Goal: Transaction & Acquisition: Purchase product/service

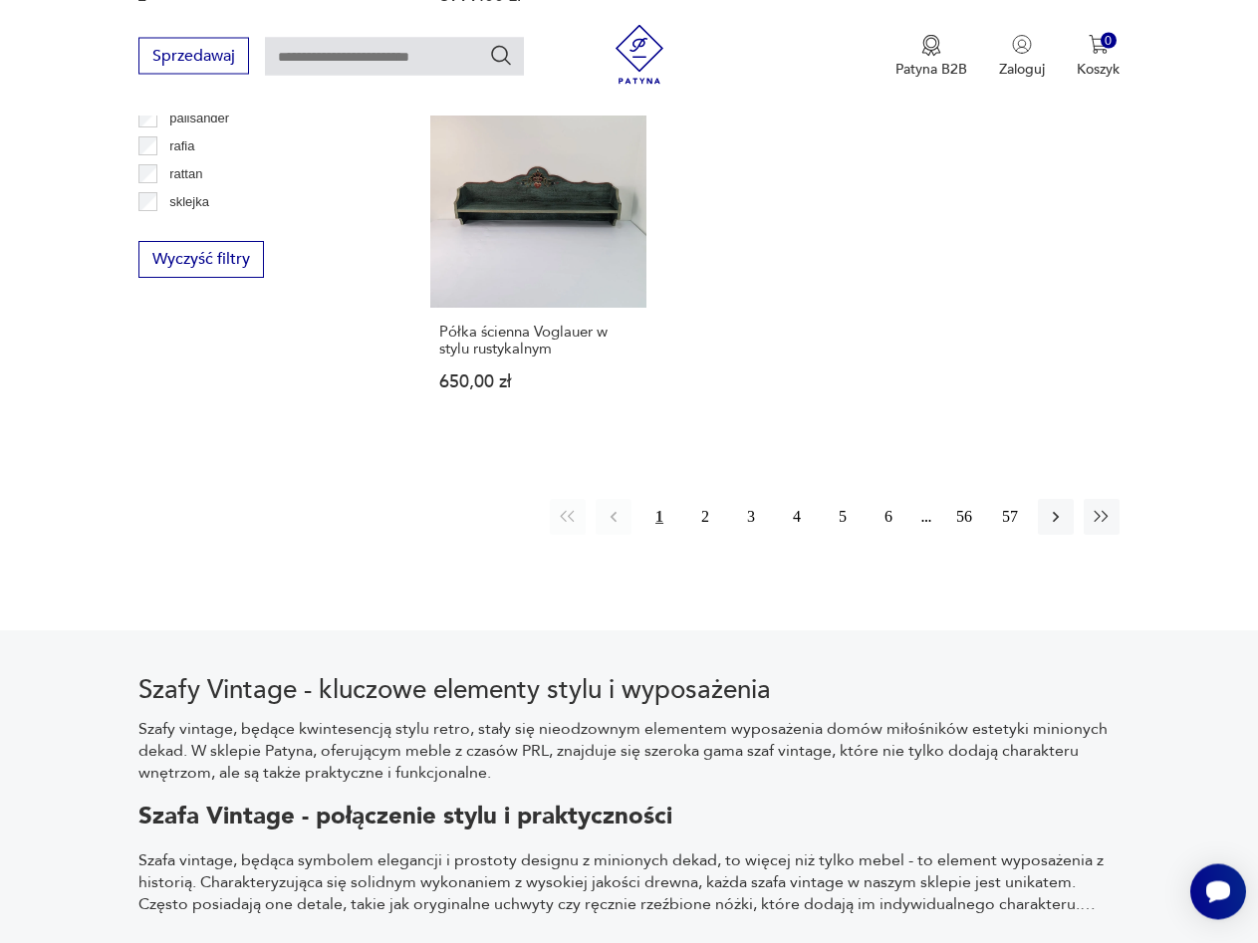
scroll to position [2873, 0]
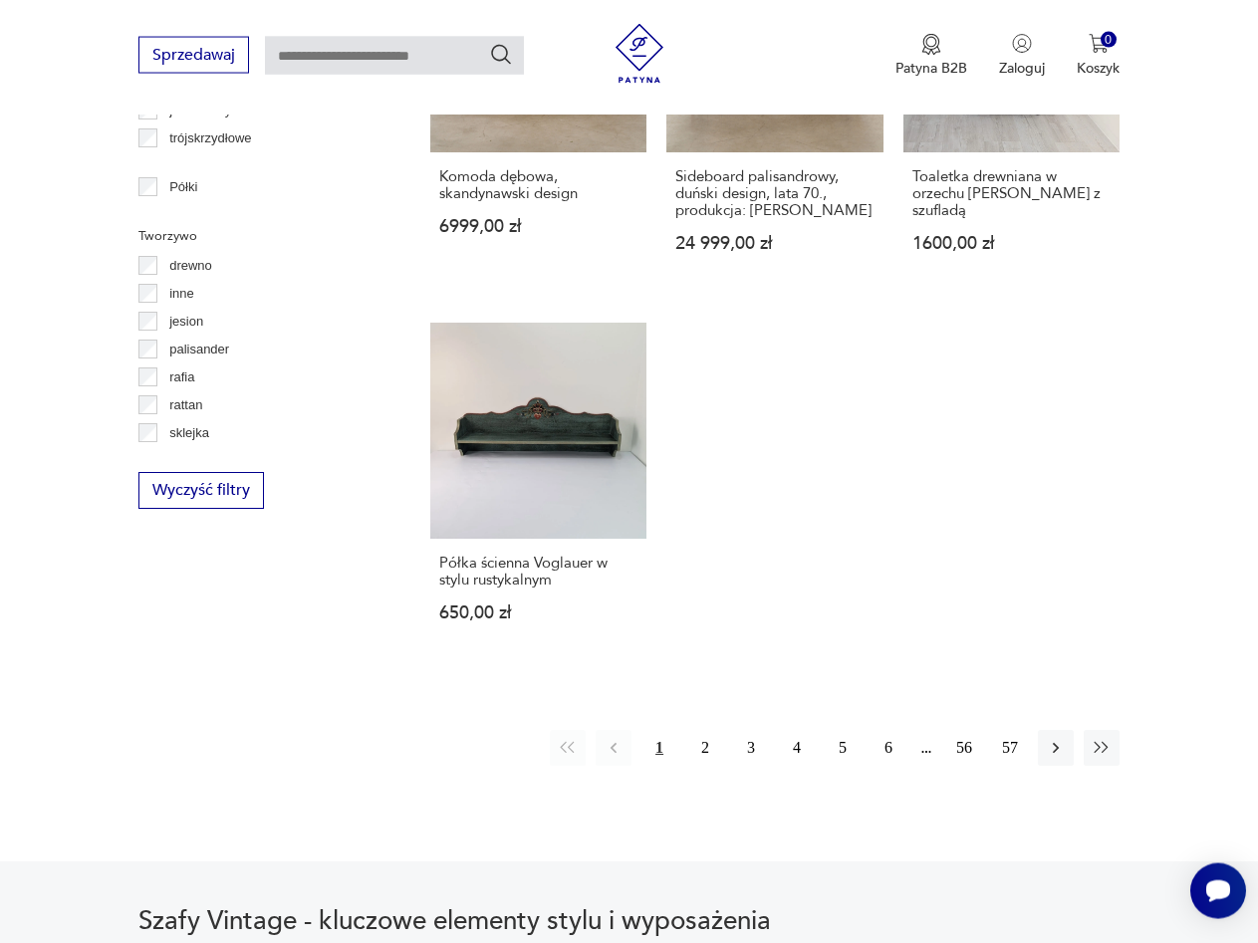
scroll to position [2466, 0]
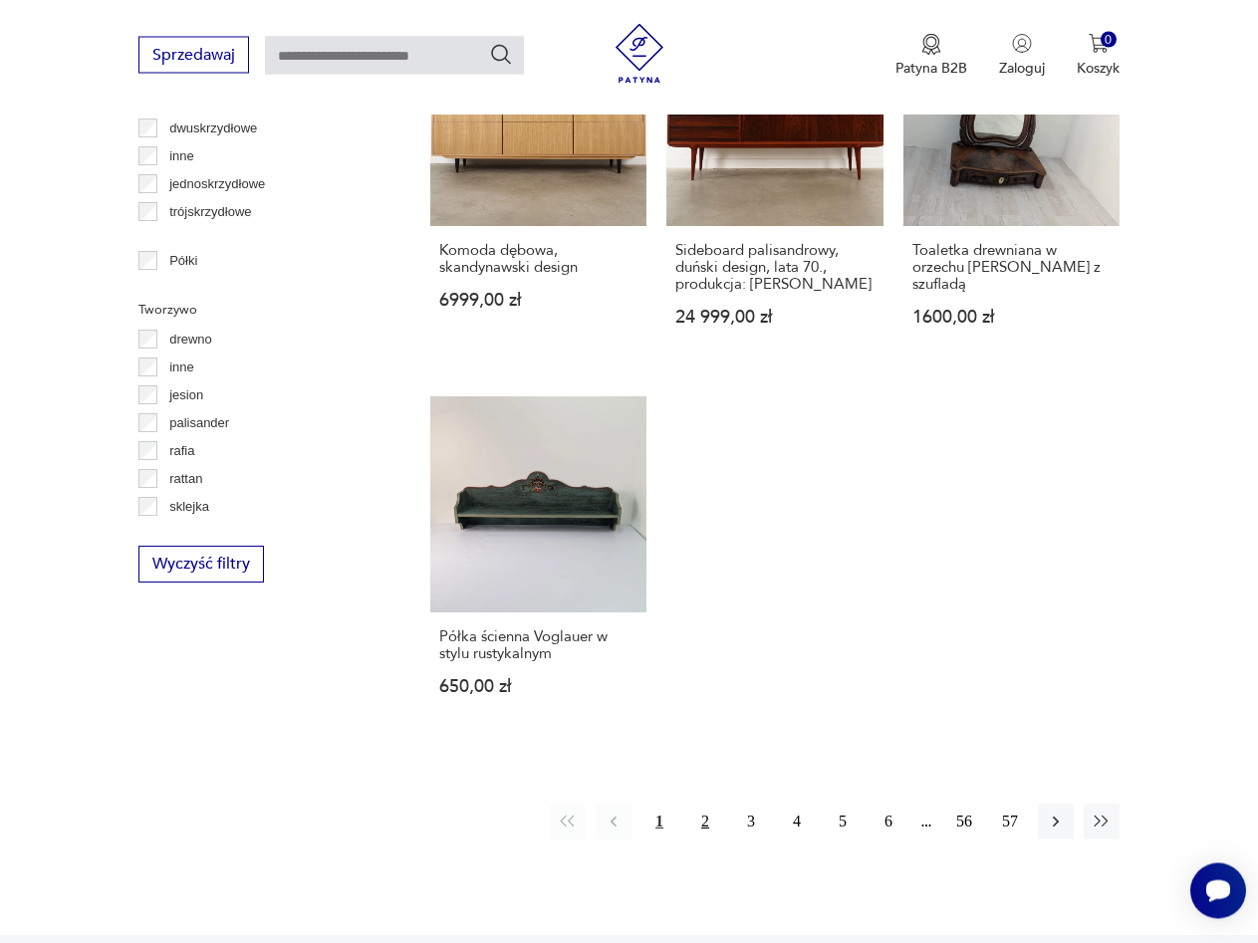
click at [708, 812] on button "2" at bounding box center [705, 823] width 36 height 36
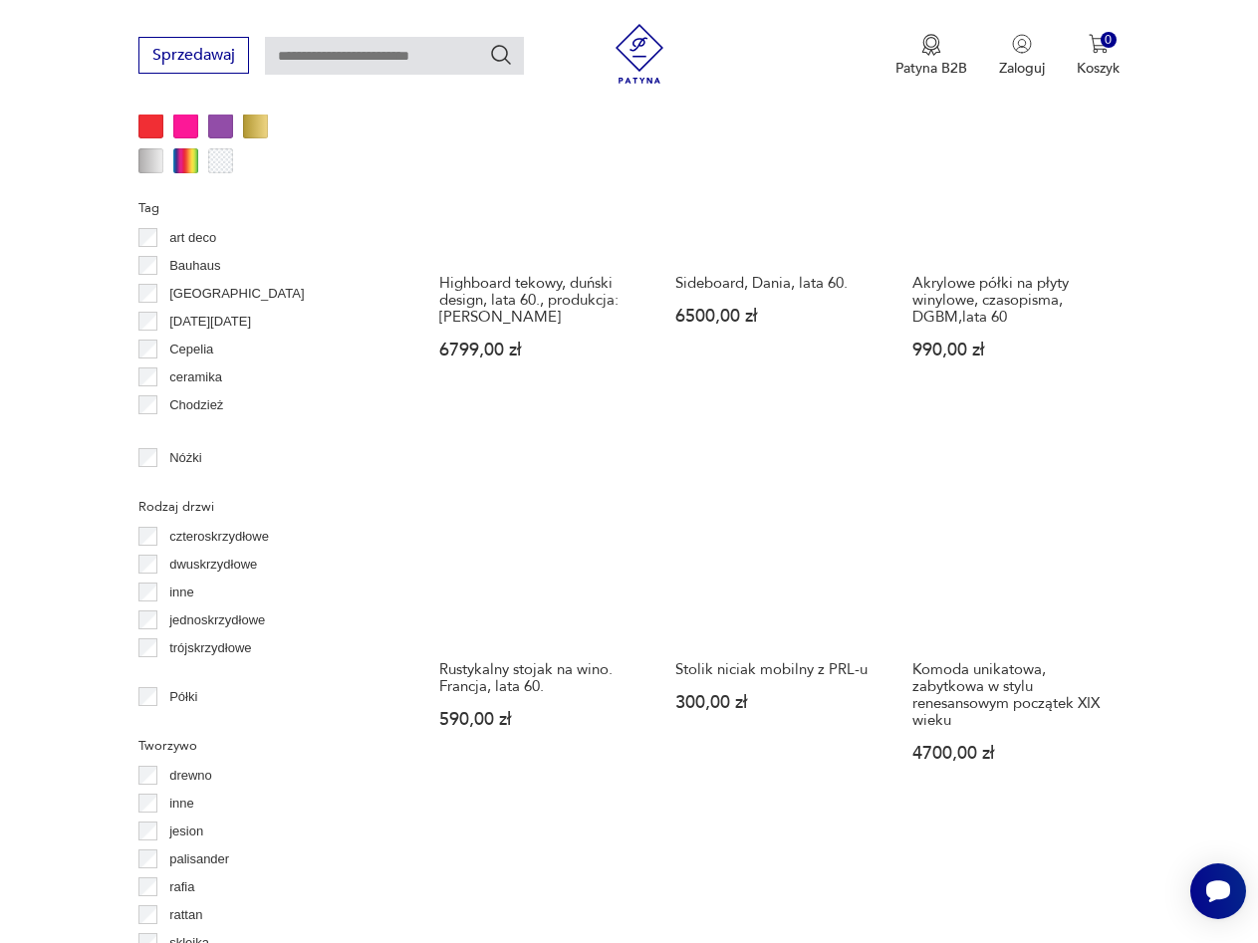
scroll to position [2438, 0]
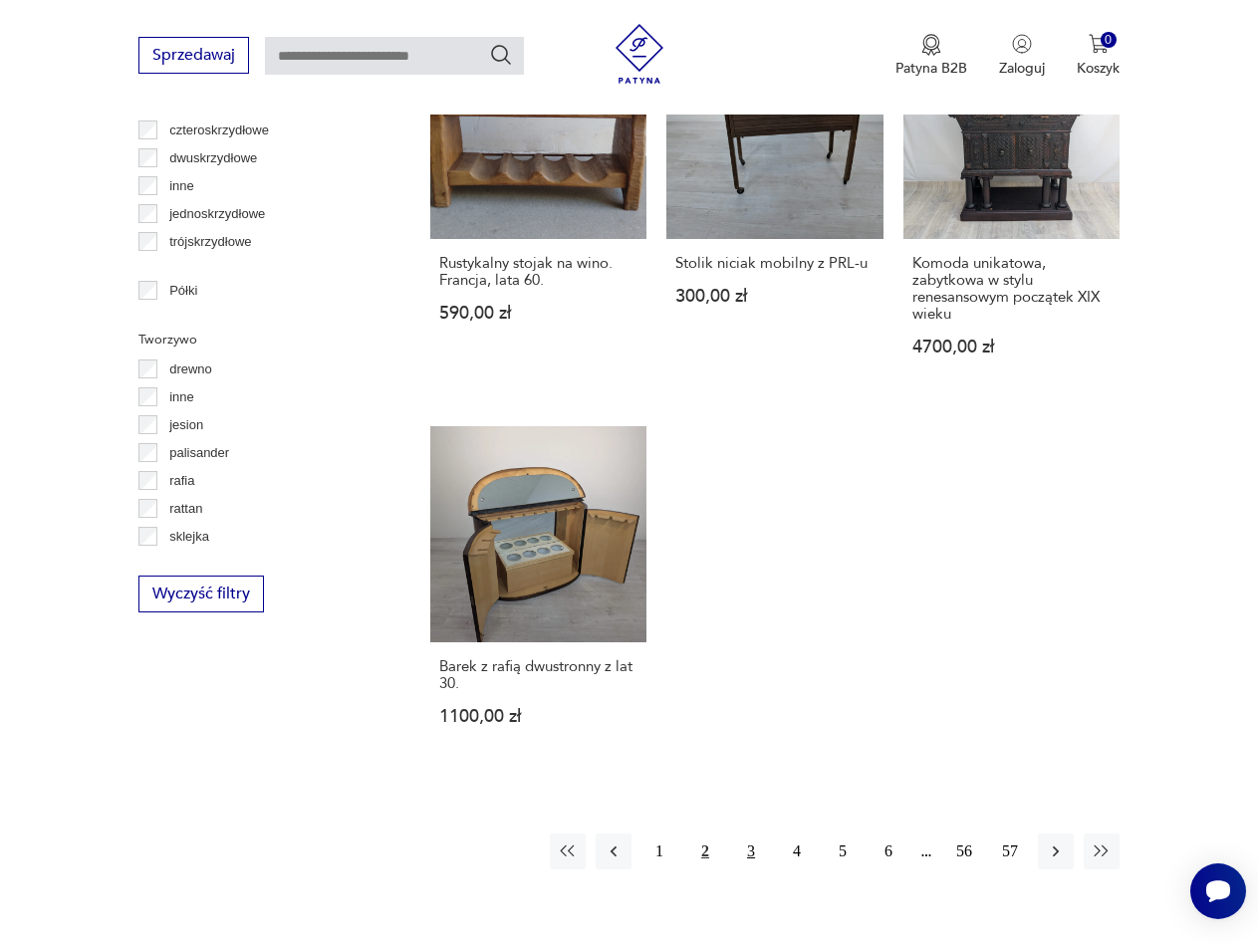
click at [750, 853] on button "3" at bounding box center [751, 851] width 36 height 36
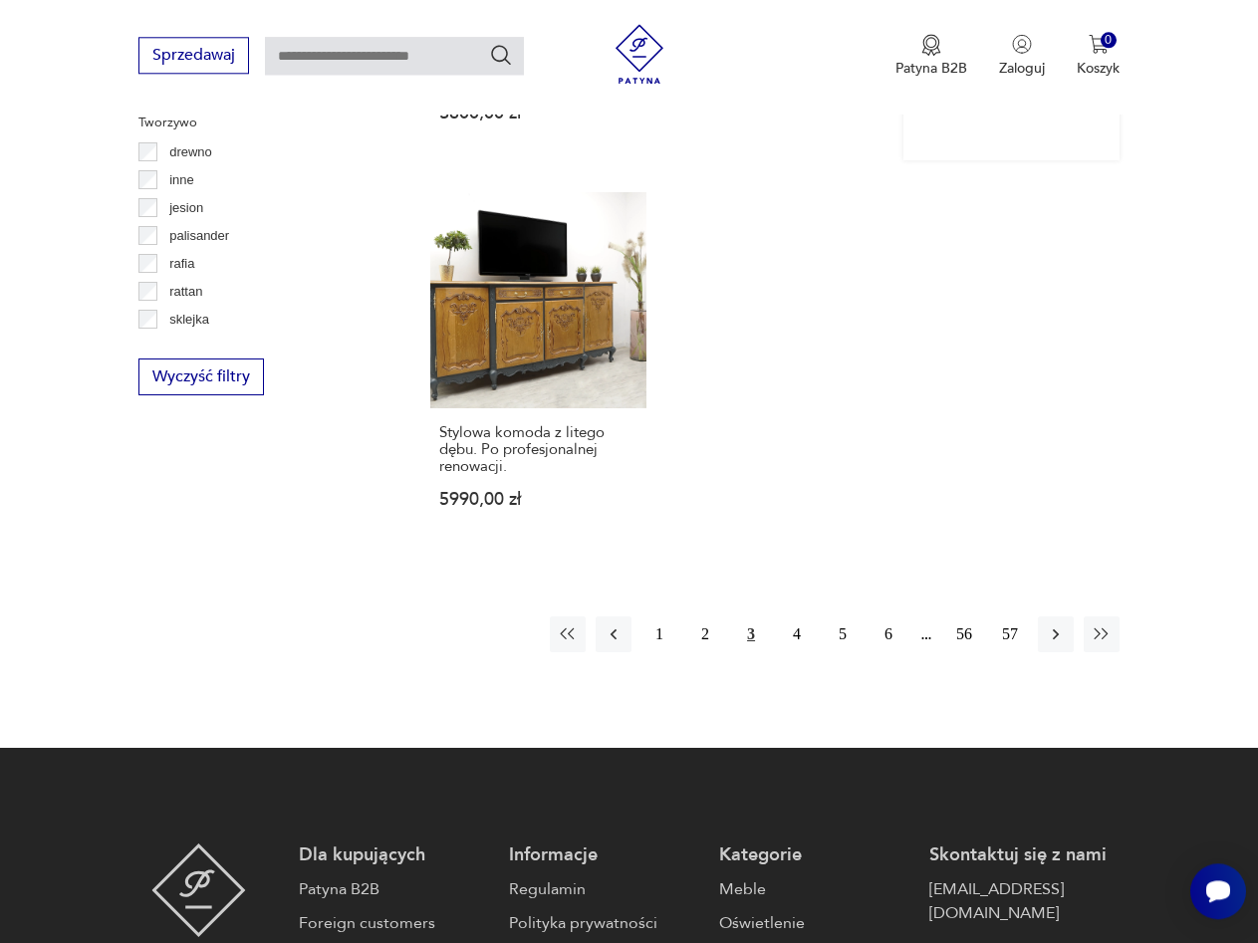
scroll to position [2764, 0]
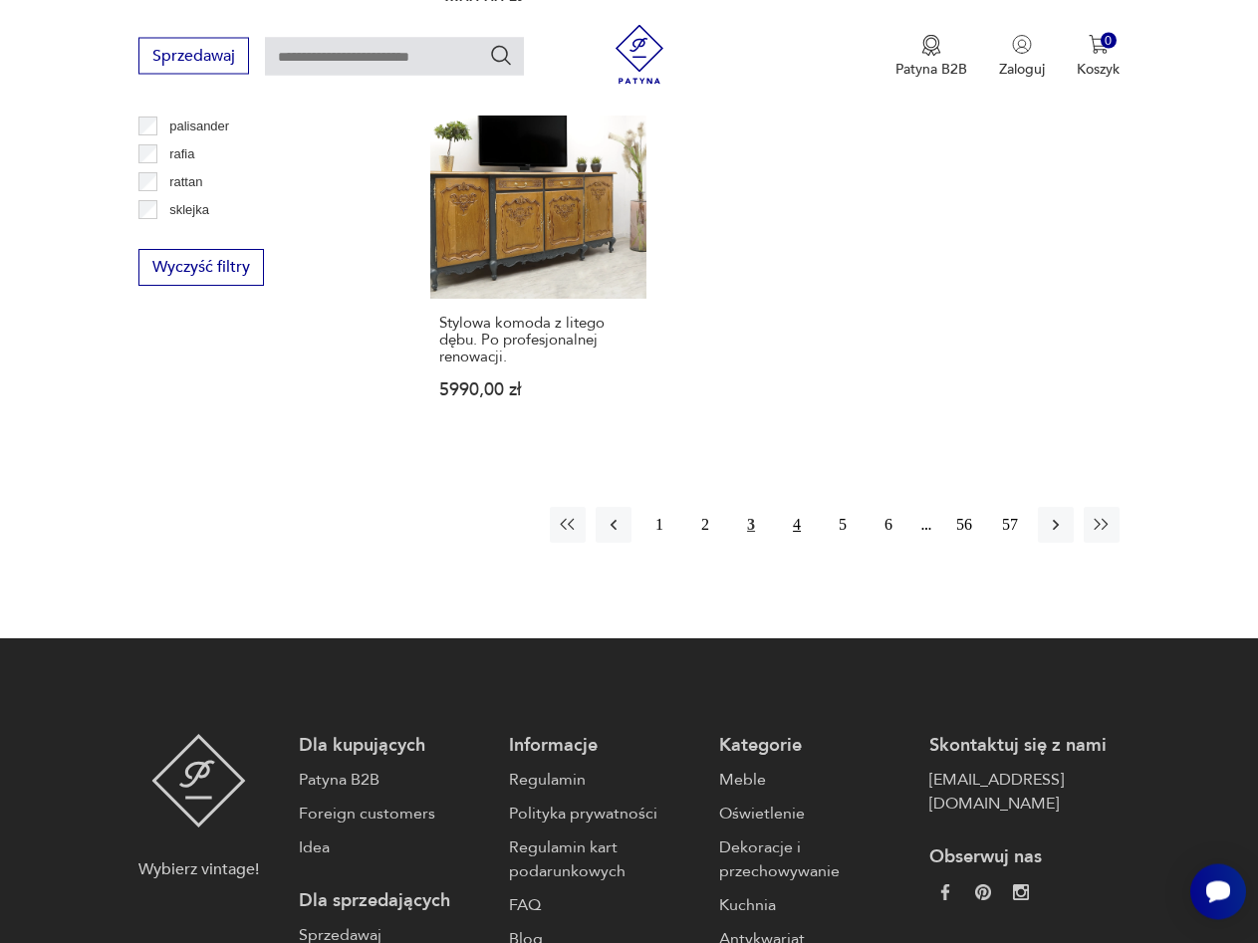
click at [798, 513] on button "4" at bounding box center [797, 525] width 36 height 36
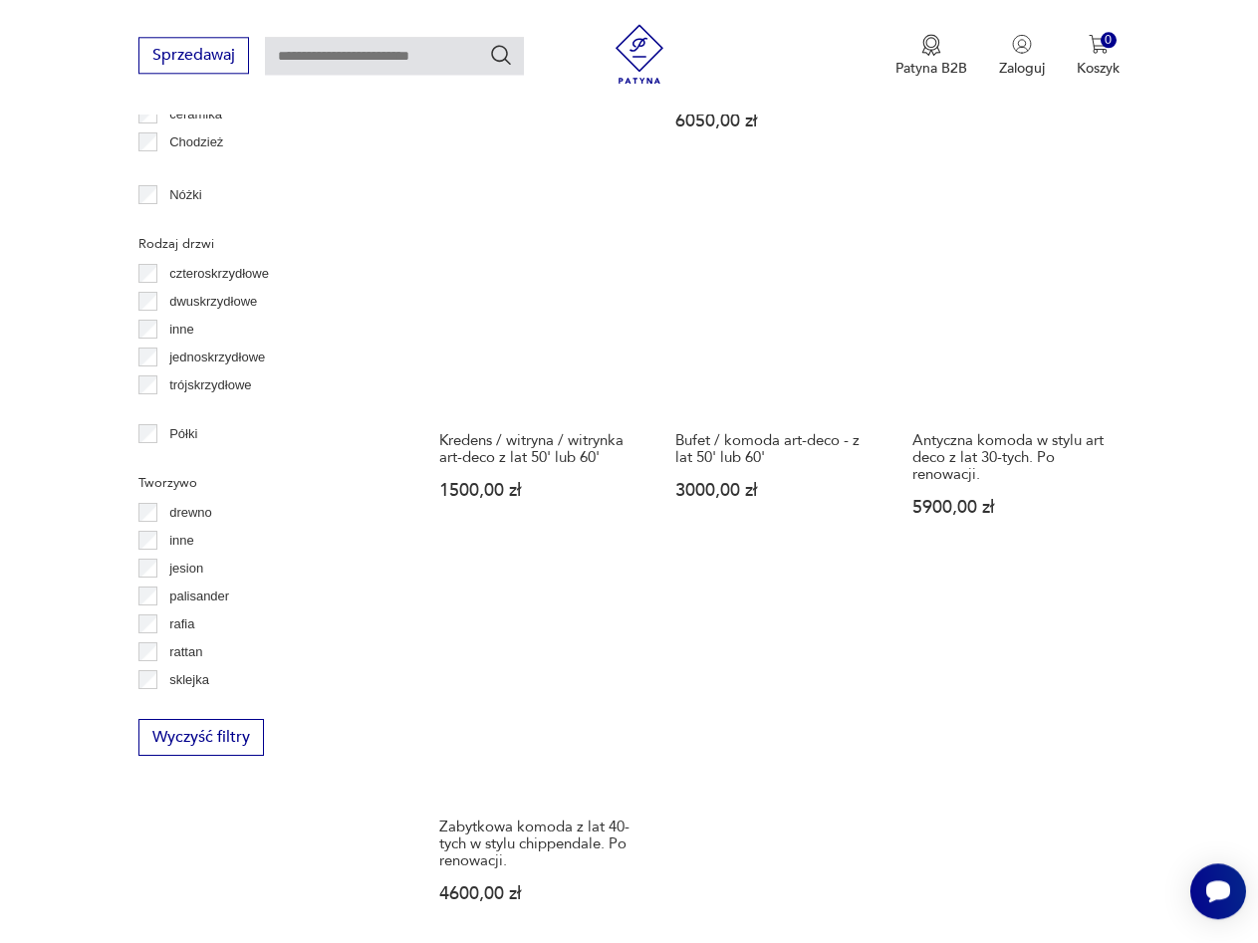
scroll to position [2459, 0]
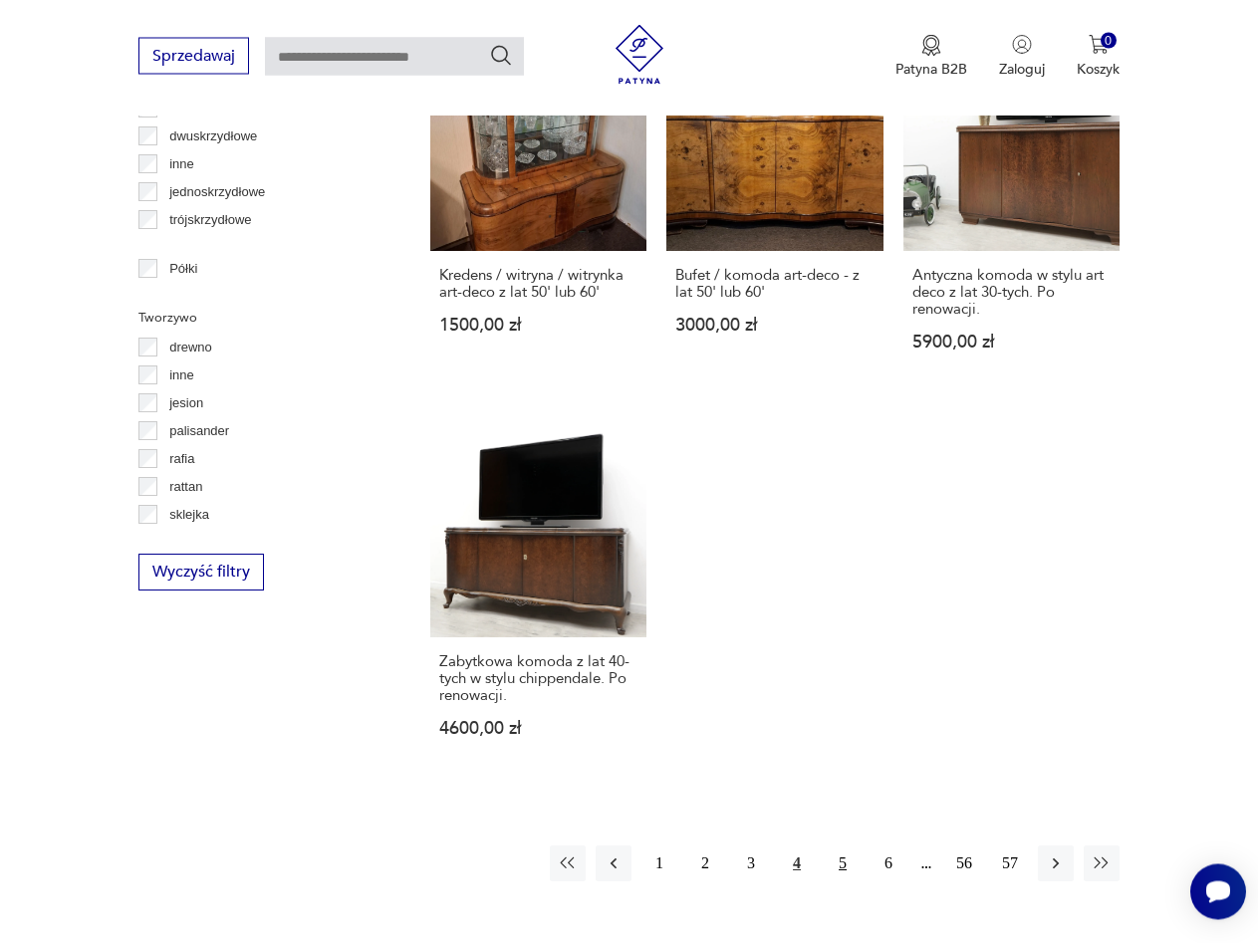
click at [835, 845] on button "5" at bounding box center [842, 863] width 36 height 36
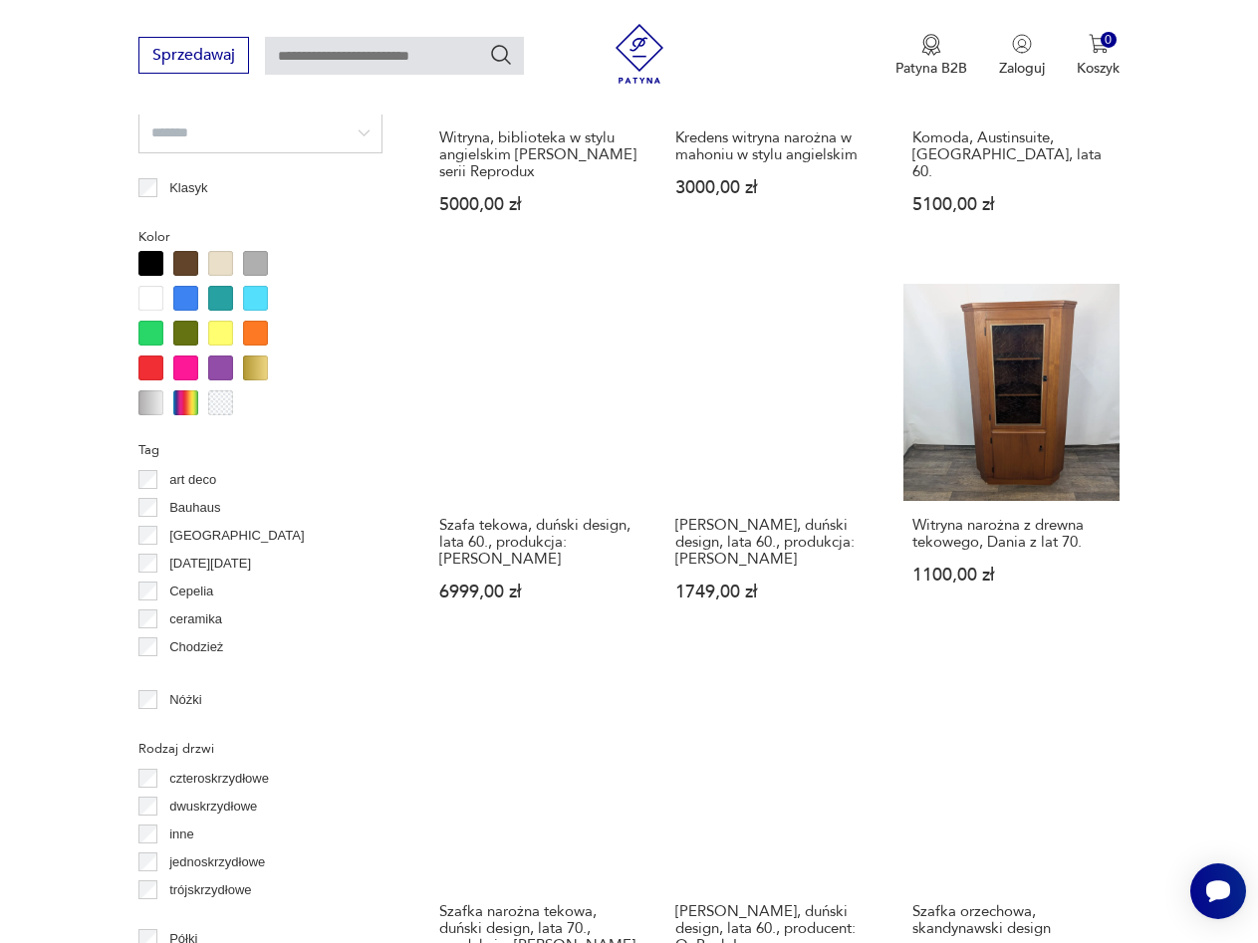
scroll to position [1828, 0]
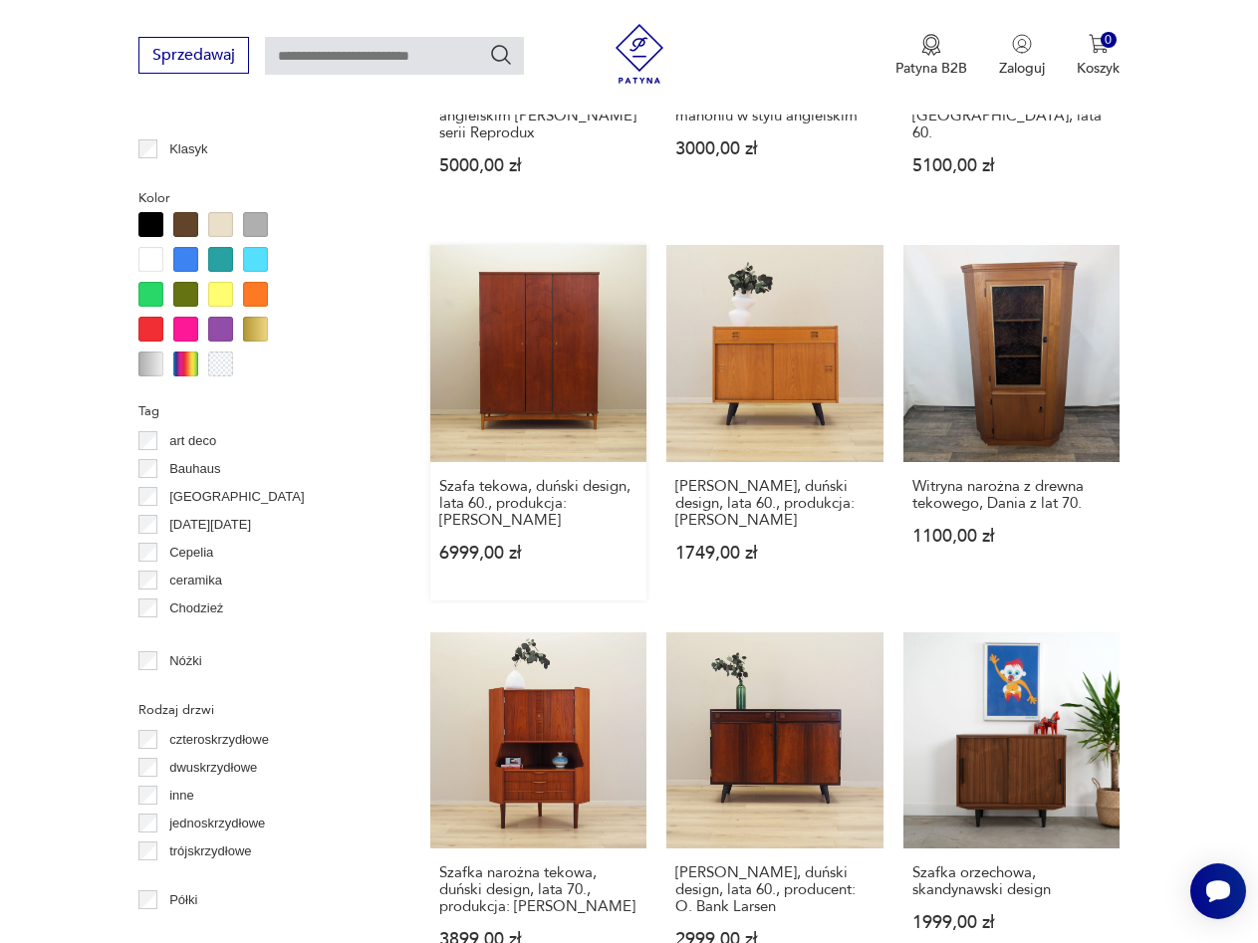
click at [497, 308] on link "Szafa tekowa, duński design, lata 60., produkcja: [PERSON_NAME] 6999,00 zł" at bounding box center [538, 422] width 216 height 354
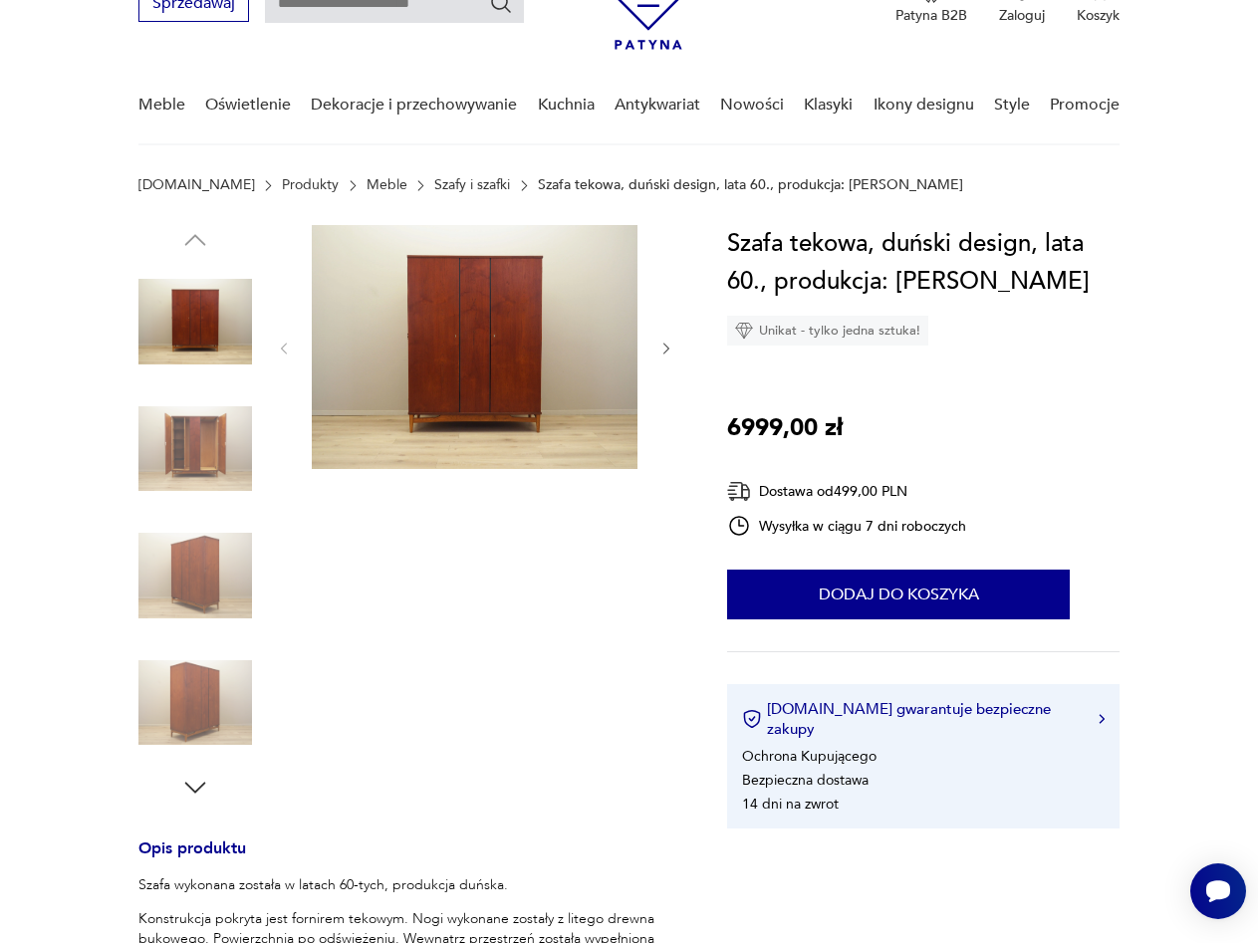
click at [443, 349] on img at bounding box center [475, 347] width 326 height 244
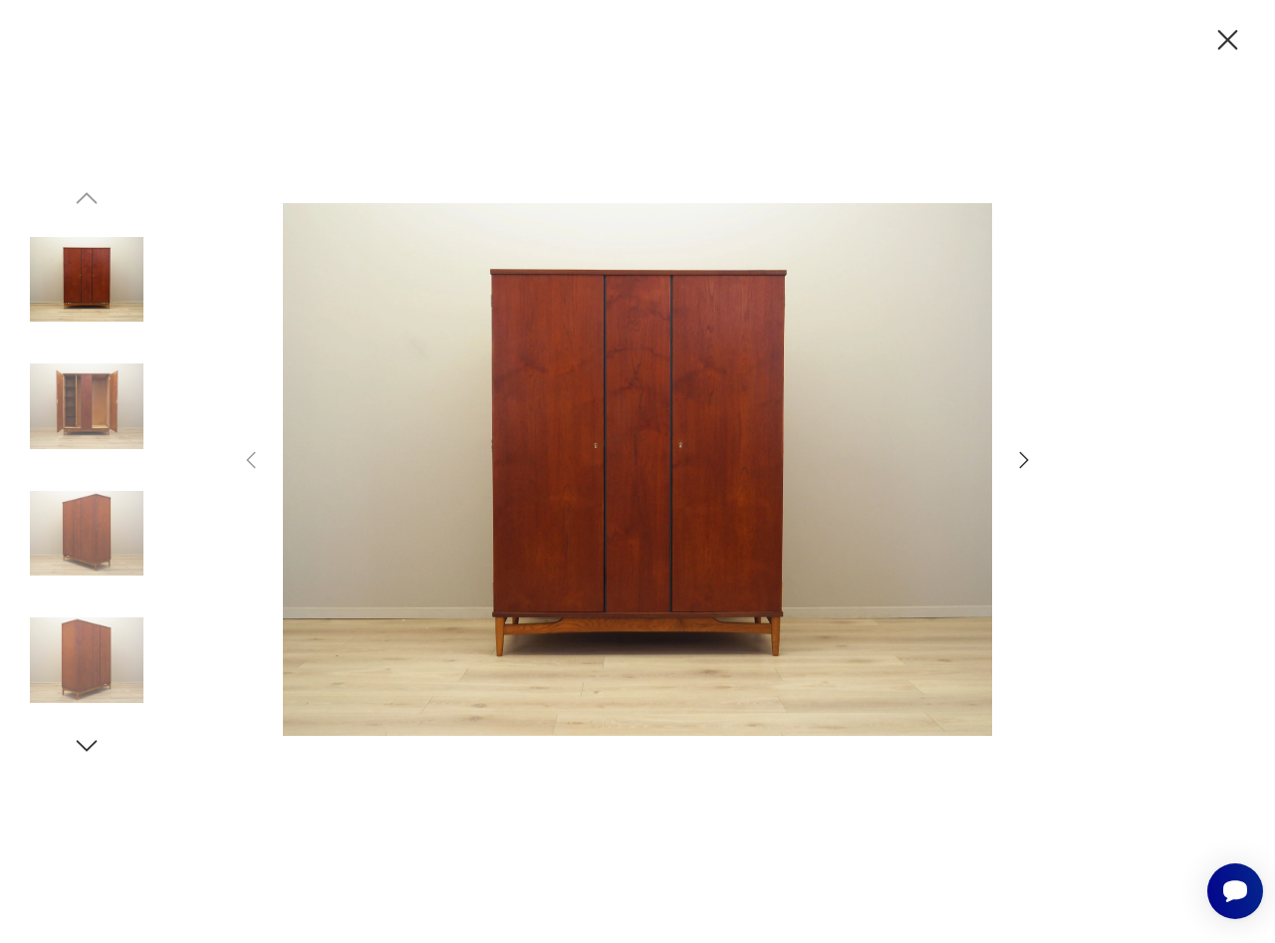
click at [1026, 460] on icon "button" at bounding box center [1024, 460] width 24 height 24
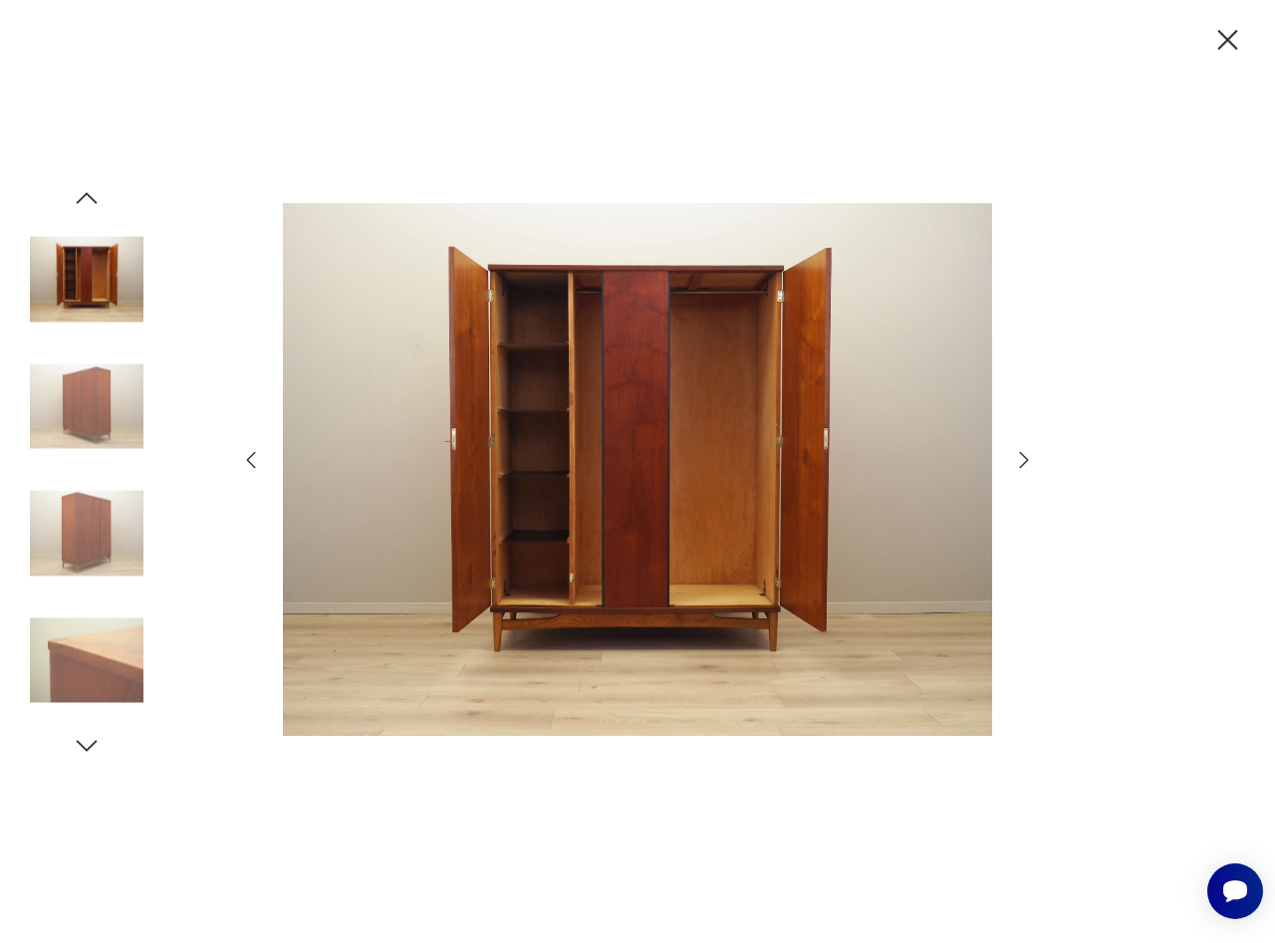
click at [1026, 460] on icon "button" at bounding box center [1024, 460] width 24 height 24
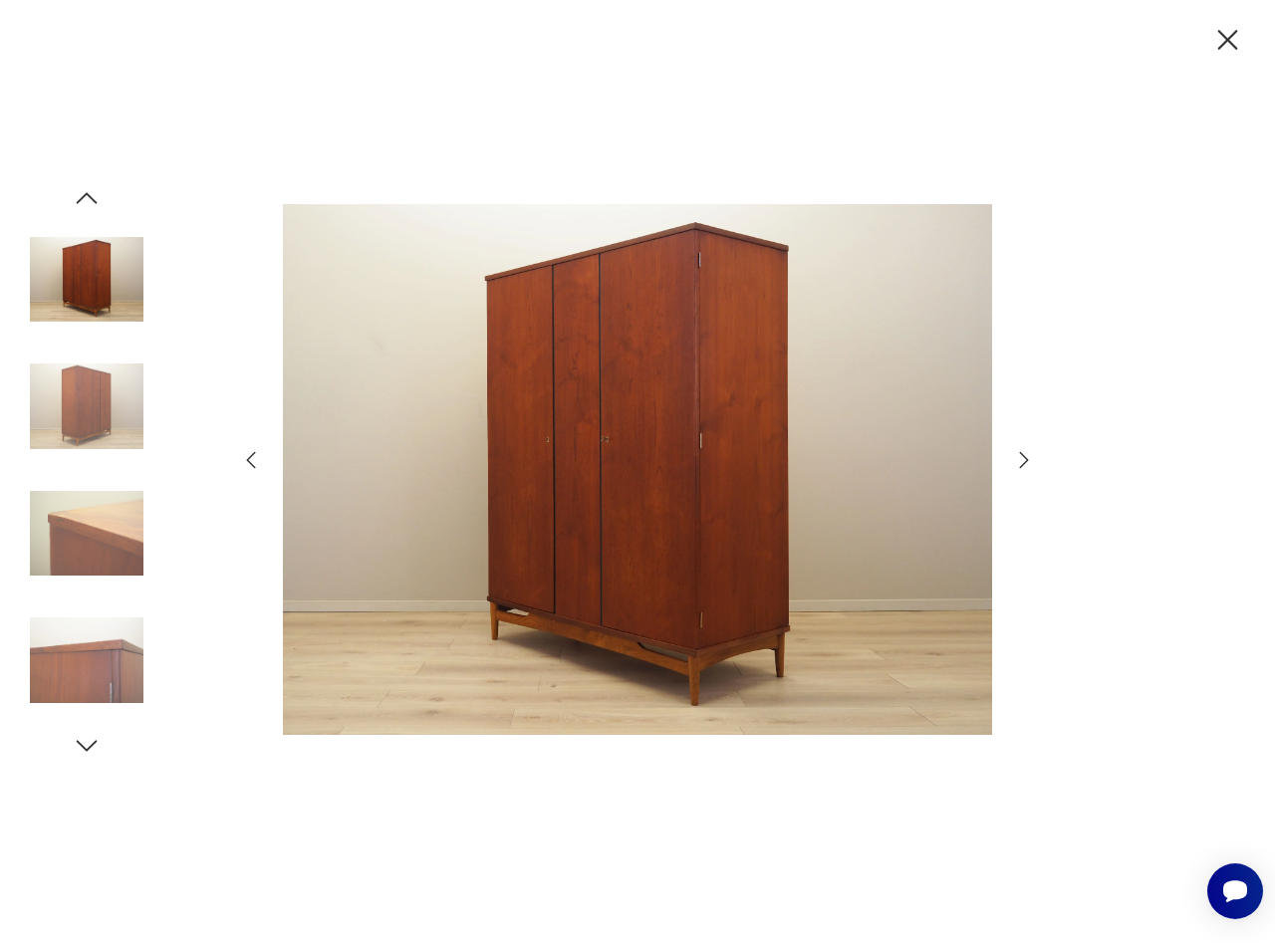
click at [1026, 460] on icon "button" at bounding box center [1024, 460] width 24 height 24
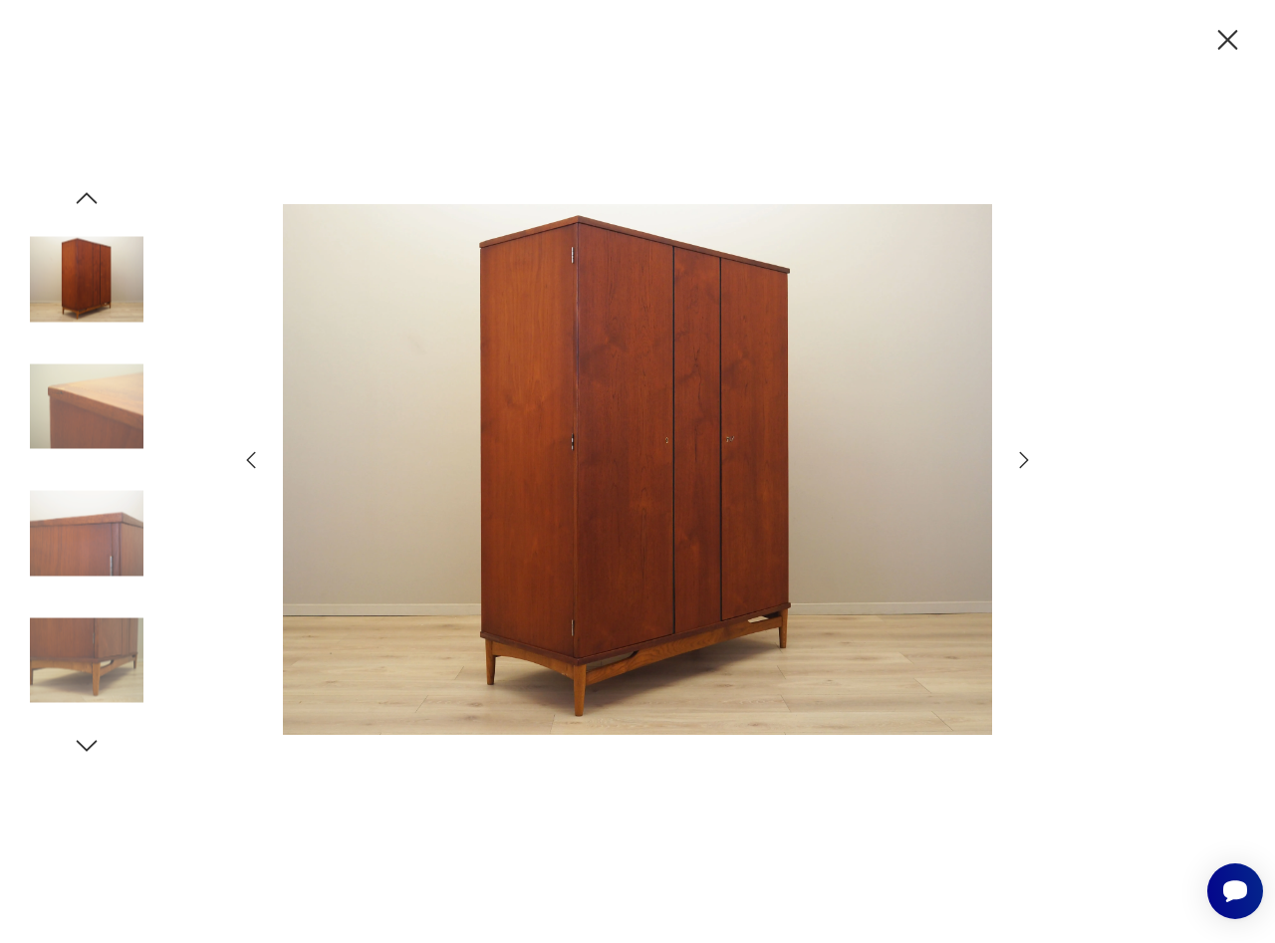
click at [1026, 460] on icon "button" at bounding box center [1024, 460] width 24 height 24
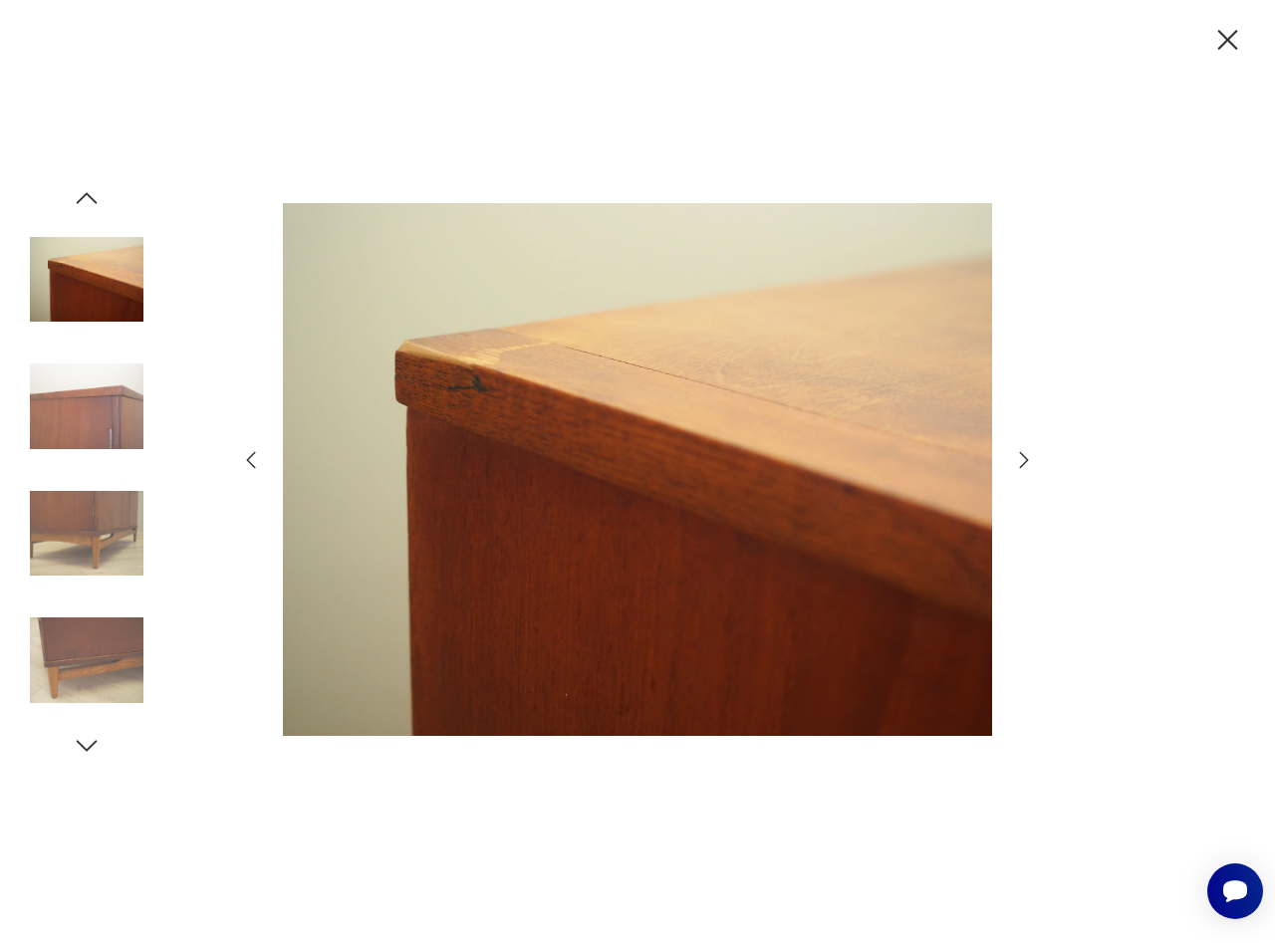
click at [1026, 460] on icon "button" at bounding box center [1024, 460] width 24 height 24
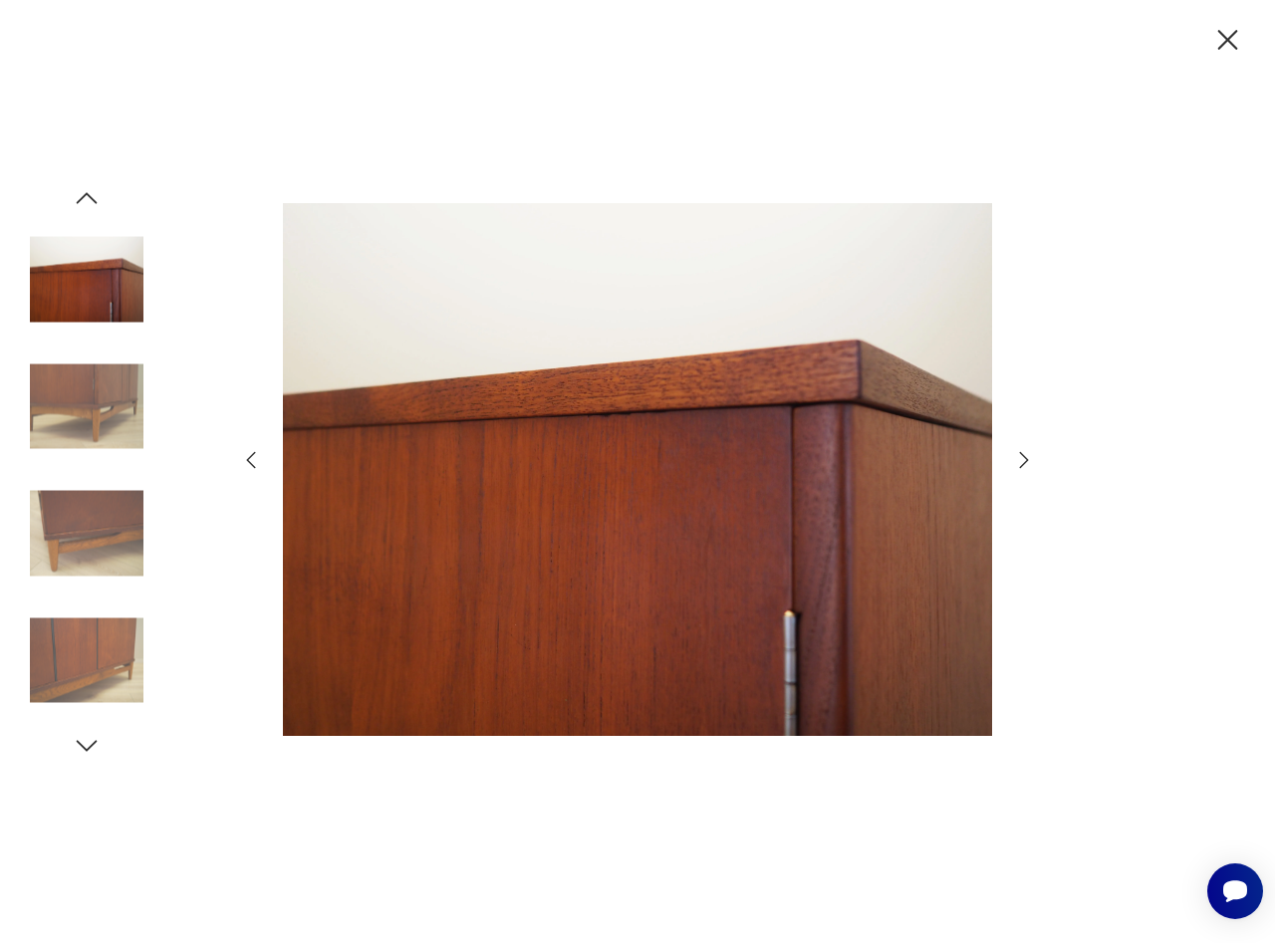
click at [1026, 460] on icon "button" at bounding box center [1024, 460] width 24 height 24
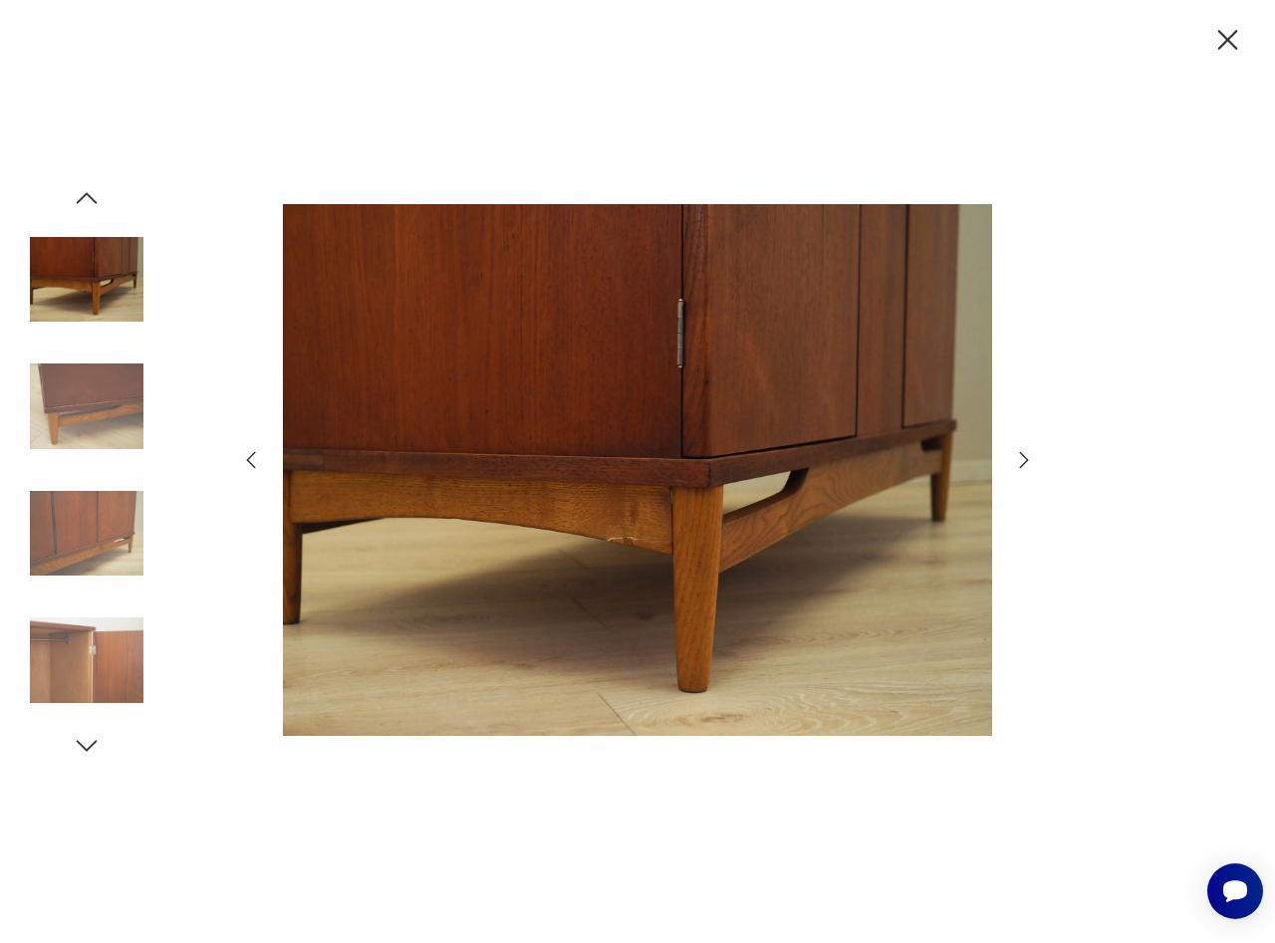
click at [1026, 460] on icon "button" at bounding box center [1024, 460] width 24 height 24
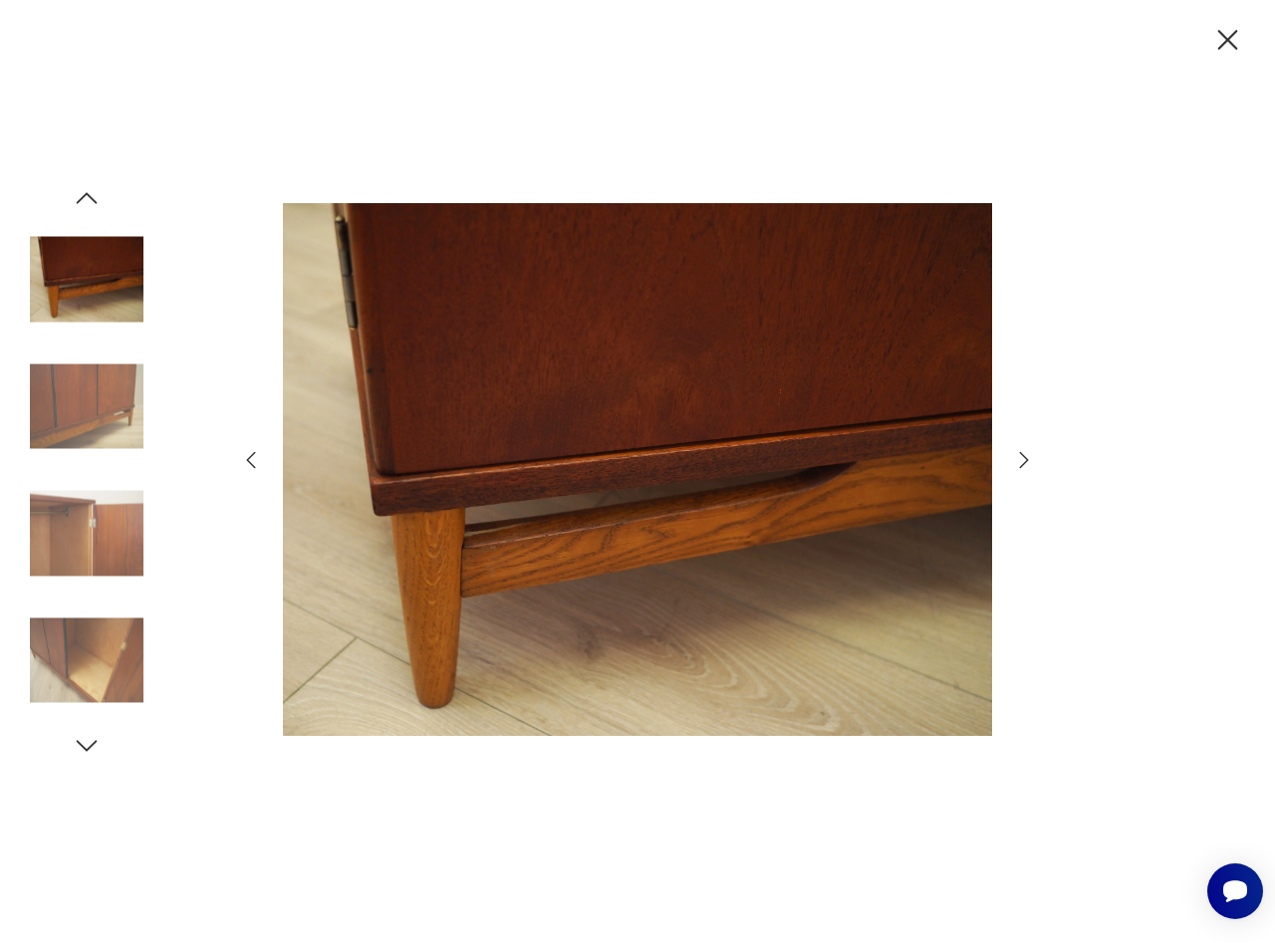
click at [1026, 460] on icon "button" at bounding box center [1024, 460] width 24 height 24
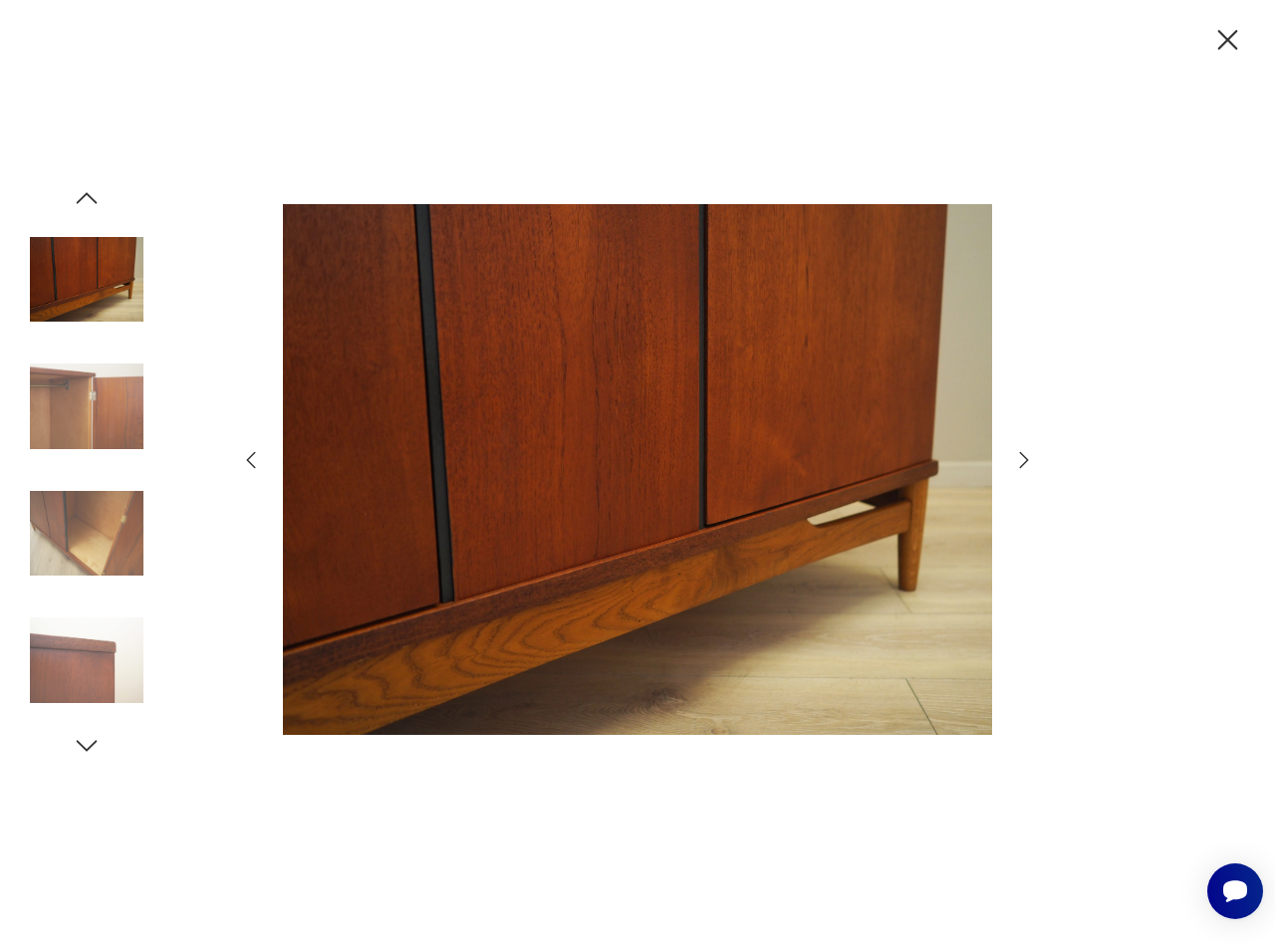
click at [1026, 460] on icon "button" at bounding box center [1024, 460] width 24 height 24
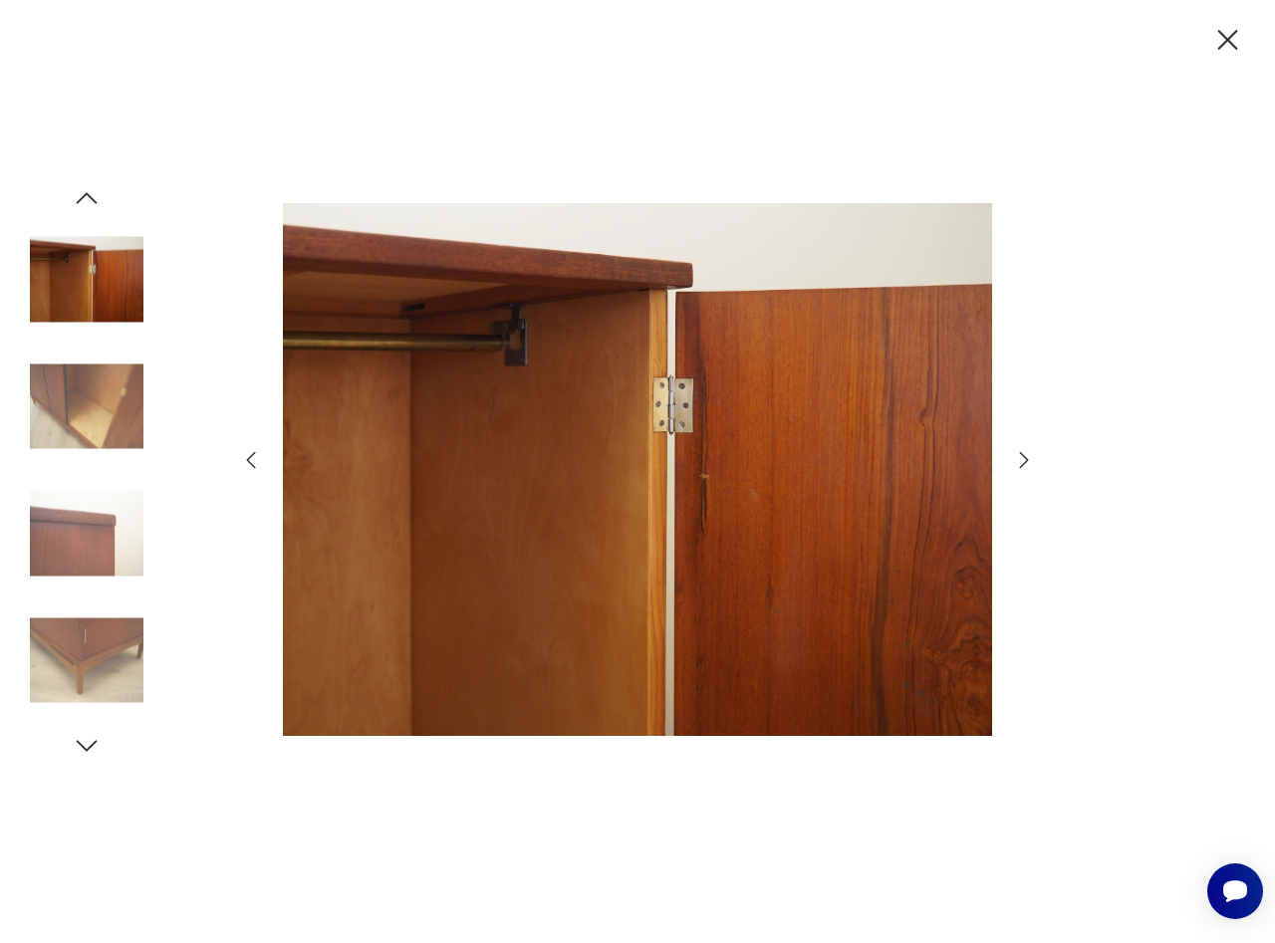
click at [1025, 455] on icon "button" at bounding box center [1024, 460] width 24 height 24
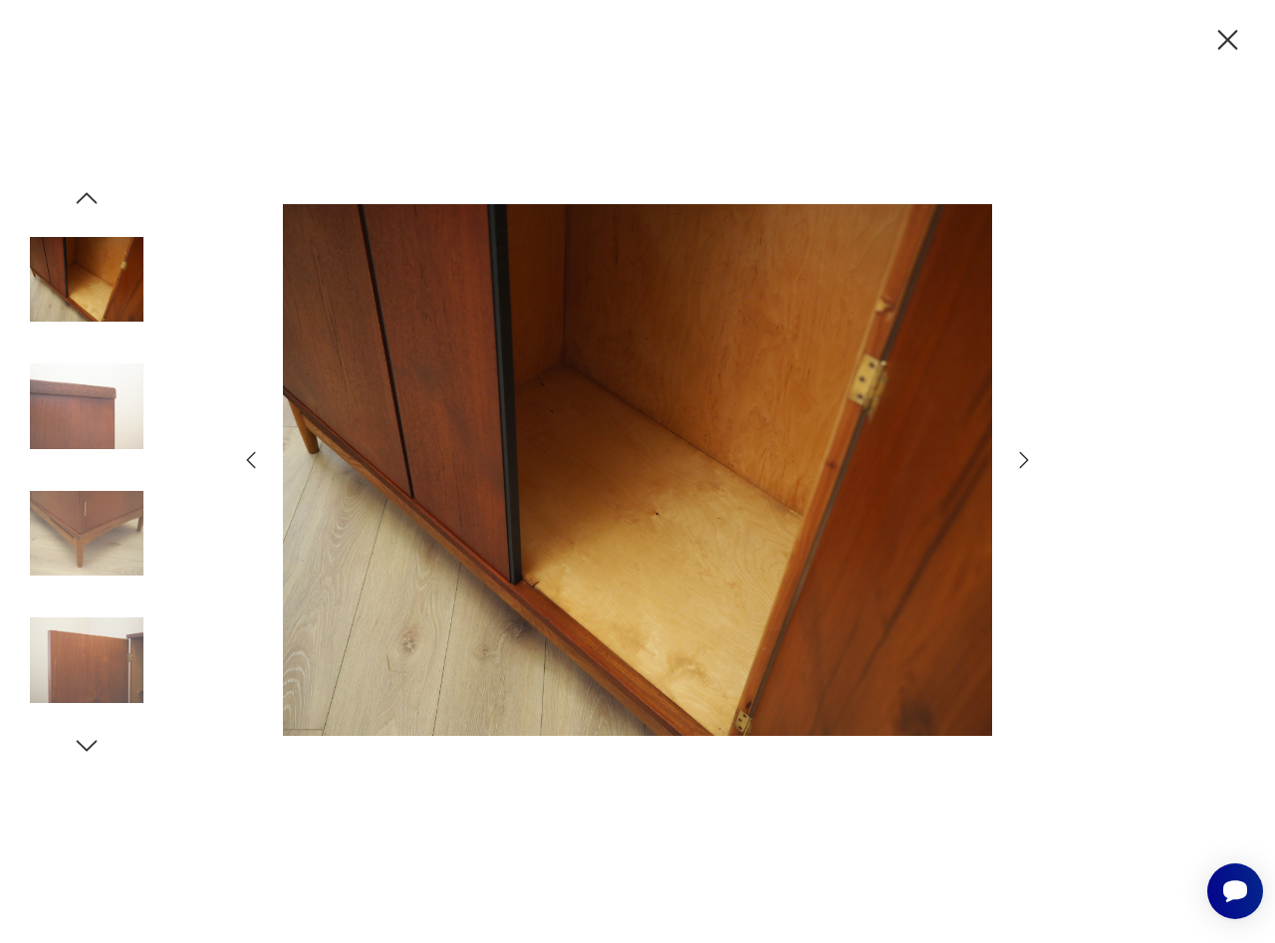
click at [1025, 455] on icon "button" at bounding box center [1024, 460] width 24 height 24
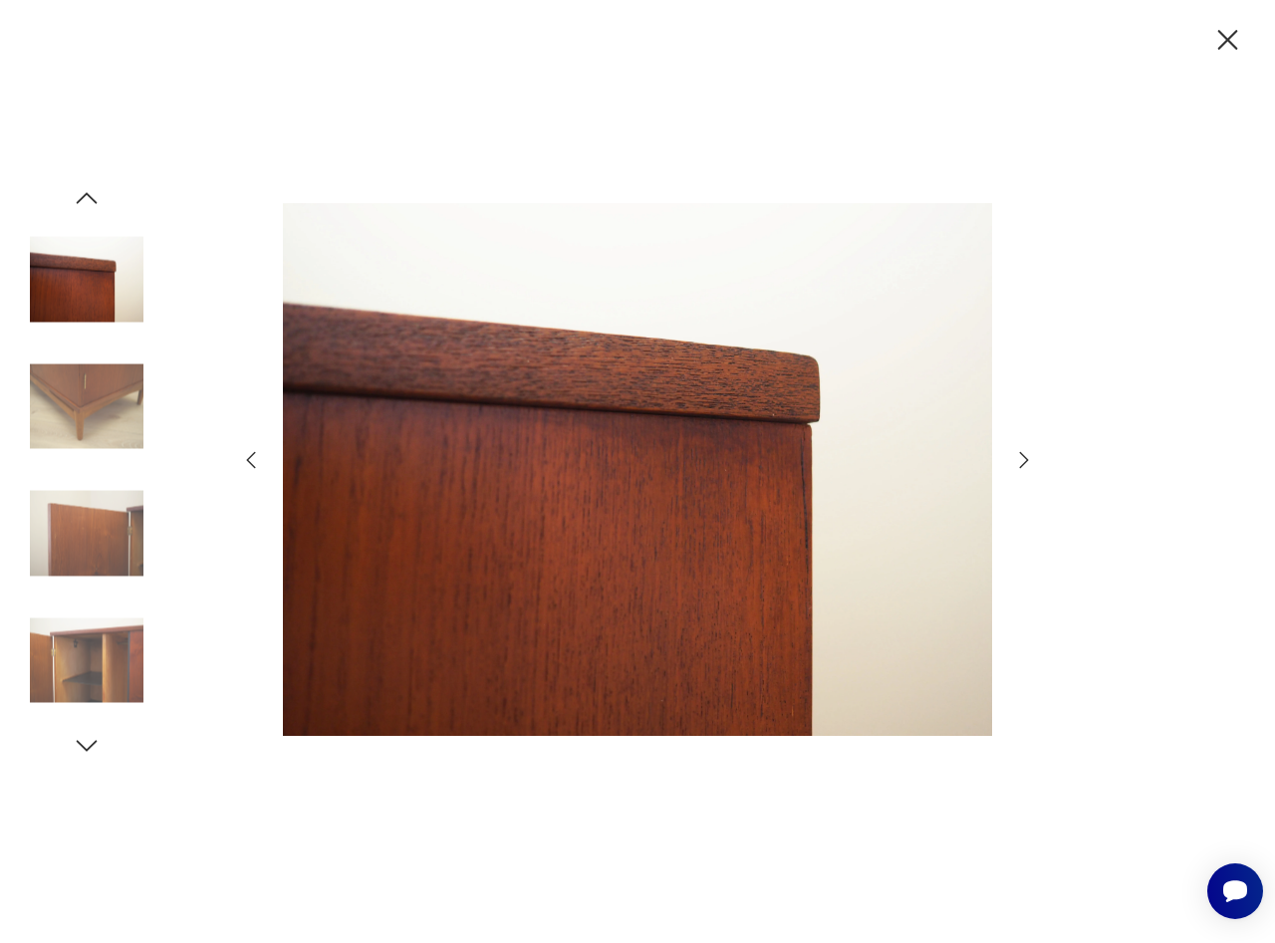
click at [1025, 455] on icon "button" at bounding box center [1024, 460] width 24 height 24
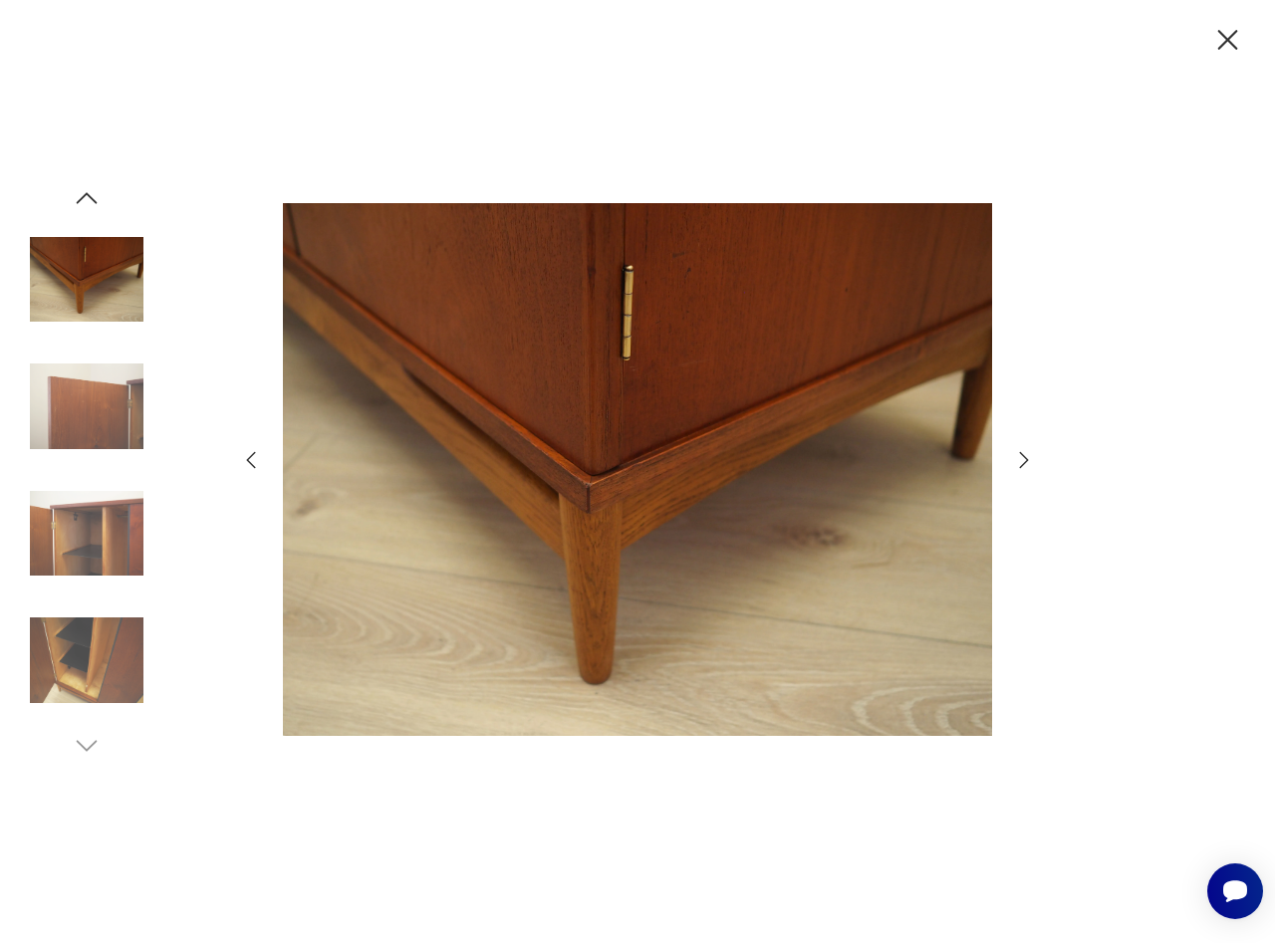
click at [1025, 455] on icon "button" at bounding box center [1024, 460] width 24 height 24
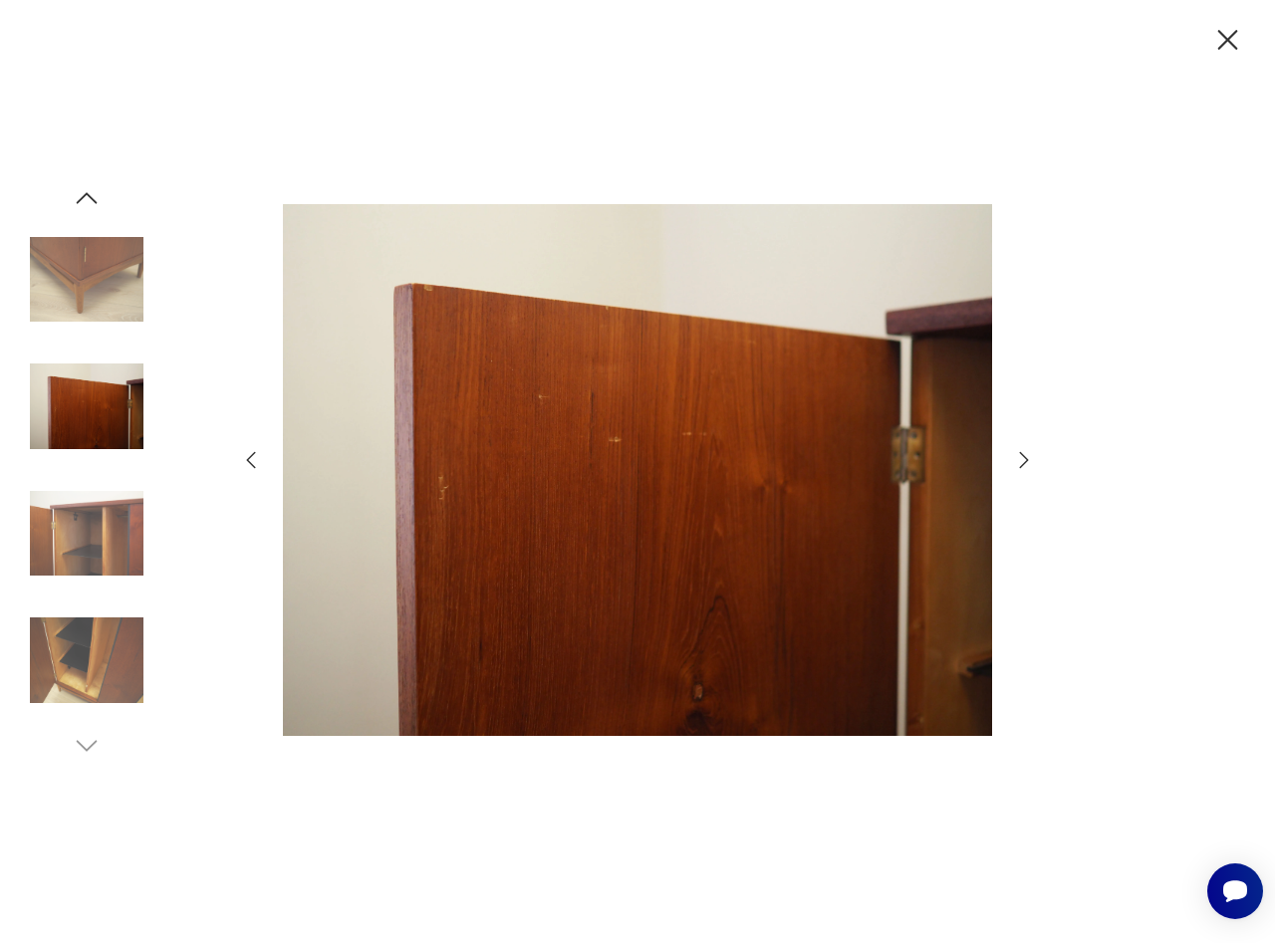
click at [1025, 455] on icon "button" at bounding box center [1024, 460] width 24 height 24
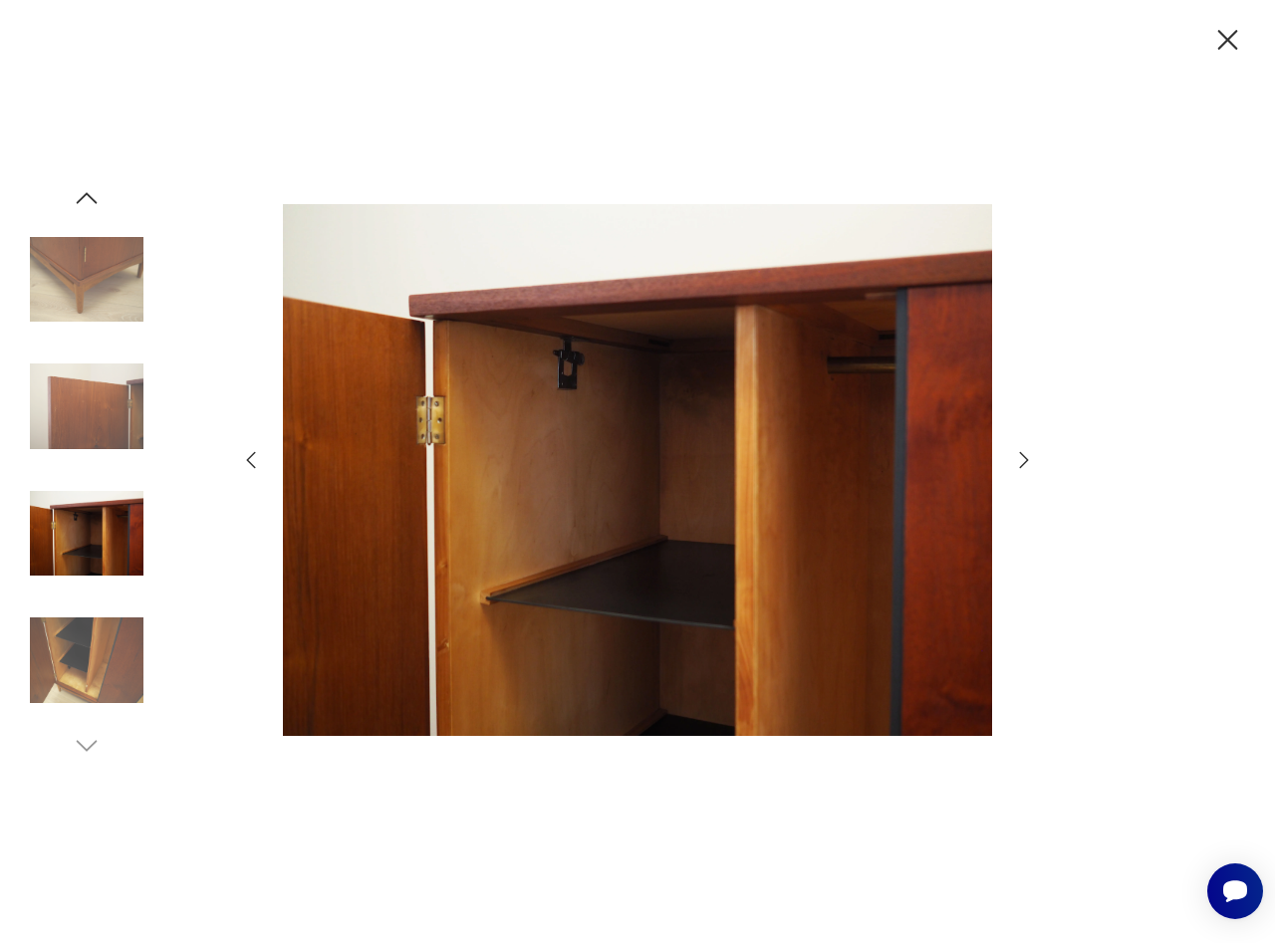
click at [1025, 455] on icon "button" at bounding box center [1024, 460] width 24 height 24
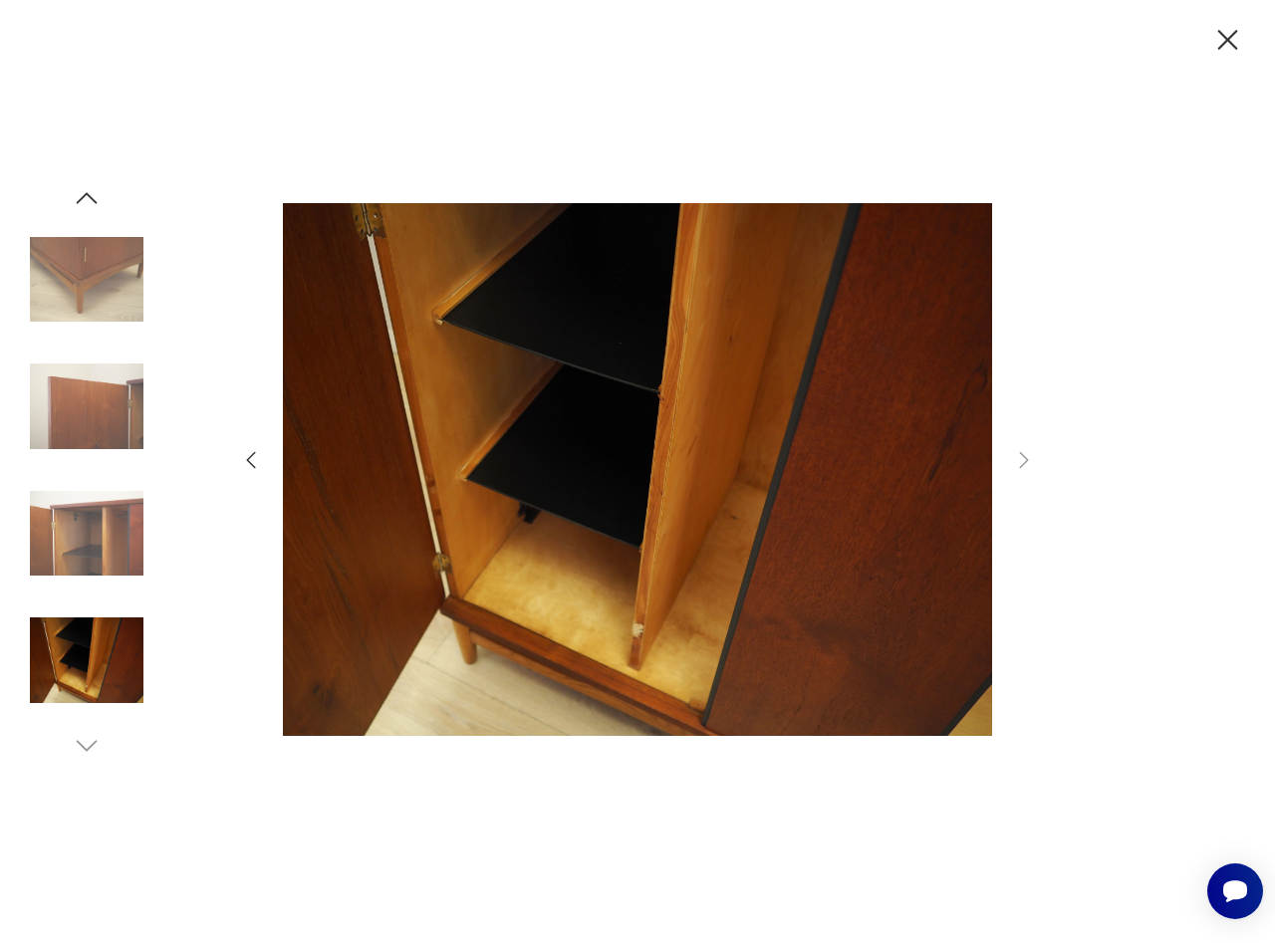
click at [1230, 47] on icon "button" at bounding box center [1227, 40] width 35 height 35
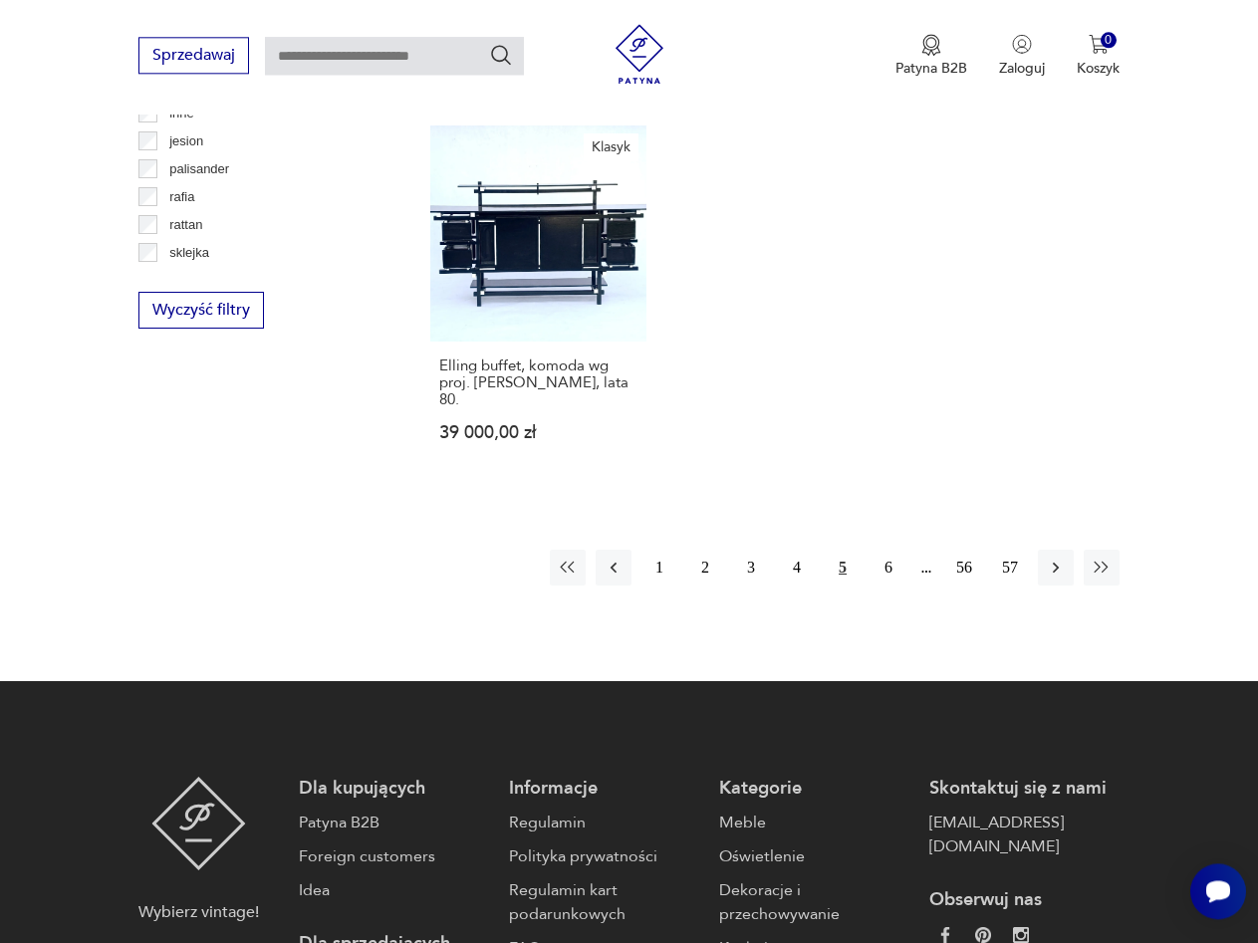
scroll to position [2869, 0]
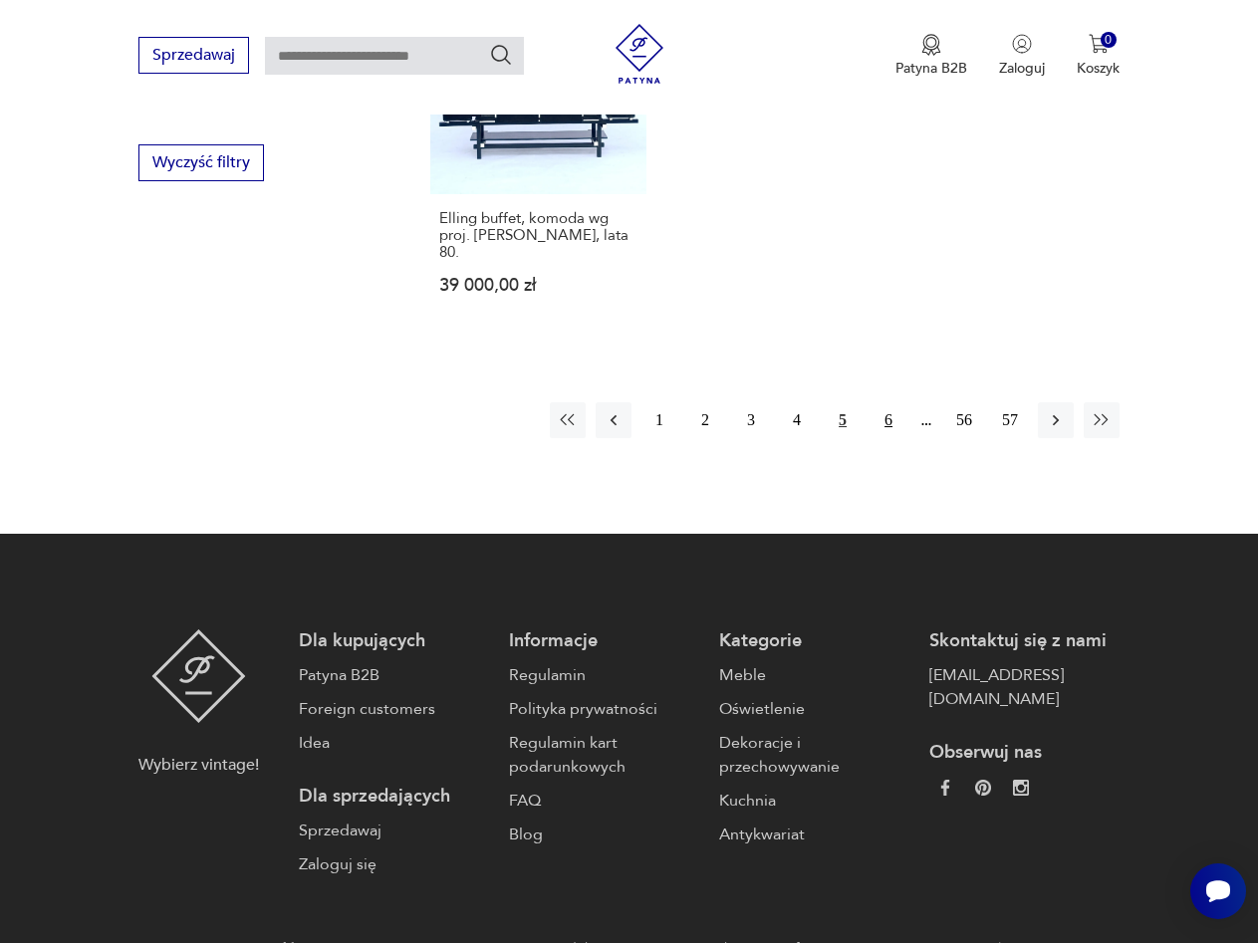
click at [883, 405] on button "6" at bounding box center [888, 420] width 36 height 36
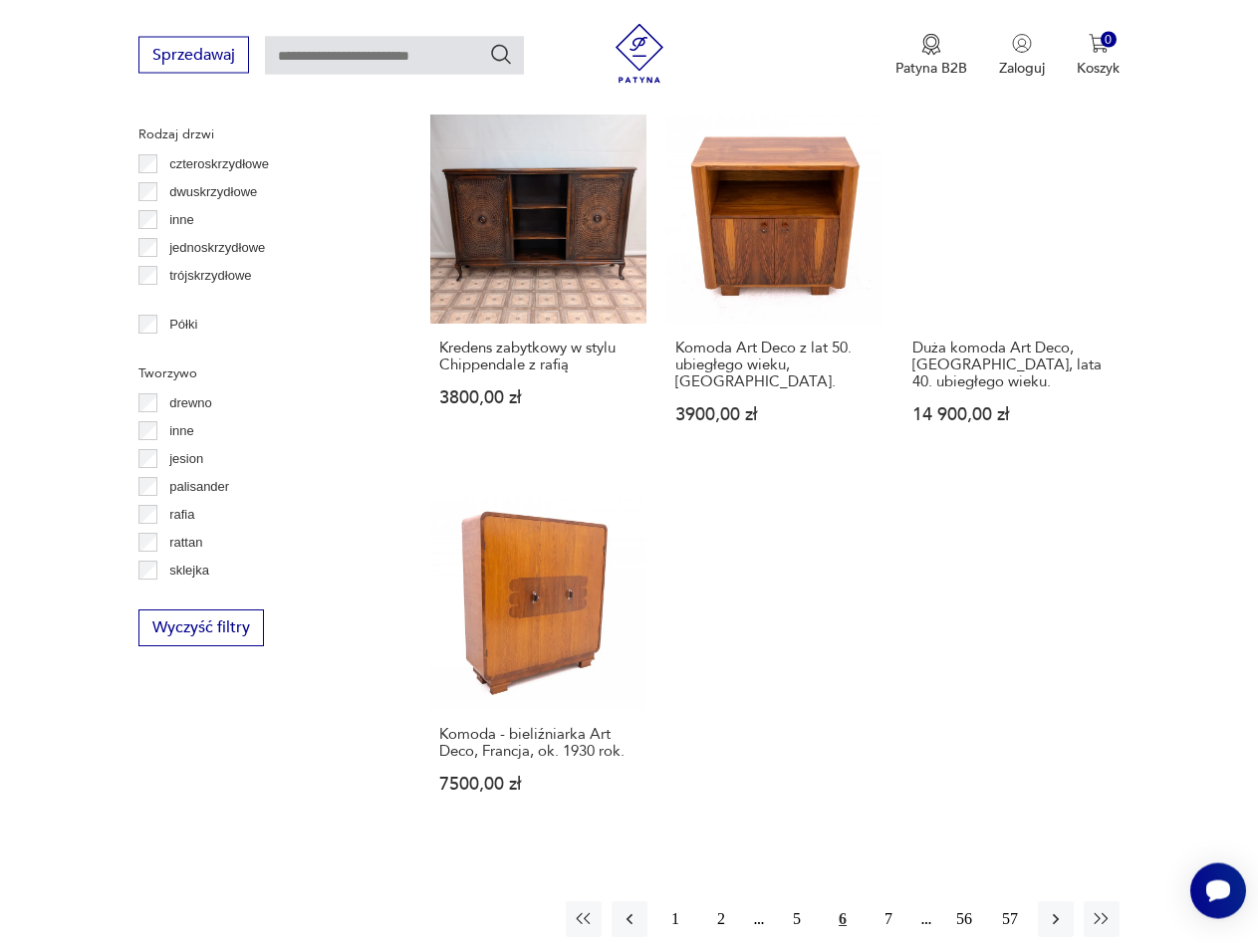
scroll to position [2560, 0]
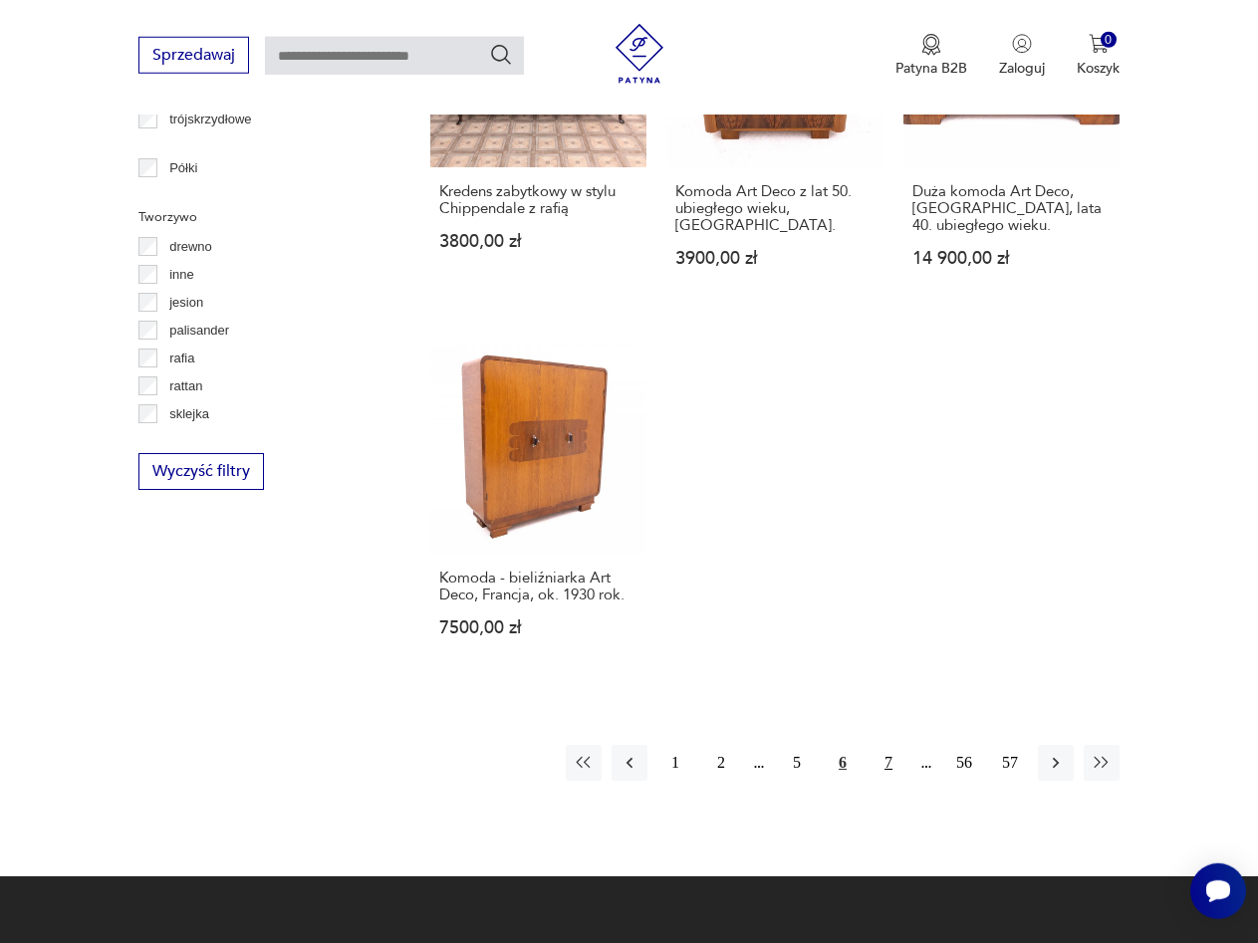
click at [885, 745] on button "7" at bounding box center [888, 763] width 36 height 36
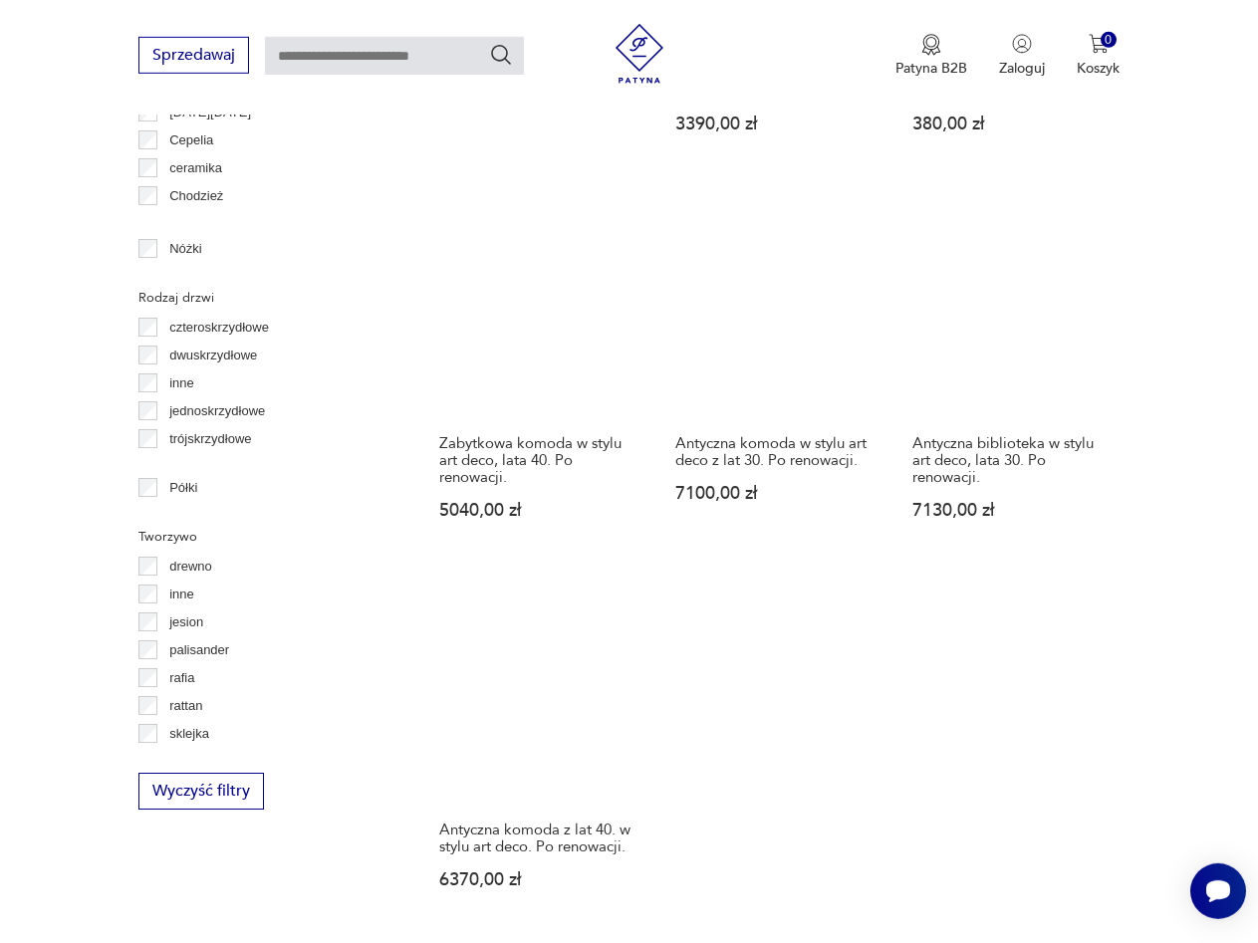
scroll to position [2458, 0]
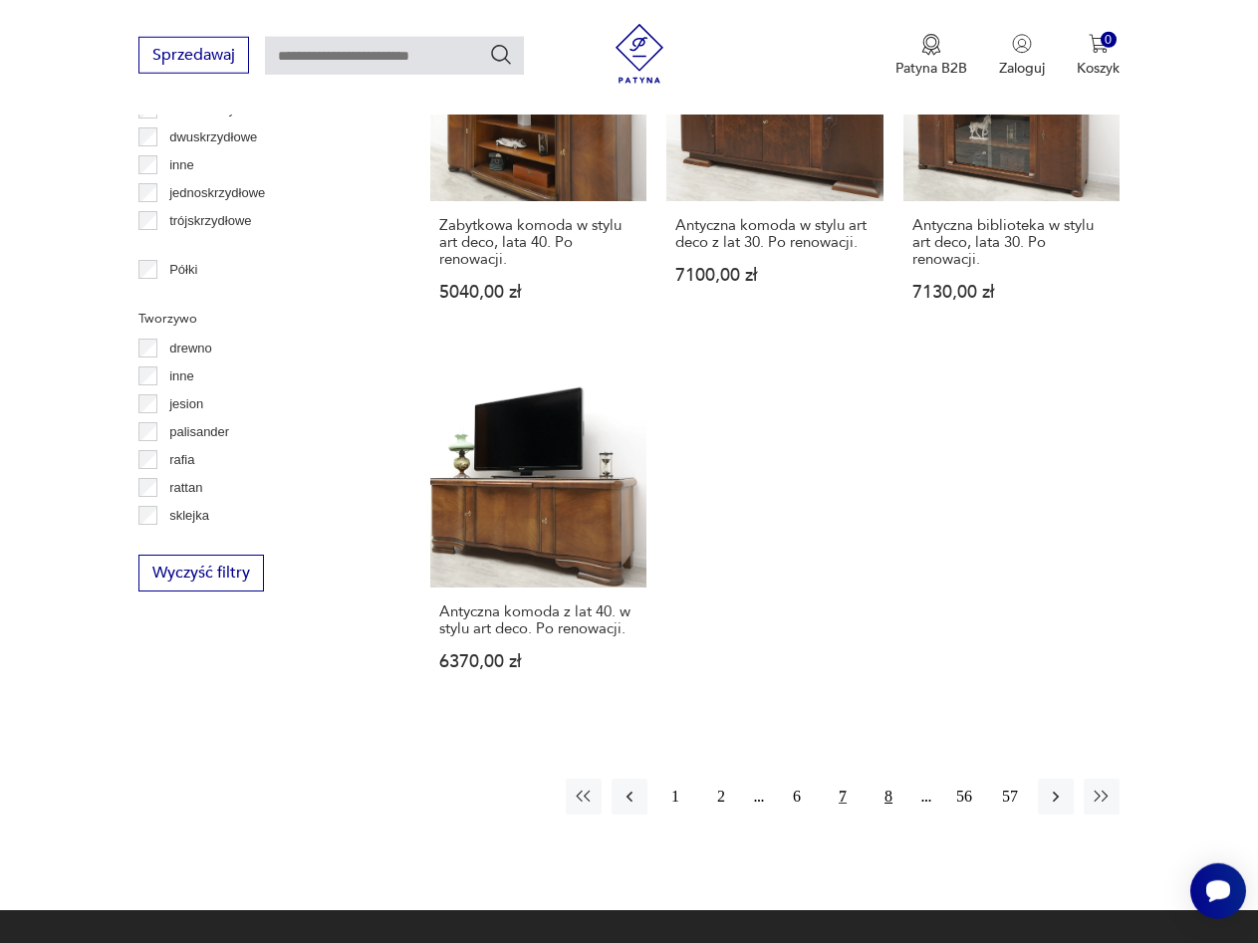
click at [885, 804] on button "8" at bounding box center [888, 797] width 36 height 36
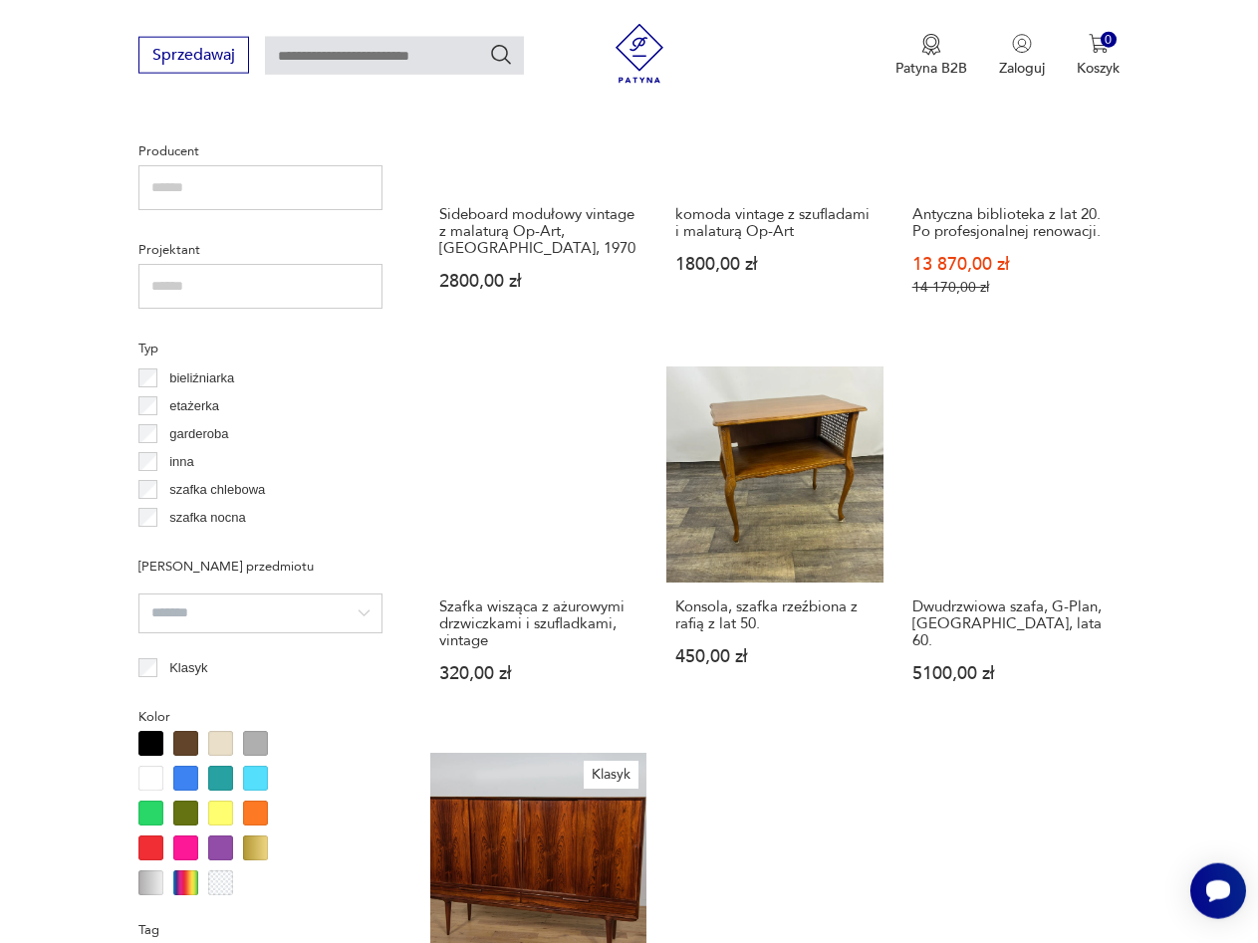
scroll to position [1341, 0]
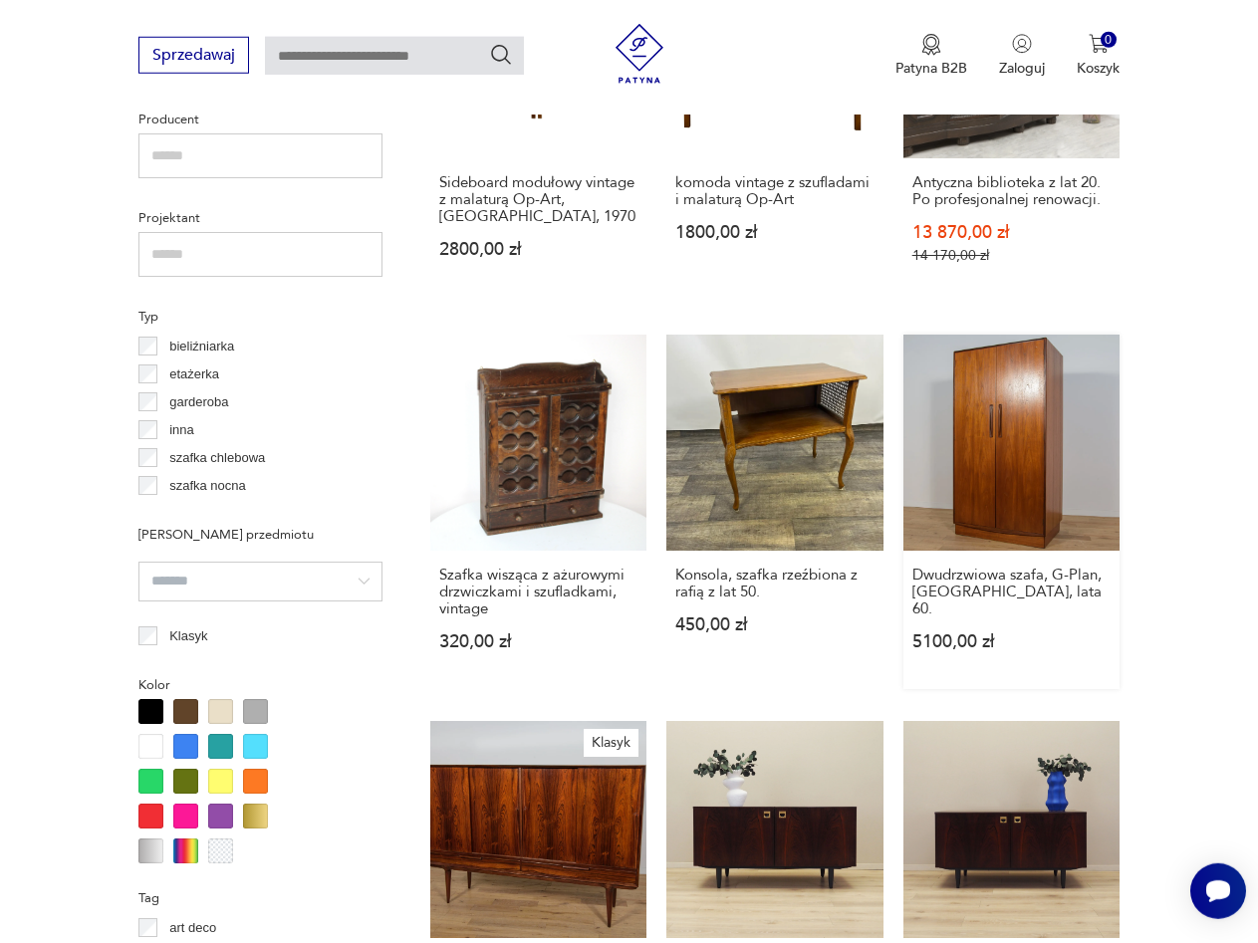
click at [1082, 436] on link "Dwudrzwiowa szafa, G-Plan, [GEOGRAPHIC_DATA], lata 60. 5100,00 zł" at bounding box center [1011, 512] width 216 height 354
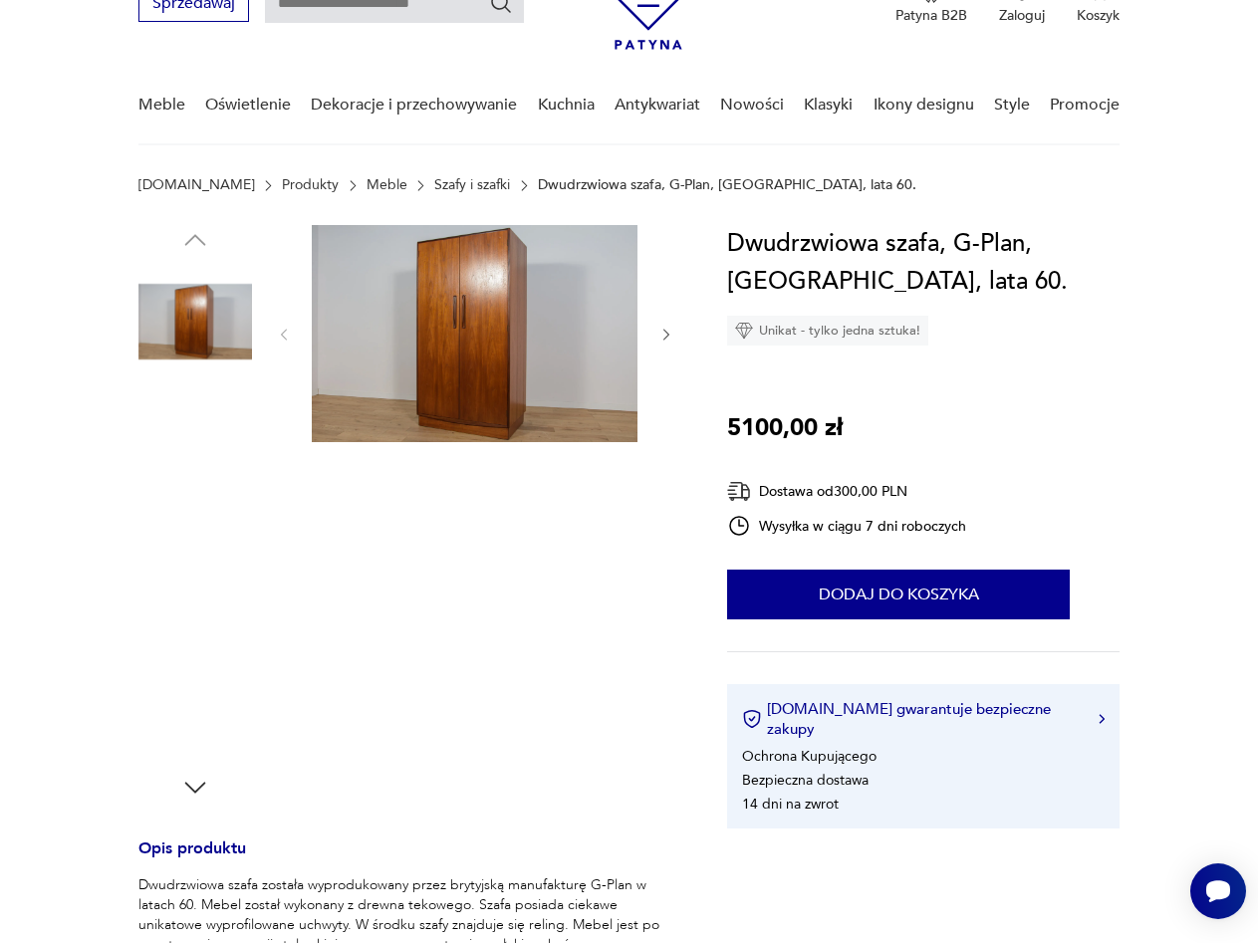
click at [538, 378] on img at bounding box center [475, 333] width 326 height 217
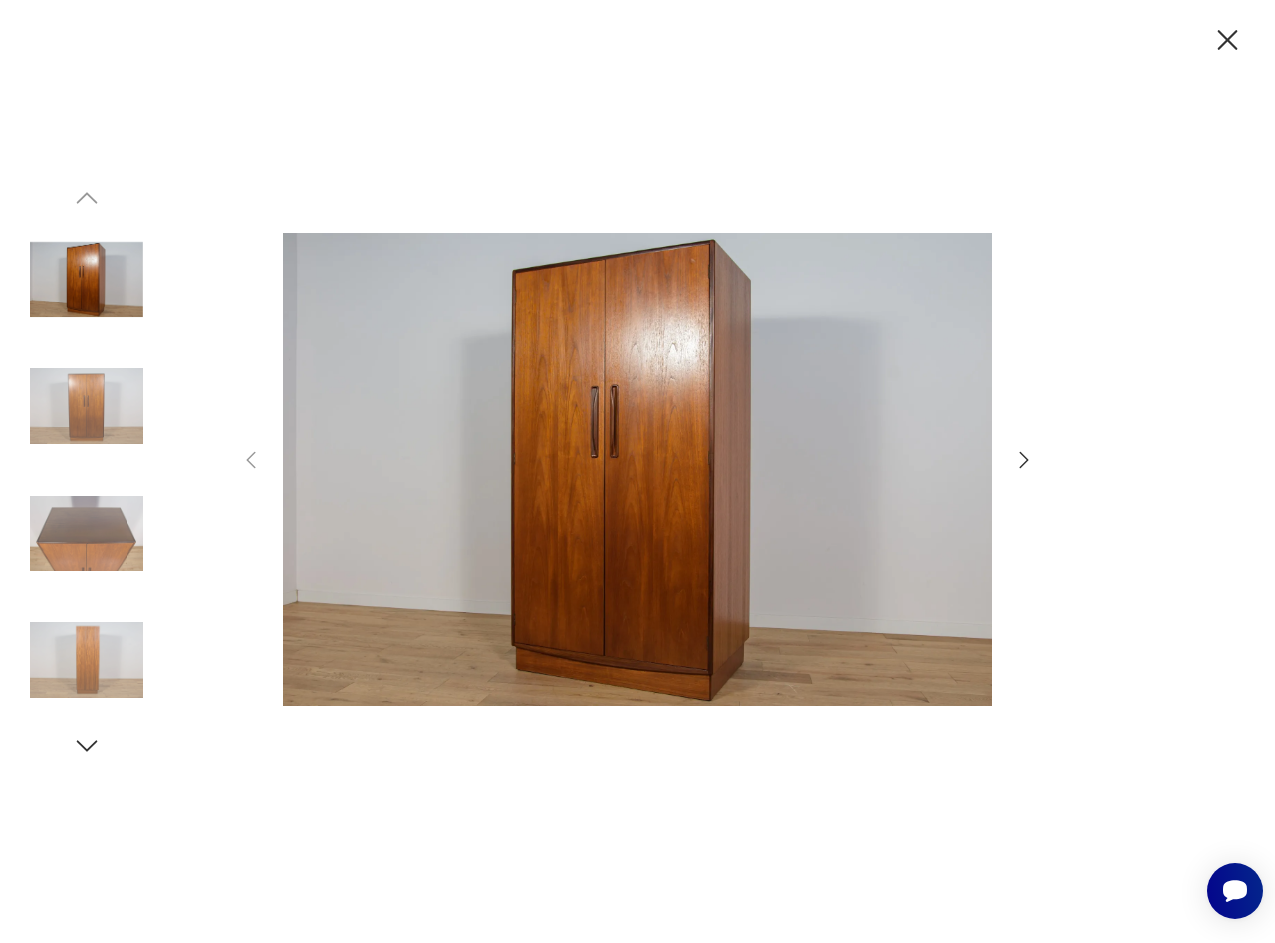
click at [1017, 457] on icon "button" at bounding box center [1024, 460] width 24 height 24
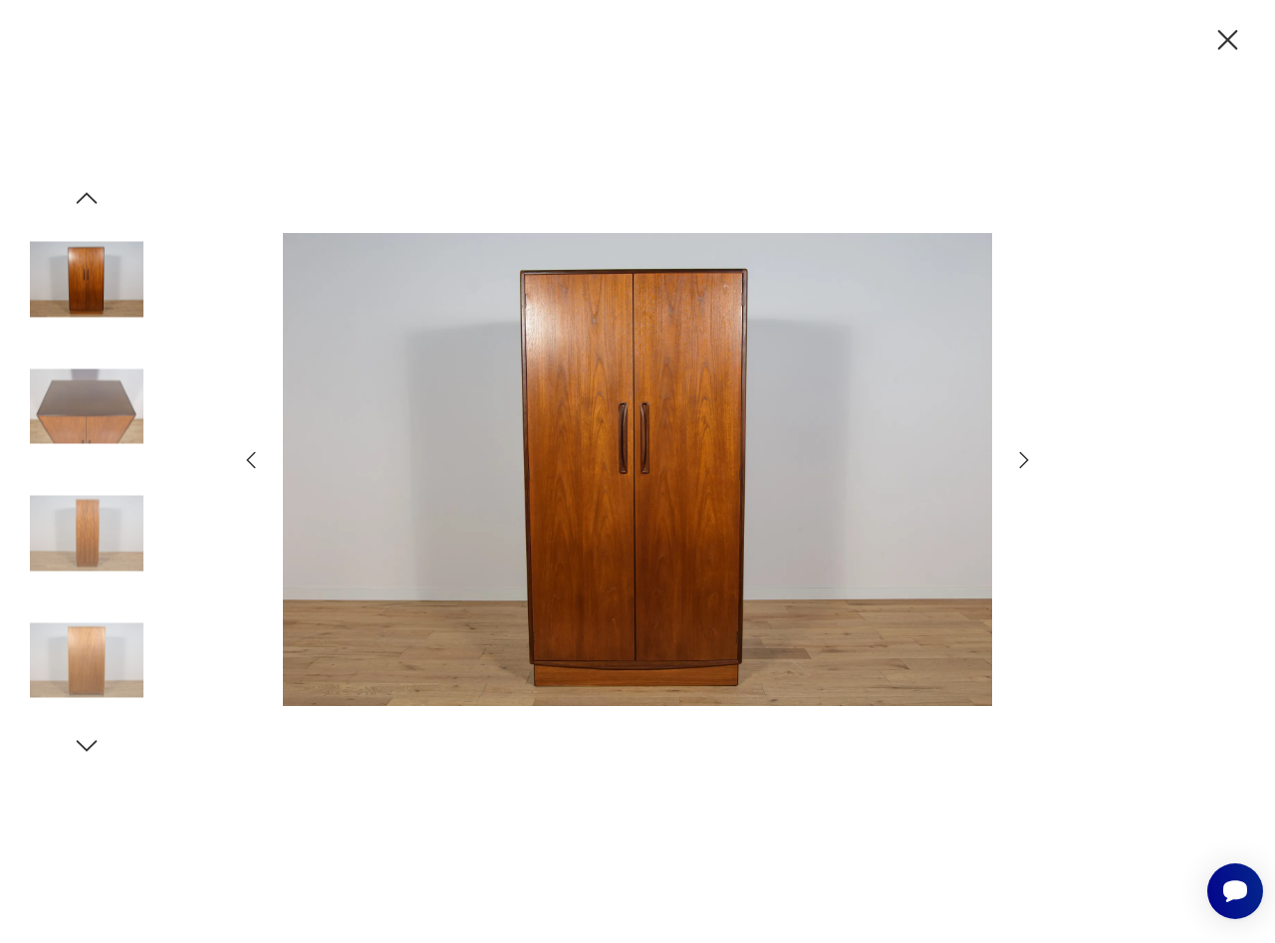
click at [1017, 457] on icon "button" at bounding box center [1024, 460] width 24 height 24
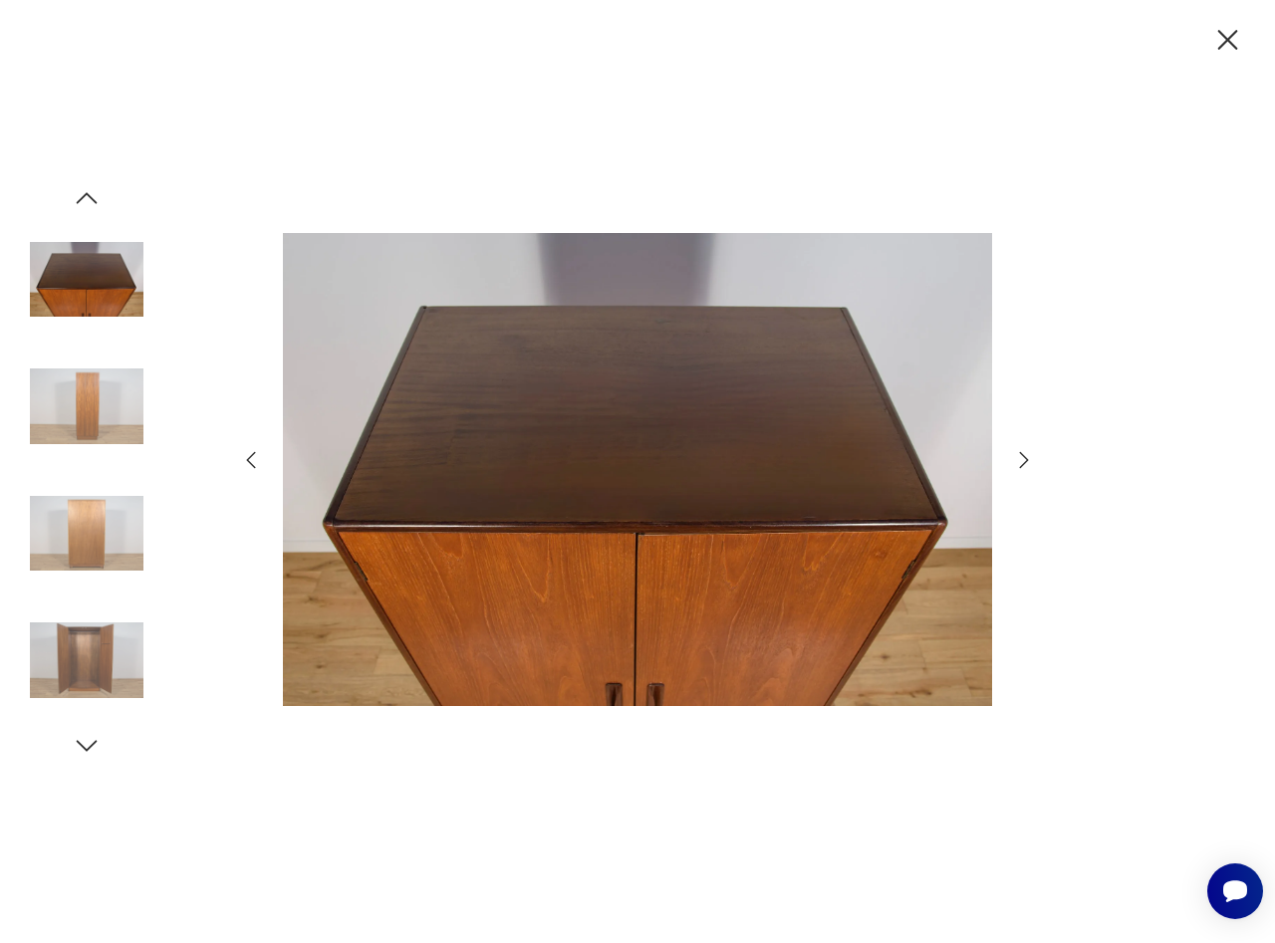
click at [1017, 457] on icon "button" at bounding box center [1024, 460] width 24 height 24
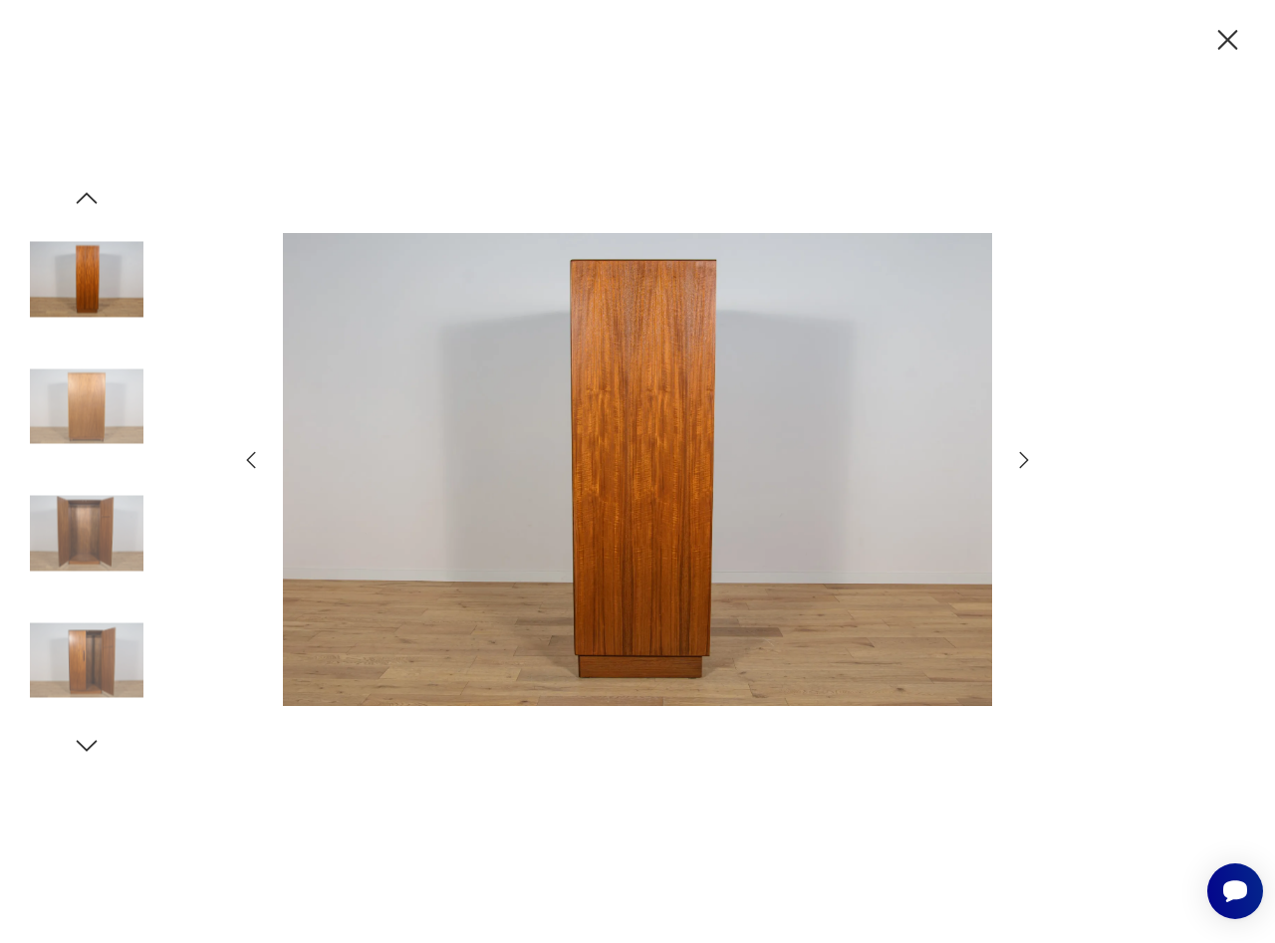
click at [1017, 457] on icon "button" at bounding box center [1024, 460] width 24 height 24
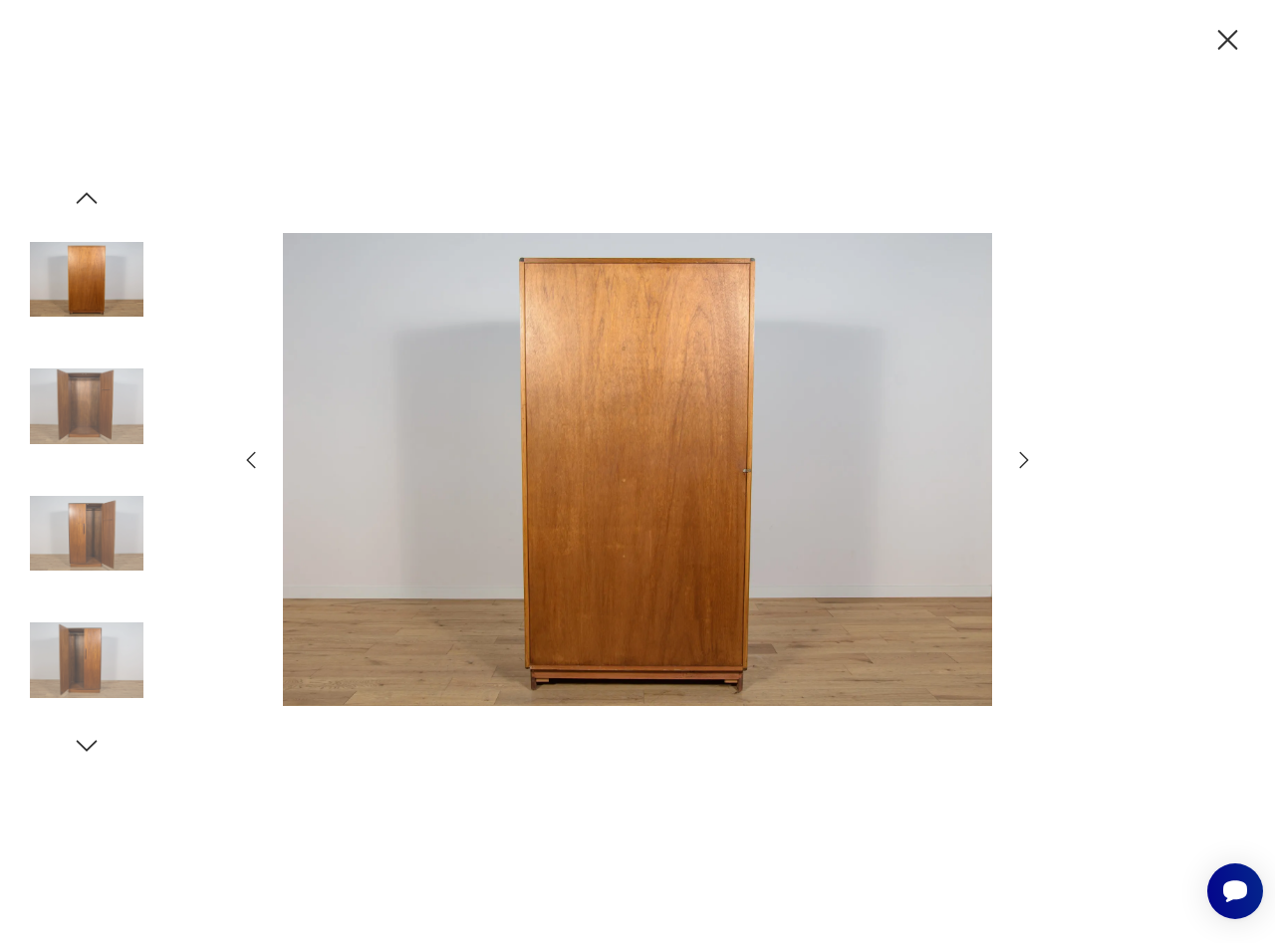
click at [1017, 457] on icon "button" at bounding box center [1024, 460] width 24 height 24
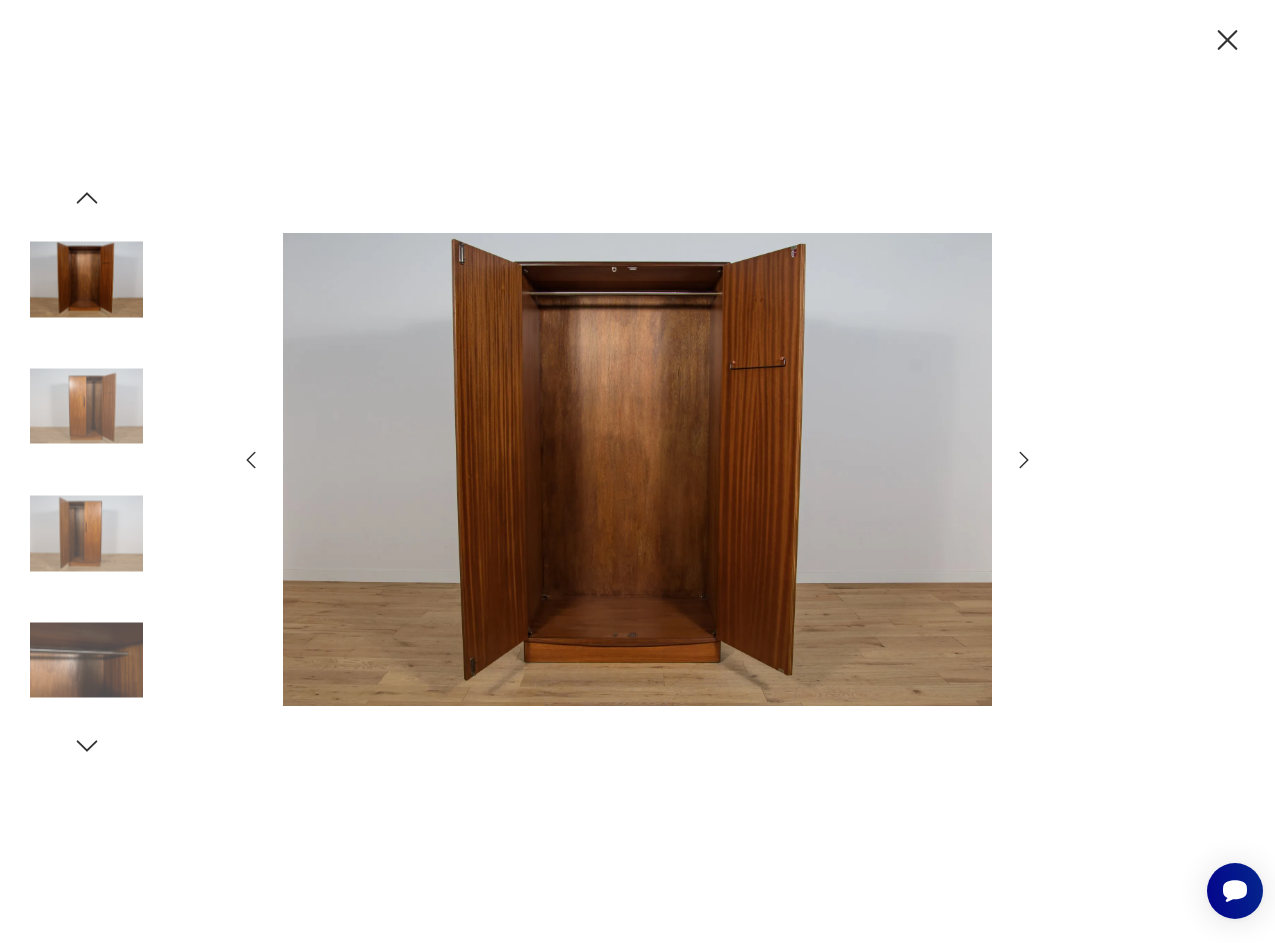
click at [1017, 457] on icon "button" at bounding box center [1024, 460] width 24 height 24
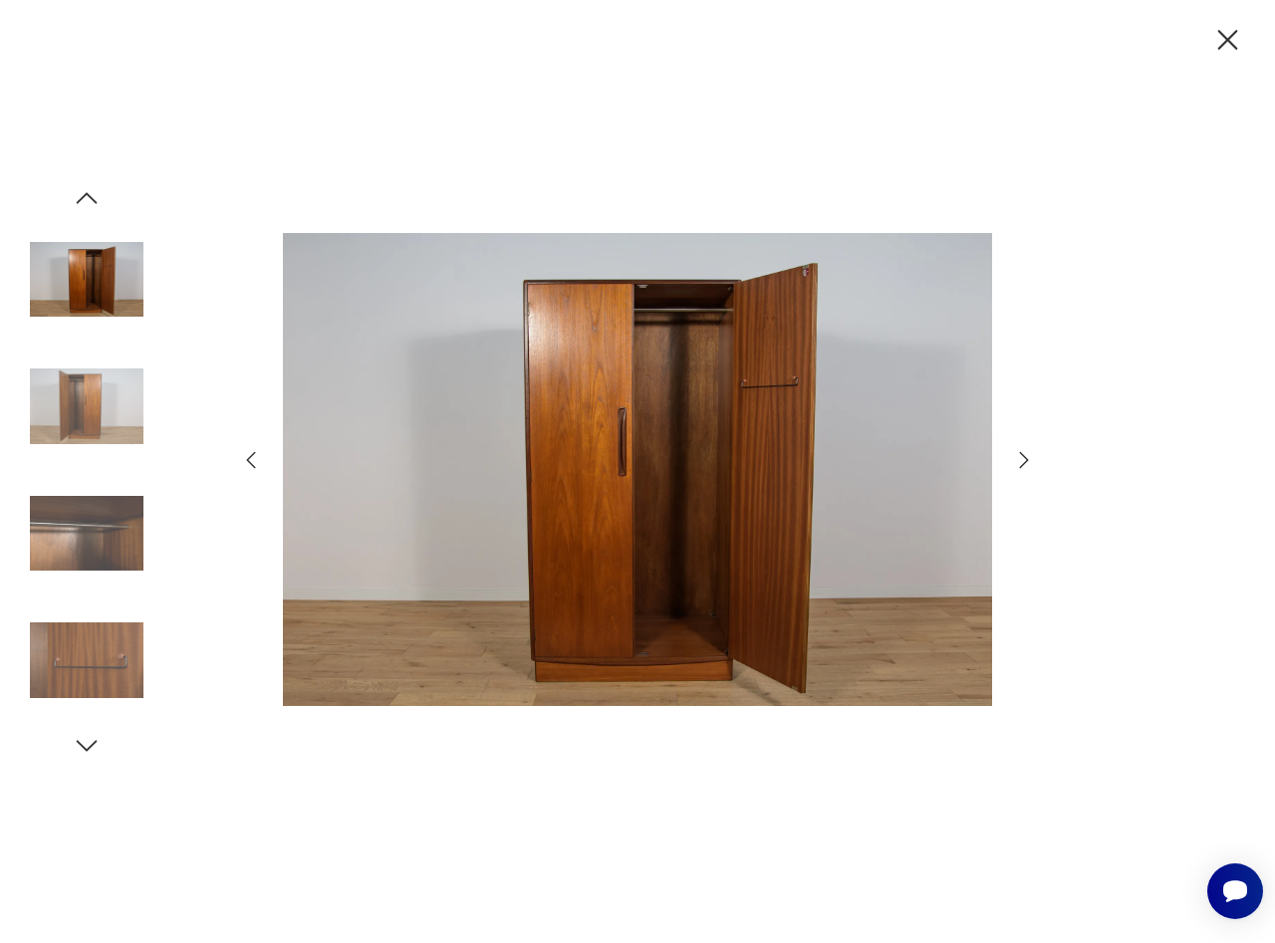
click at [1017, 457] on icon "button" at bounding box center [1024, 460] width 24 height 24
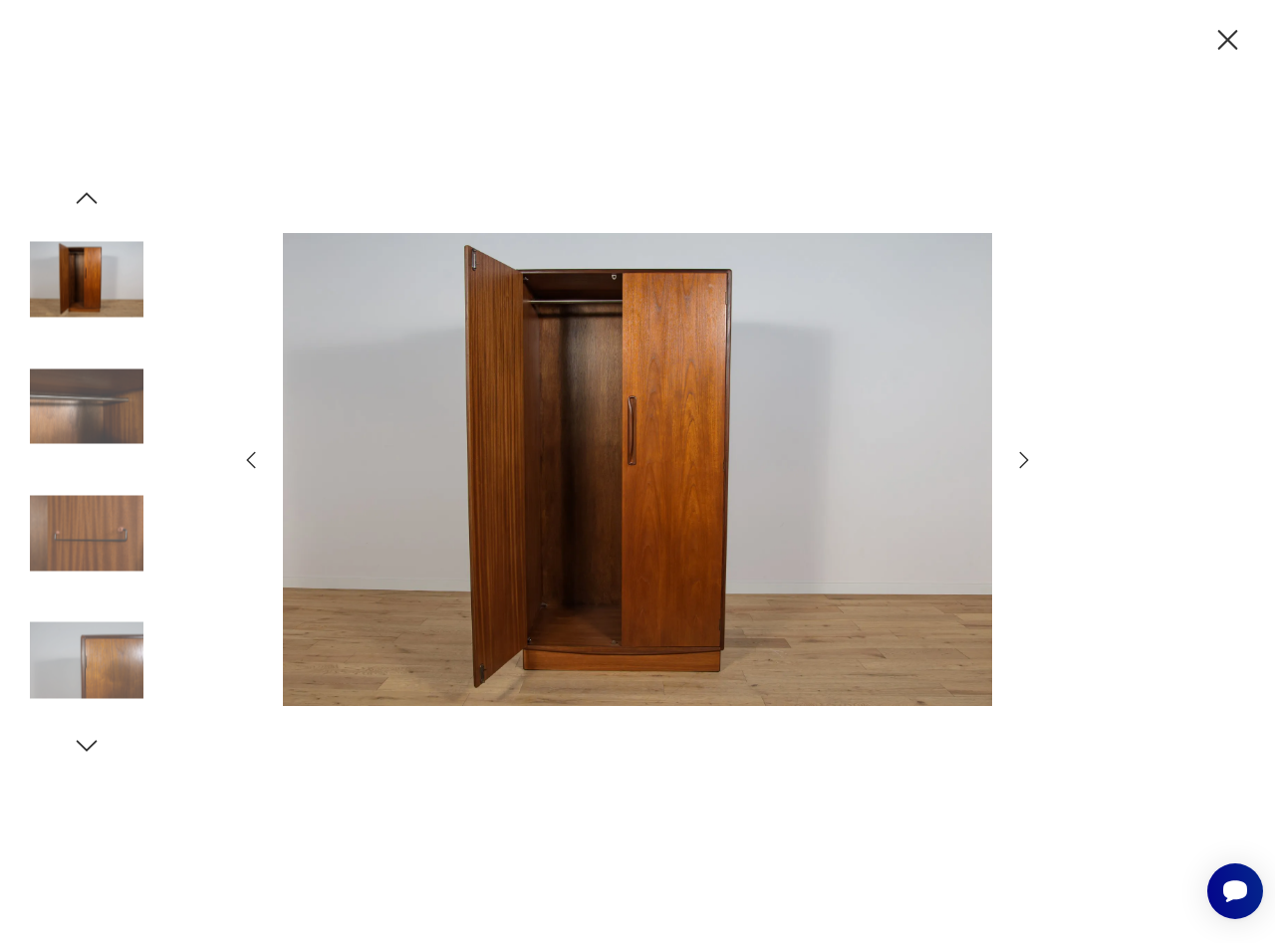
click at [1017, 457] on icon "button" at bounding box center [1024, 460] width 24 height 24
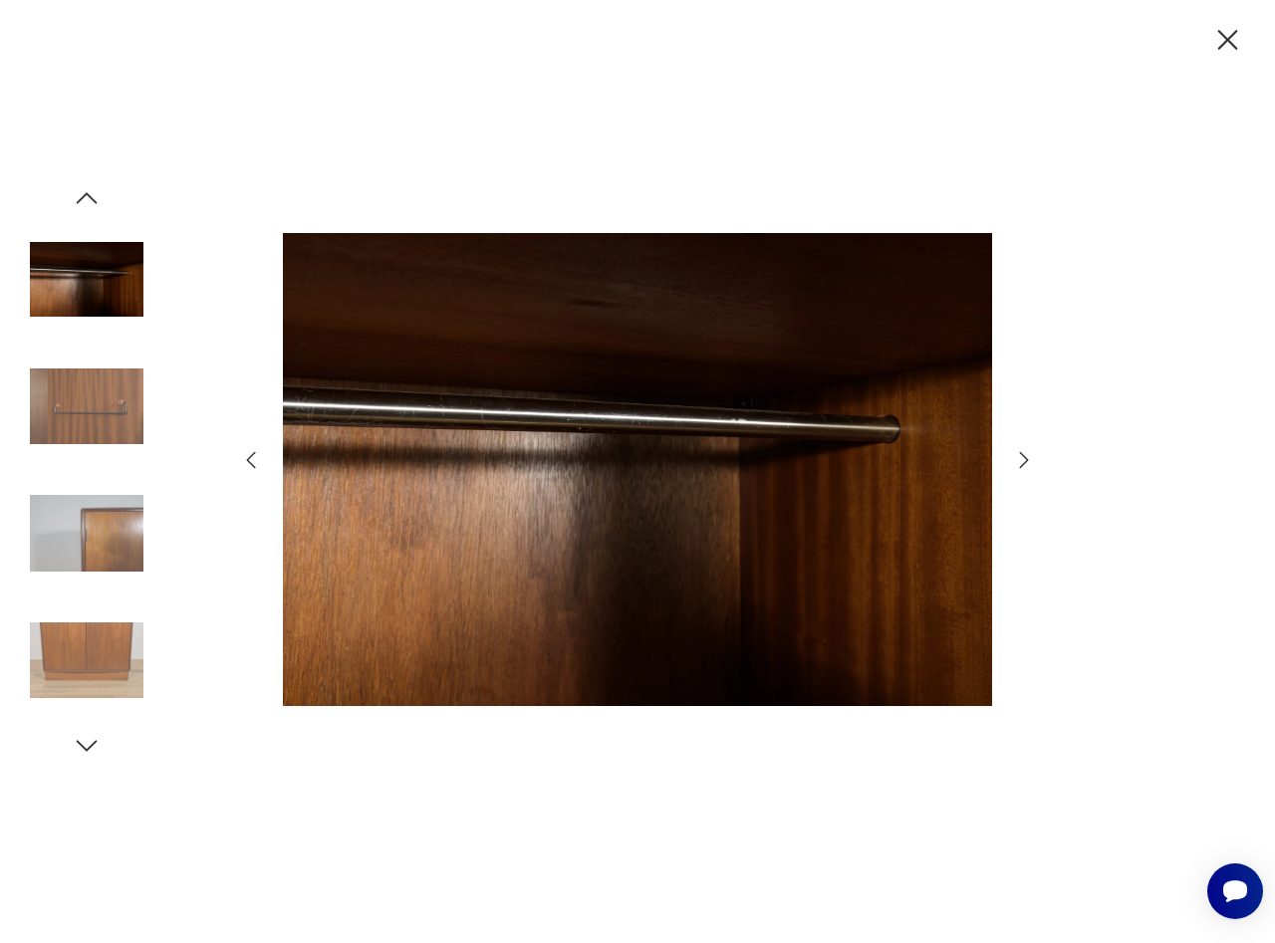
click at [1017, 457] on icon "button" at bounding box center [1024, 460] width 24 height 24
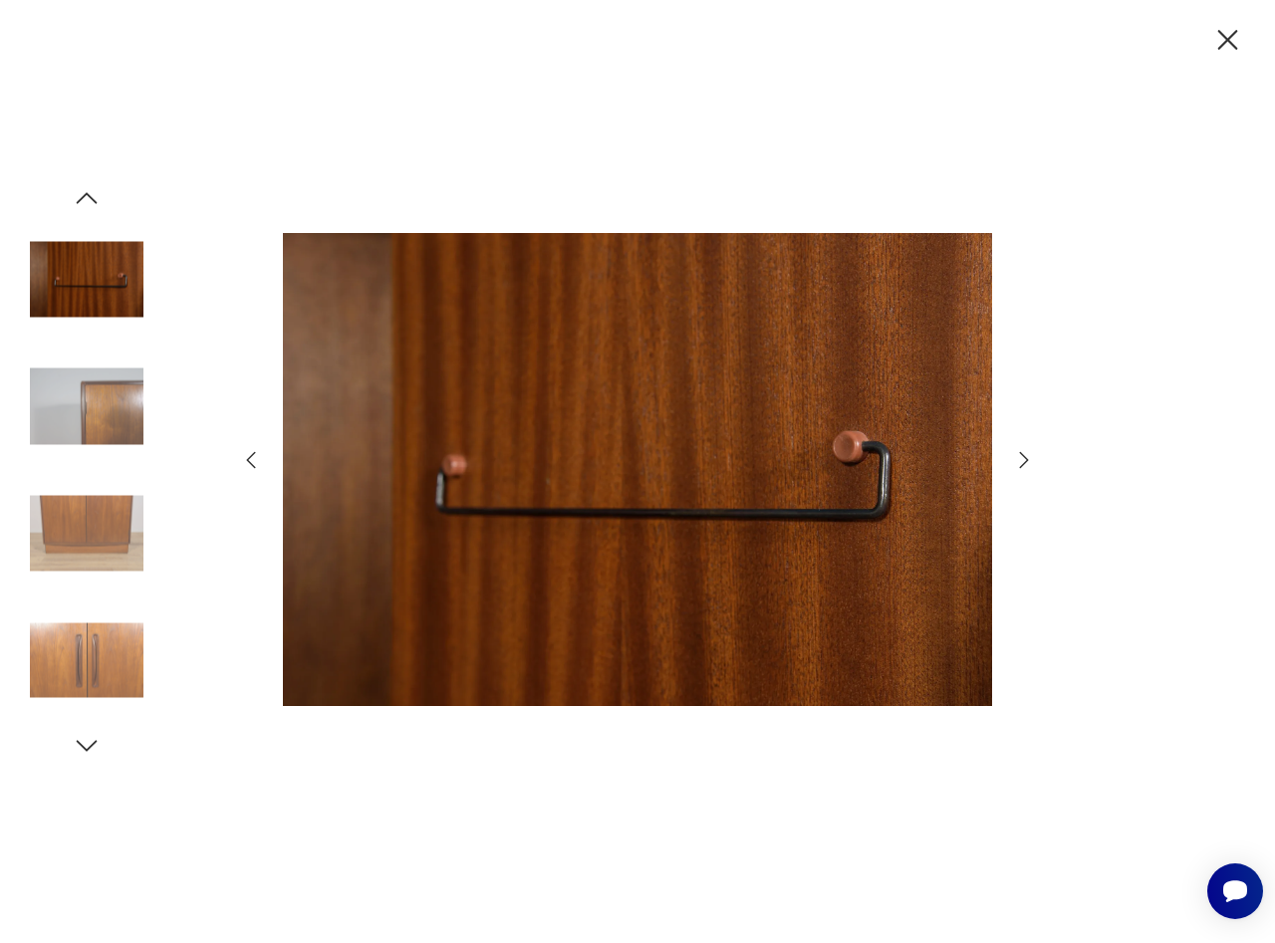
click at [1017, 457] on icon "button" at bounding box center [1024, 460] width 24 height 24
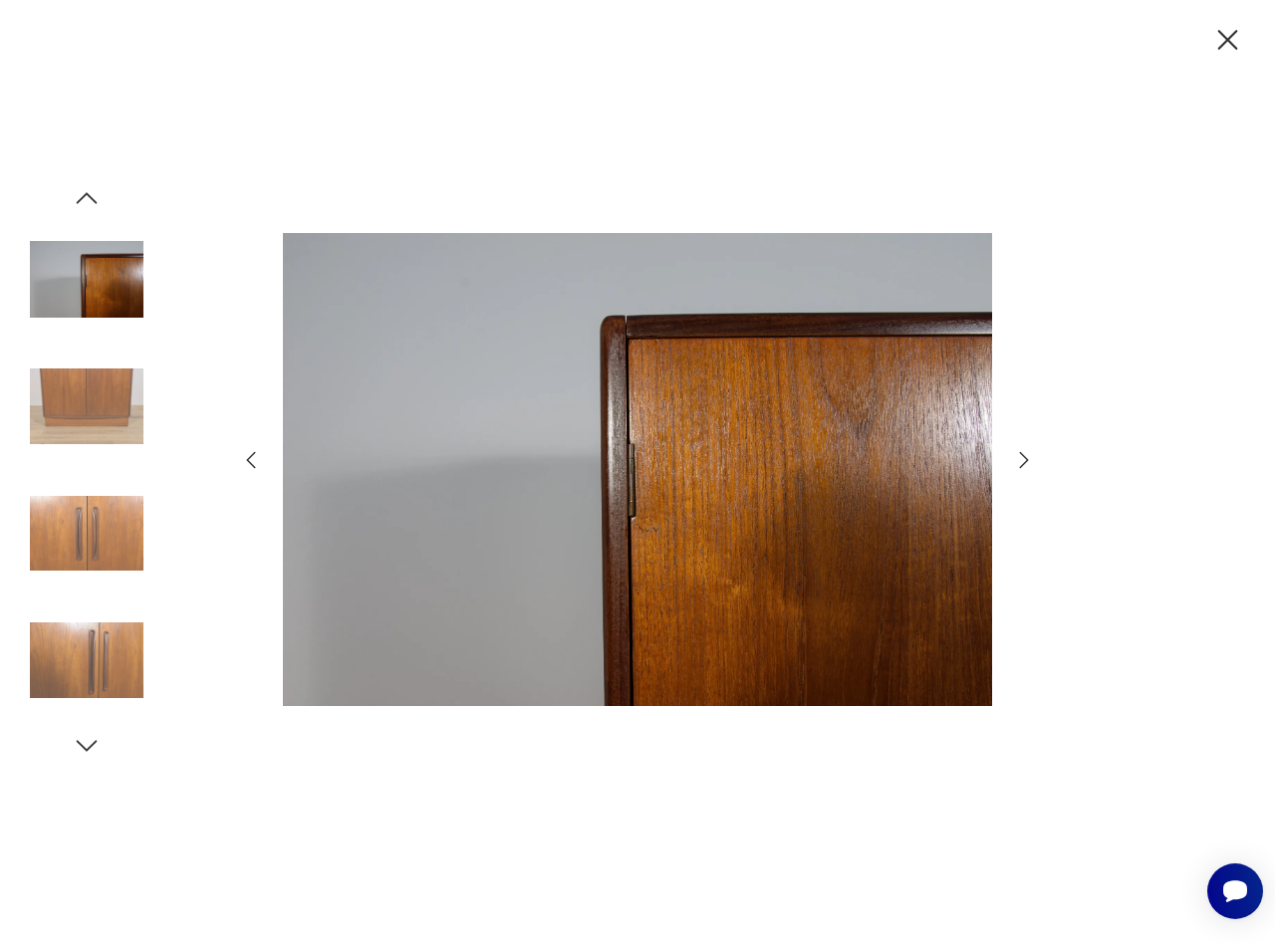
click at [1017, 457] on icon "button" at bounding box center [1024, 460] width 24 height 24
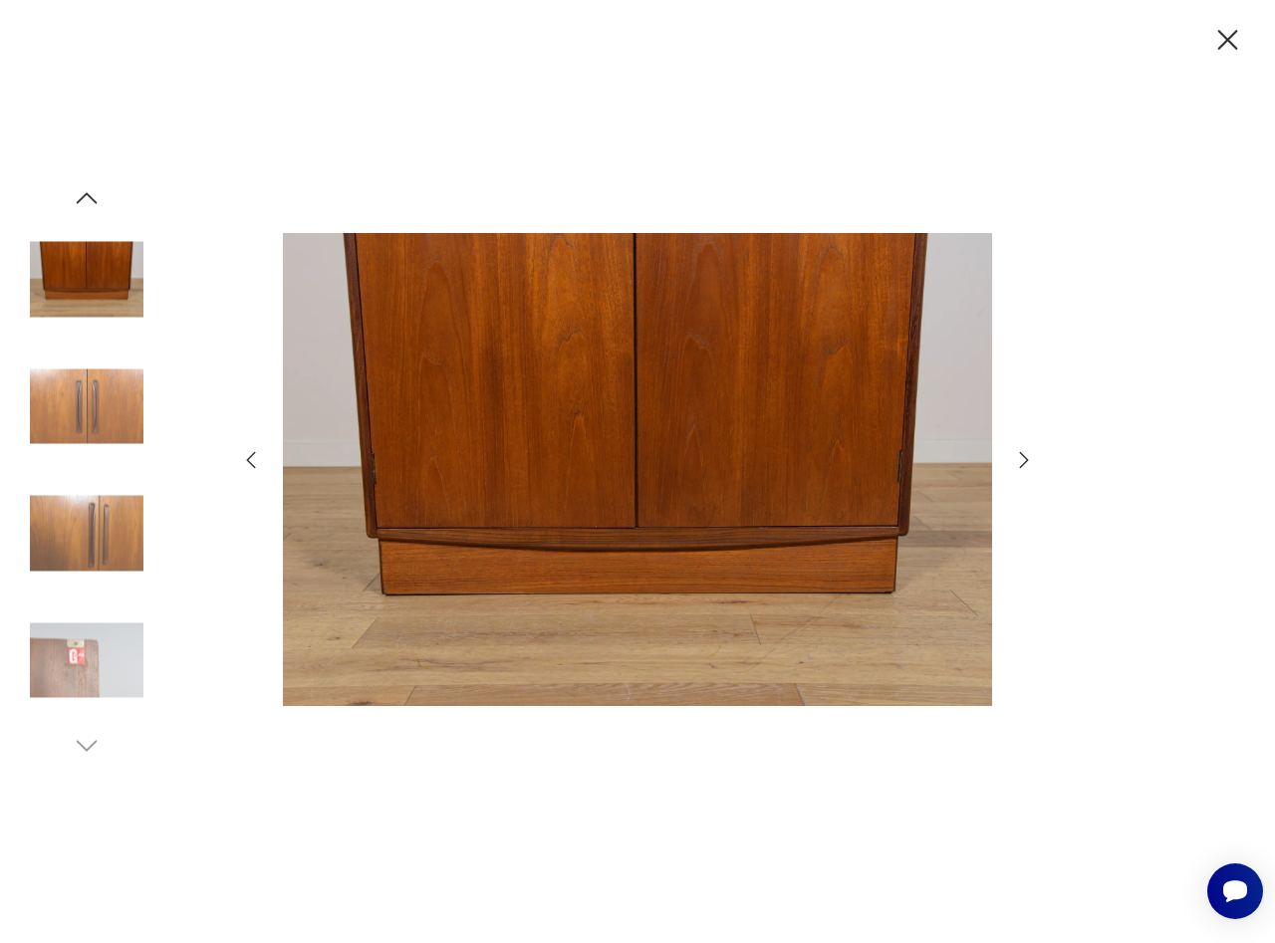
click at [1017, 457] on icon "button" at bounding box center [1024, 460] width 24 height 24
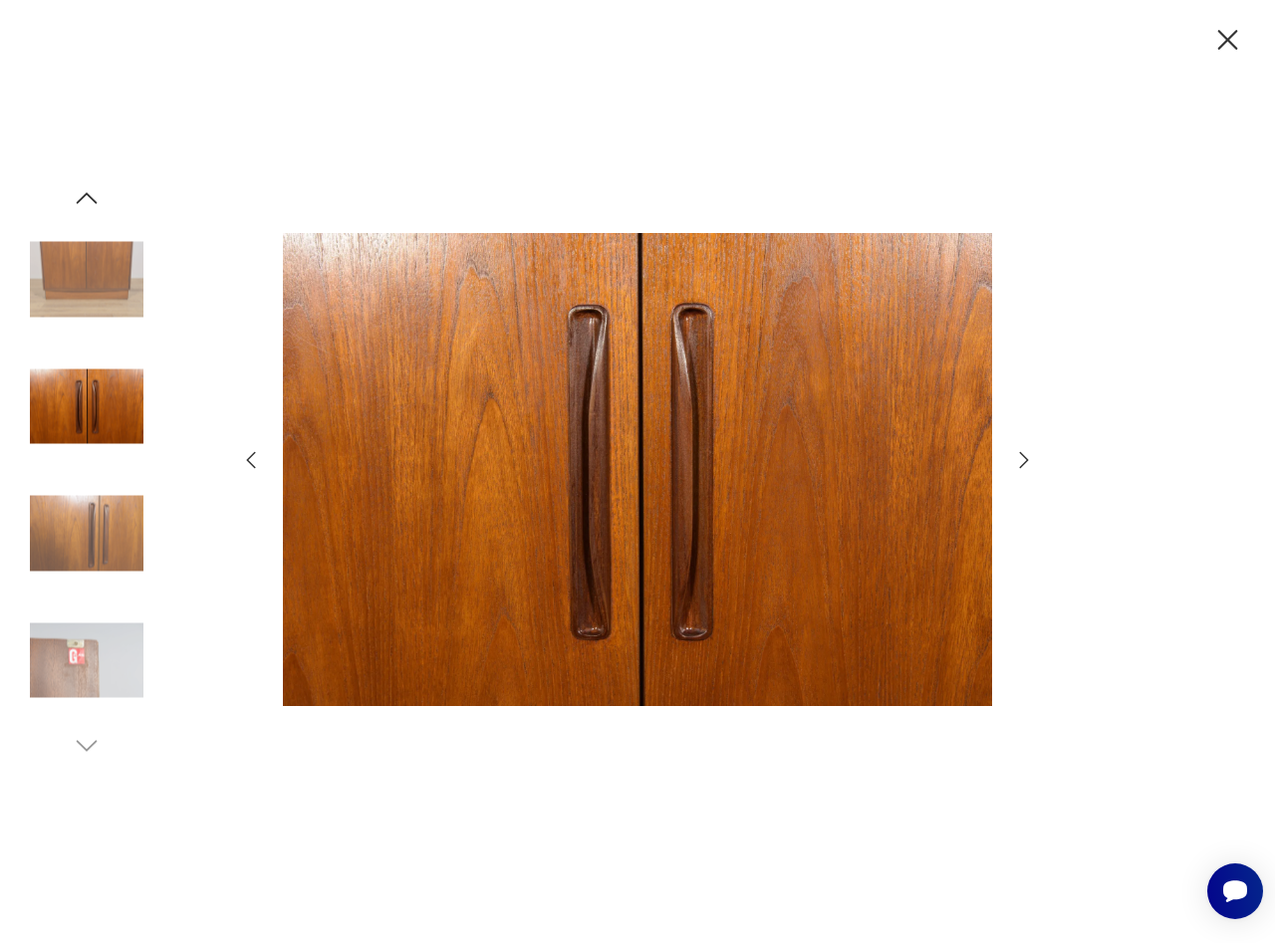
click at [1017, 457] on icon "button" at bounding box center [1024, 460] width 24 height 24
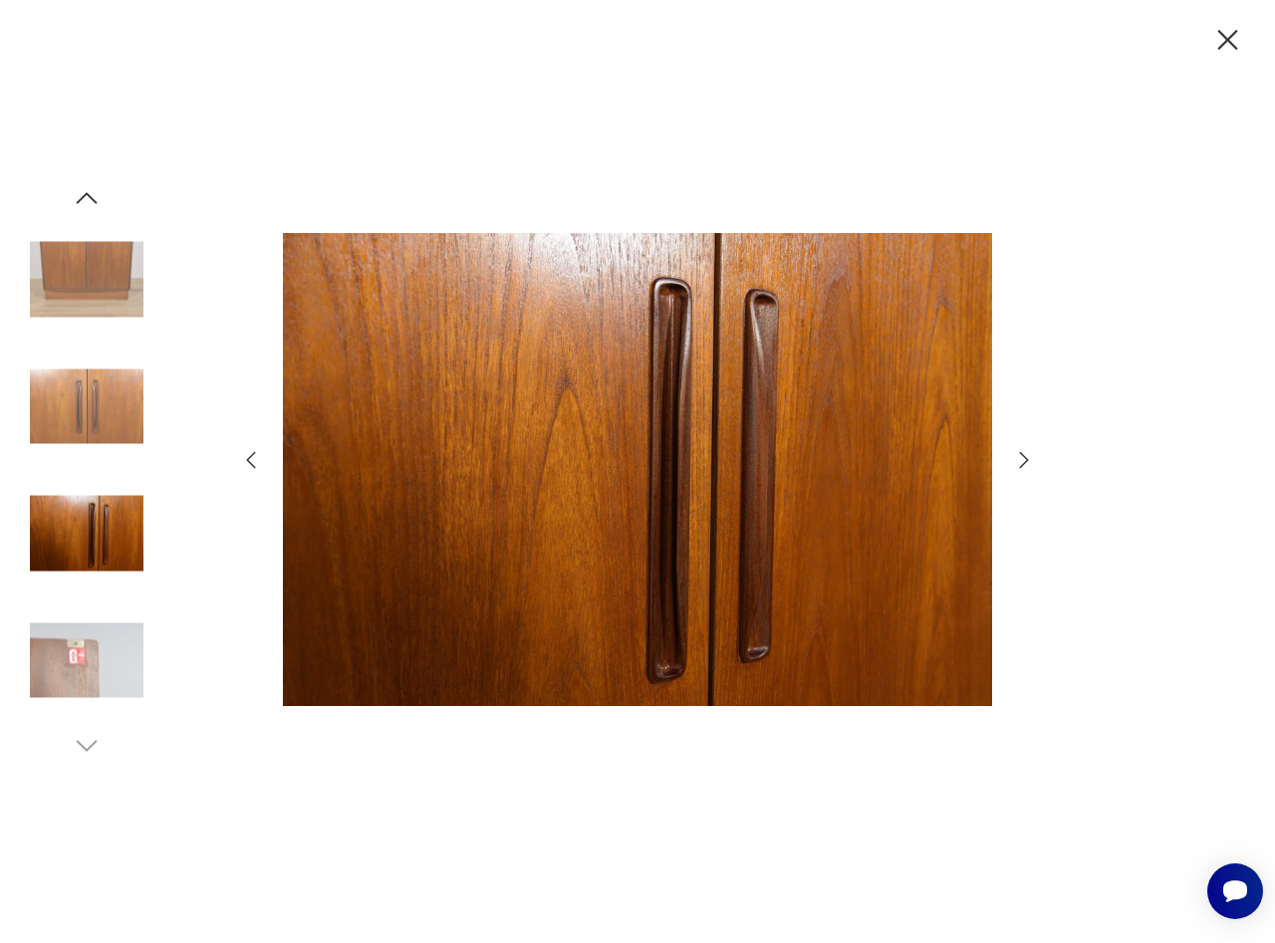
click at [1017, 457] on icon "button" at bounding box center [1024, 460] width 24 height 24
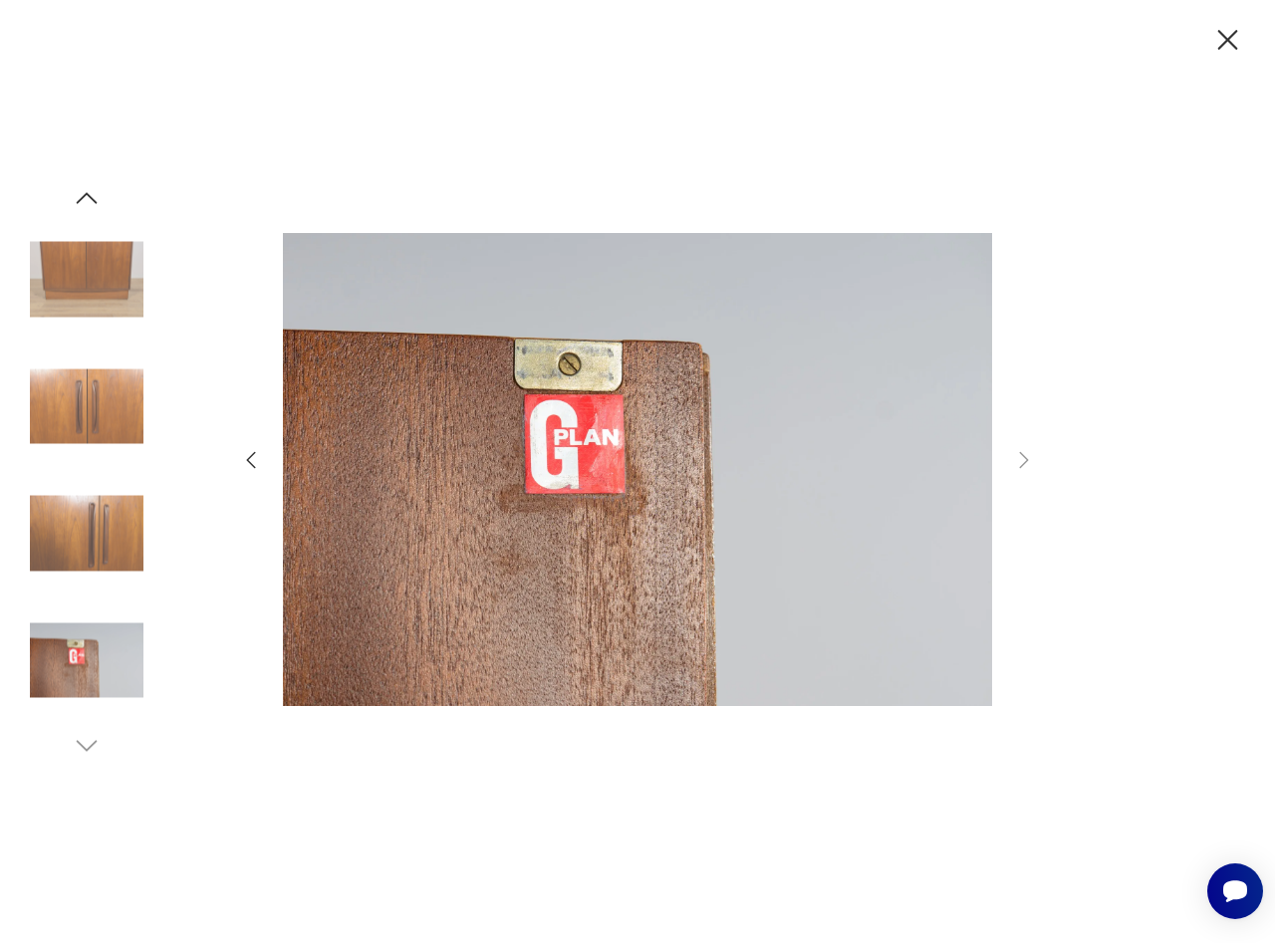
click at [1221, 38] on icon "button" at bounding box center [1227, 40] width 35 height 35
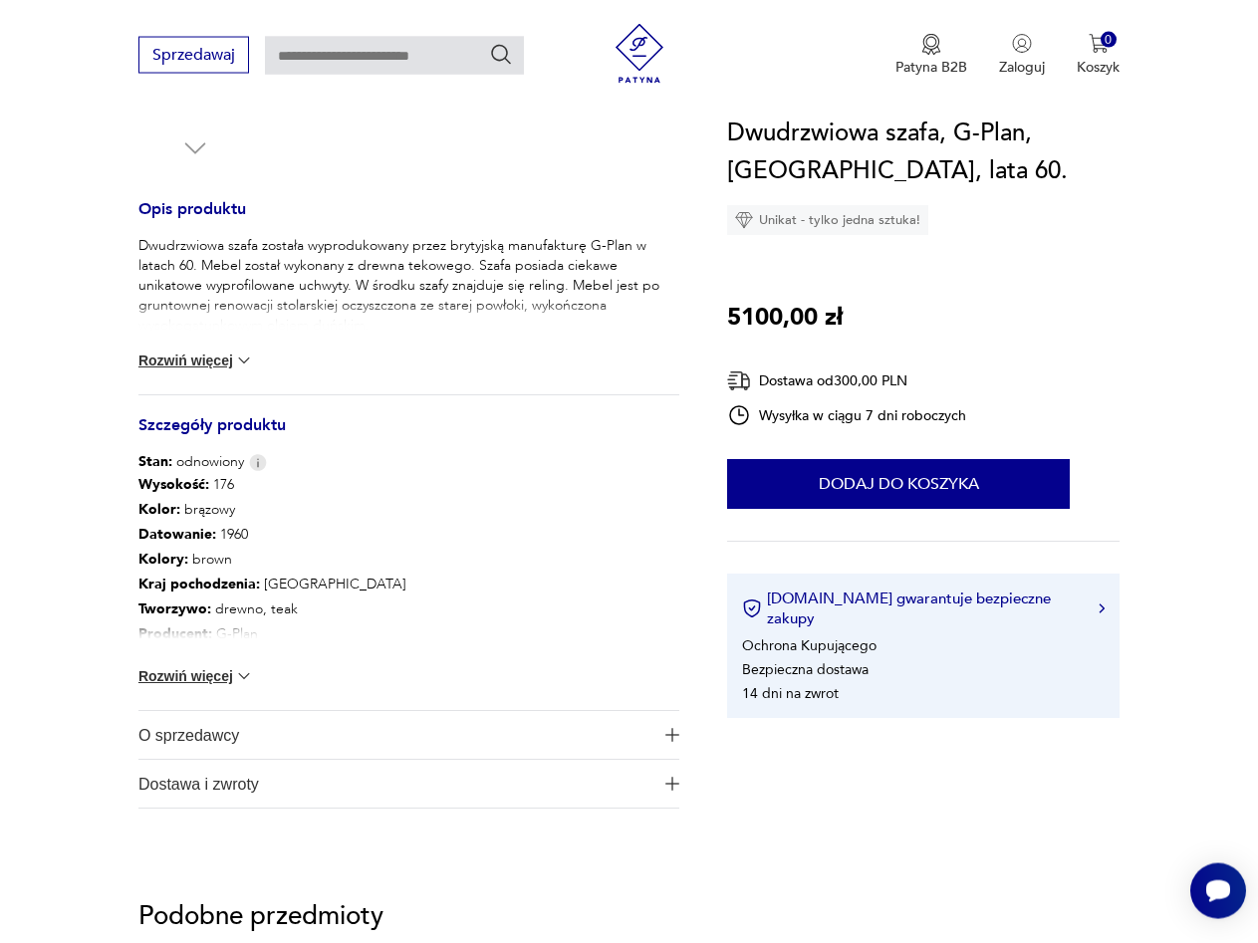
scroll to position [815, 0]
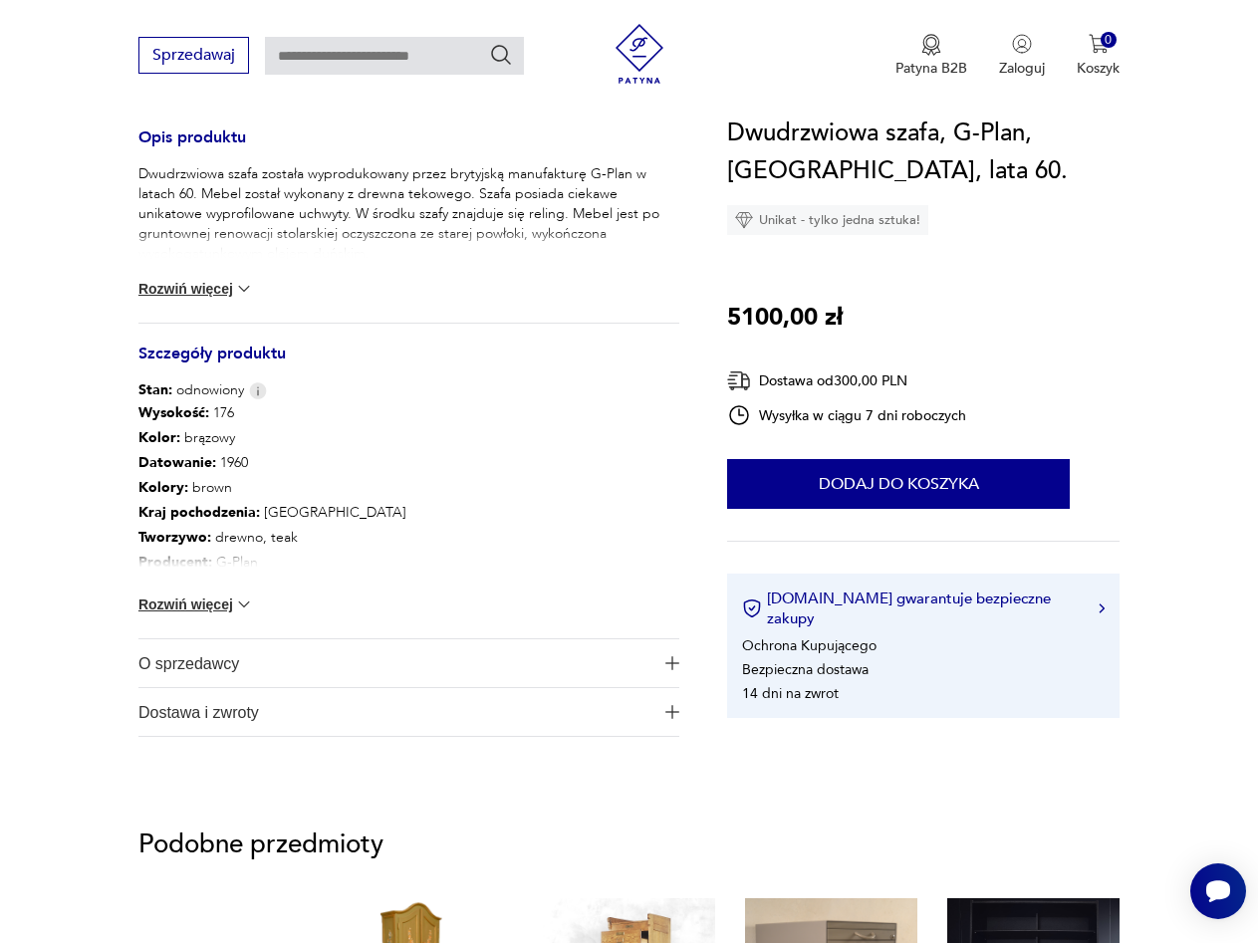
click at [240, 607] on button "Rozwiń więcej" at bounding box center [196, 604] width 116 height 20
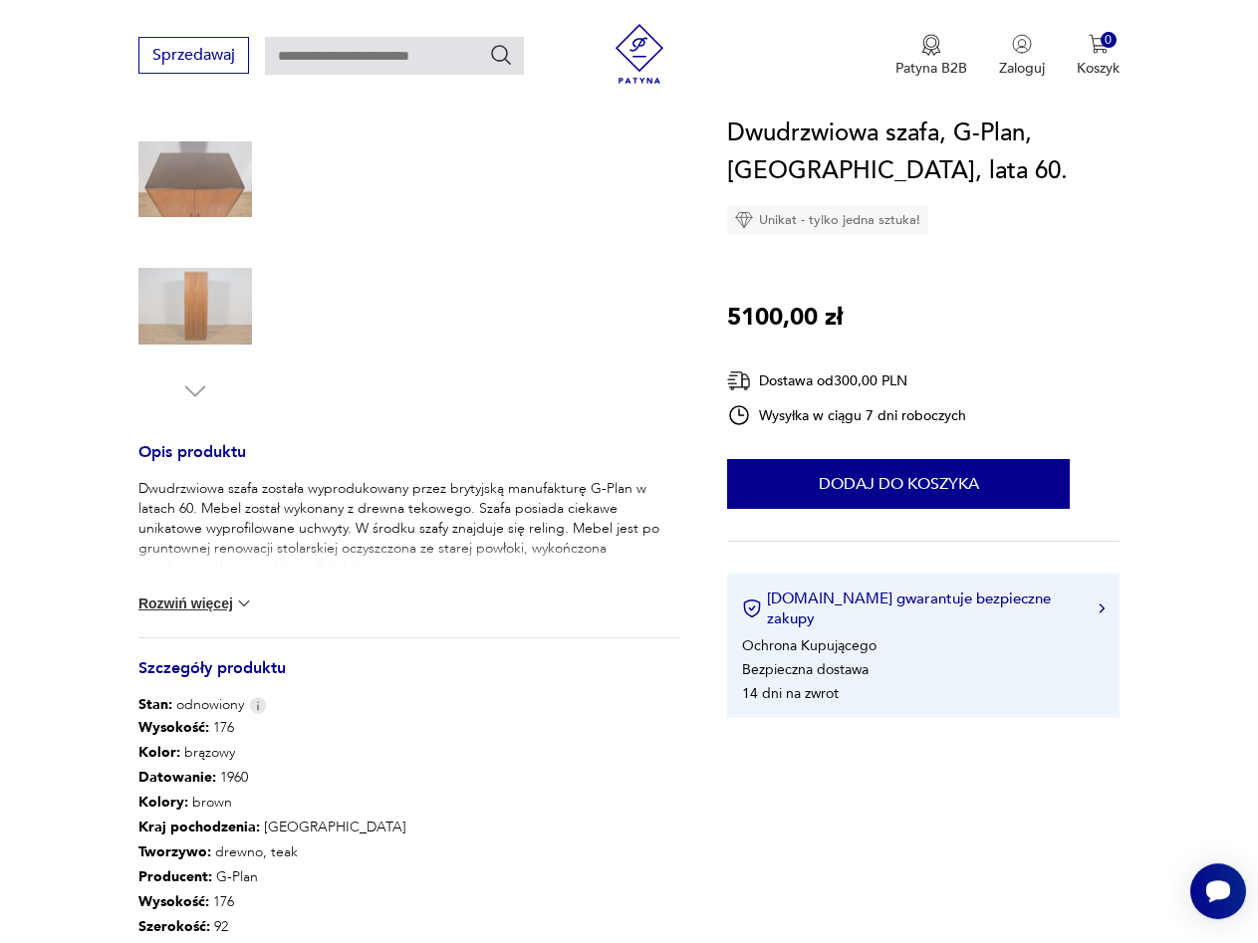
scroll to position [508, 0]
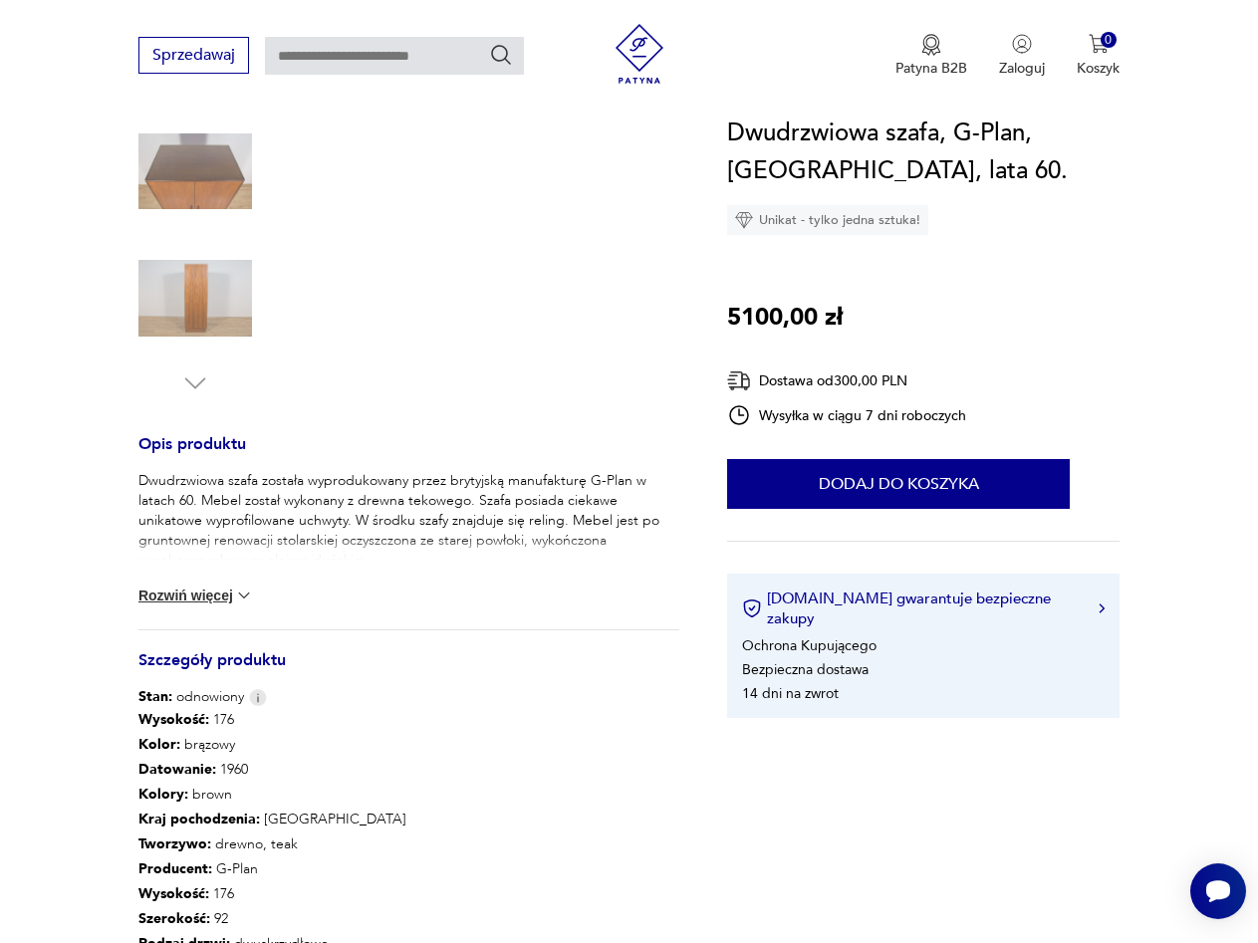
click at [242, 591] on img at bounding box center [244, 595] width 20 height 20
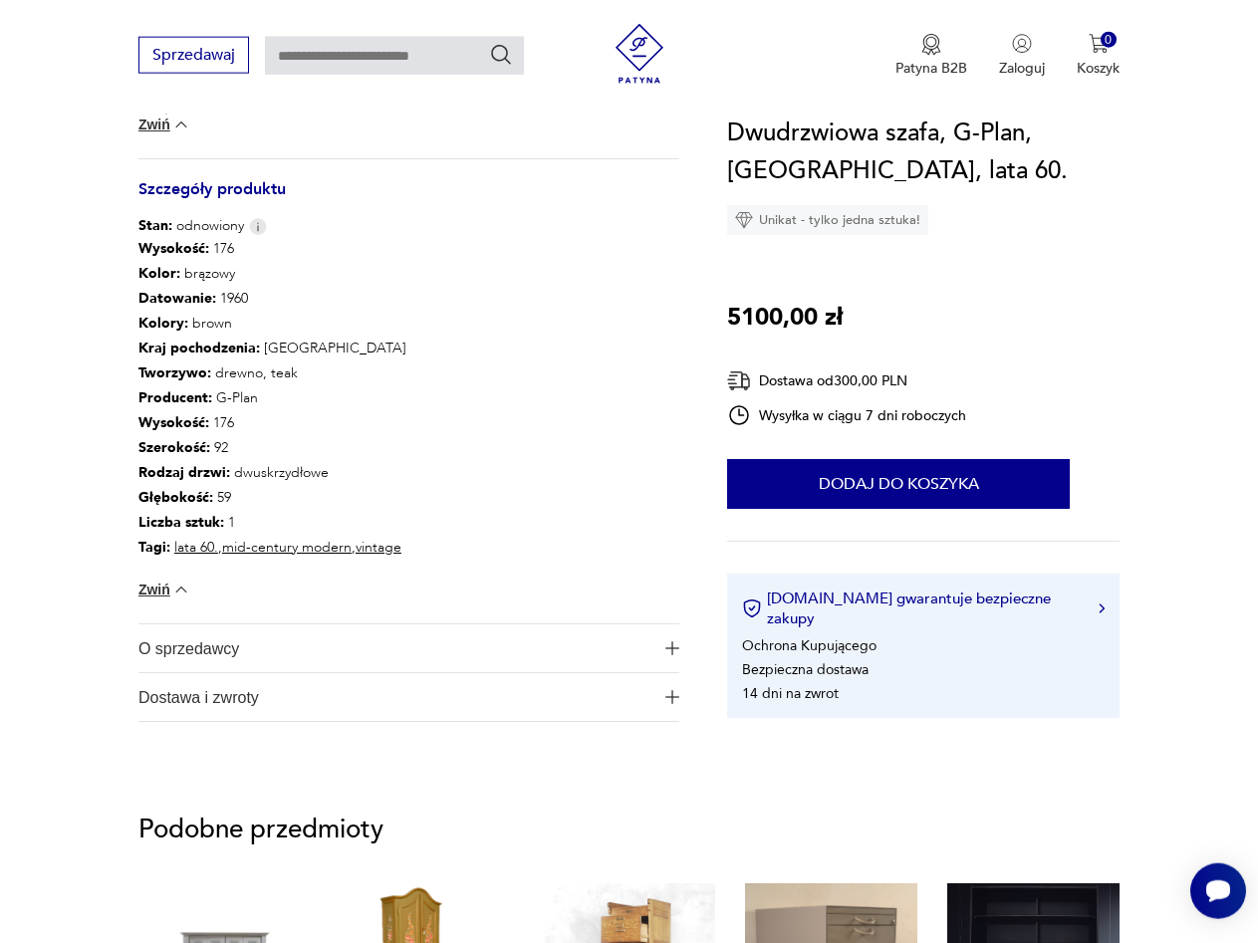
scroll to position [1016, 0]
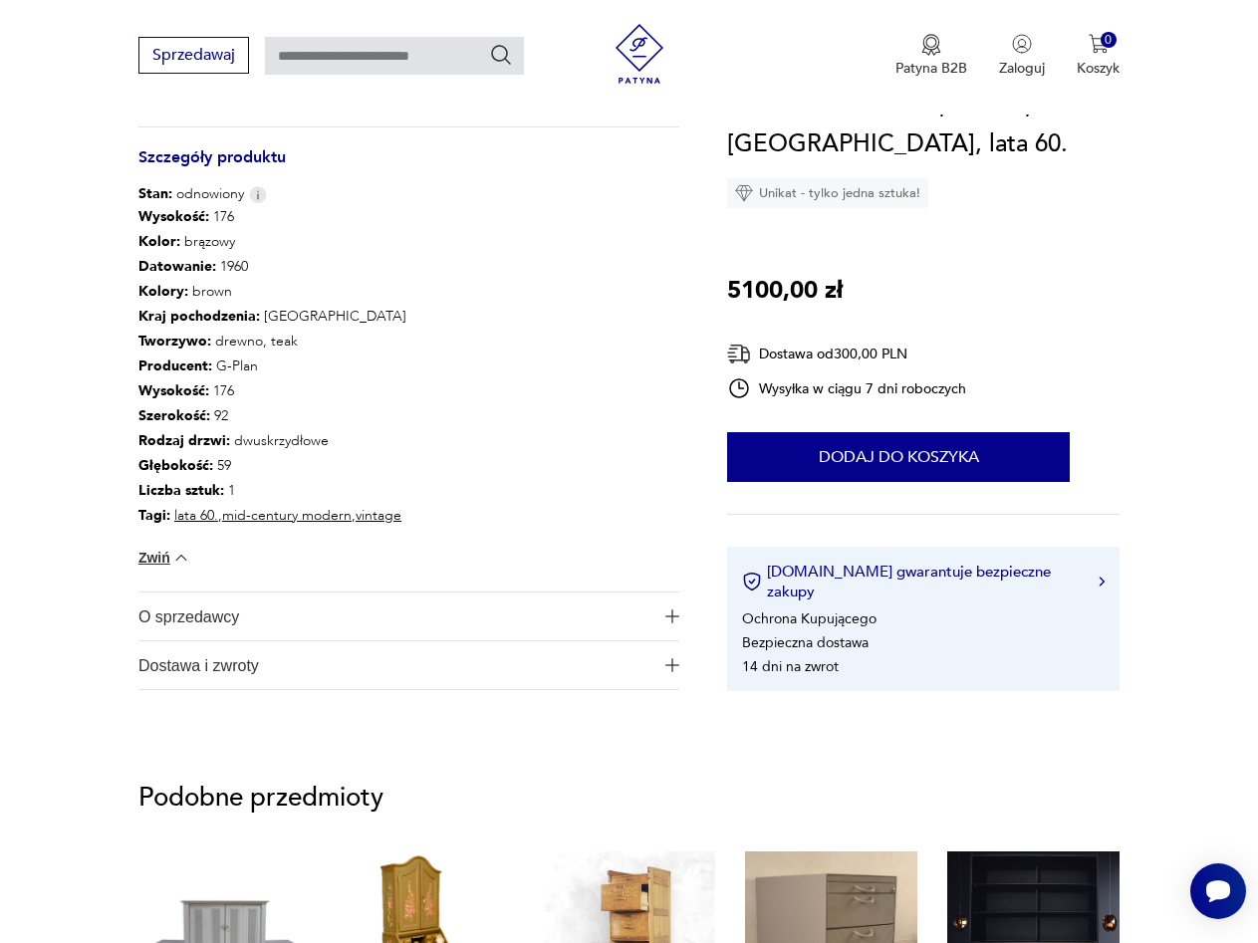
click at [214, 627] on span "O sprzedawcy" at bounding box center [395, 616] width 514 height 48
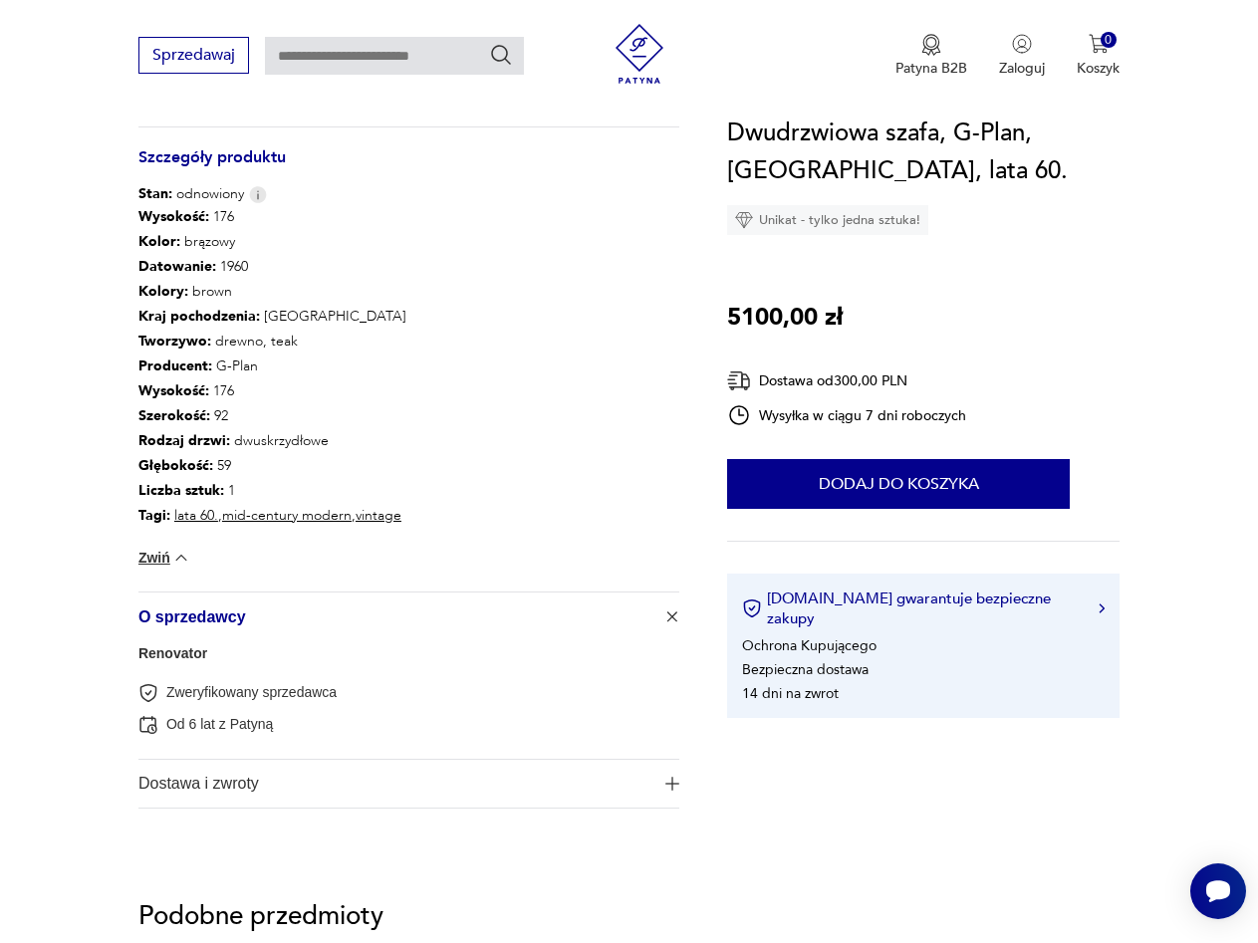
scroll to position [1117, 0]
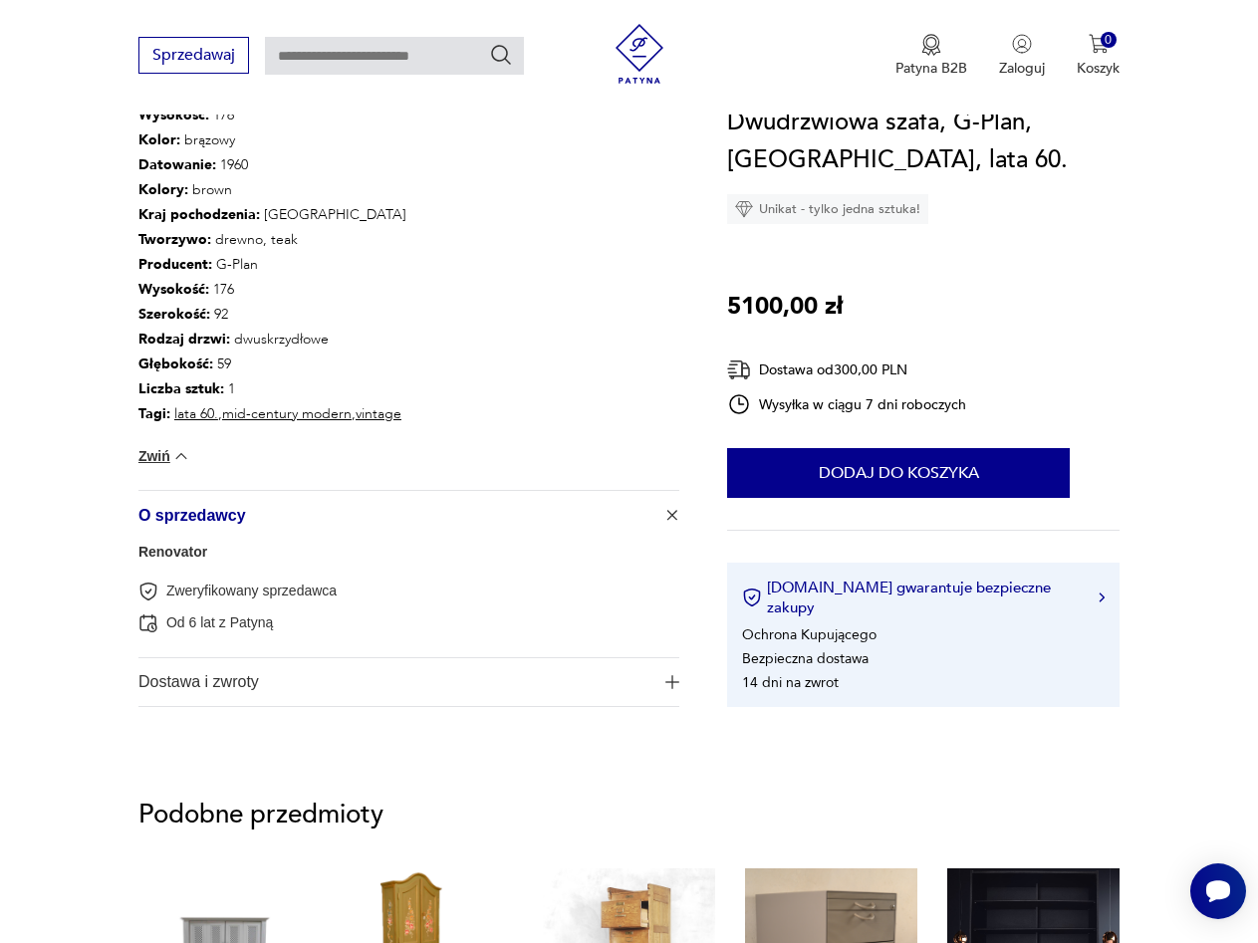
click at [195, 687] on span "Dostawa i zwroty" at bounding box center [395, 682] width 514 height 48
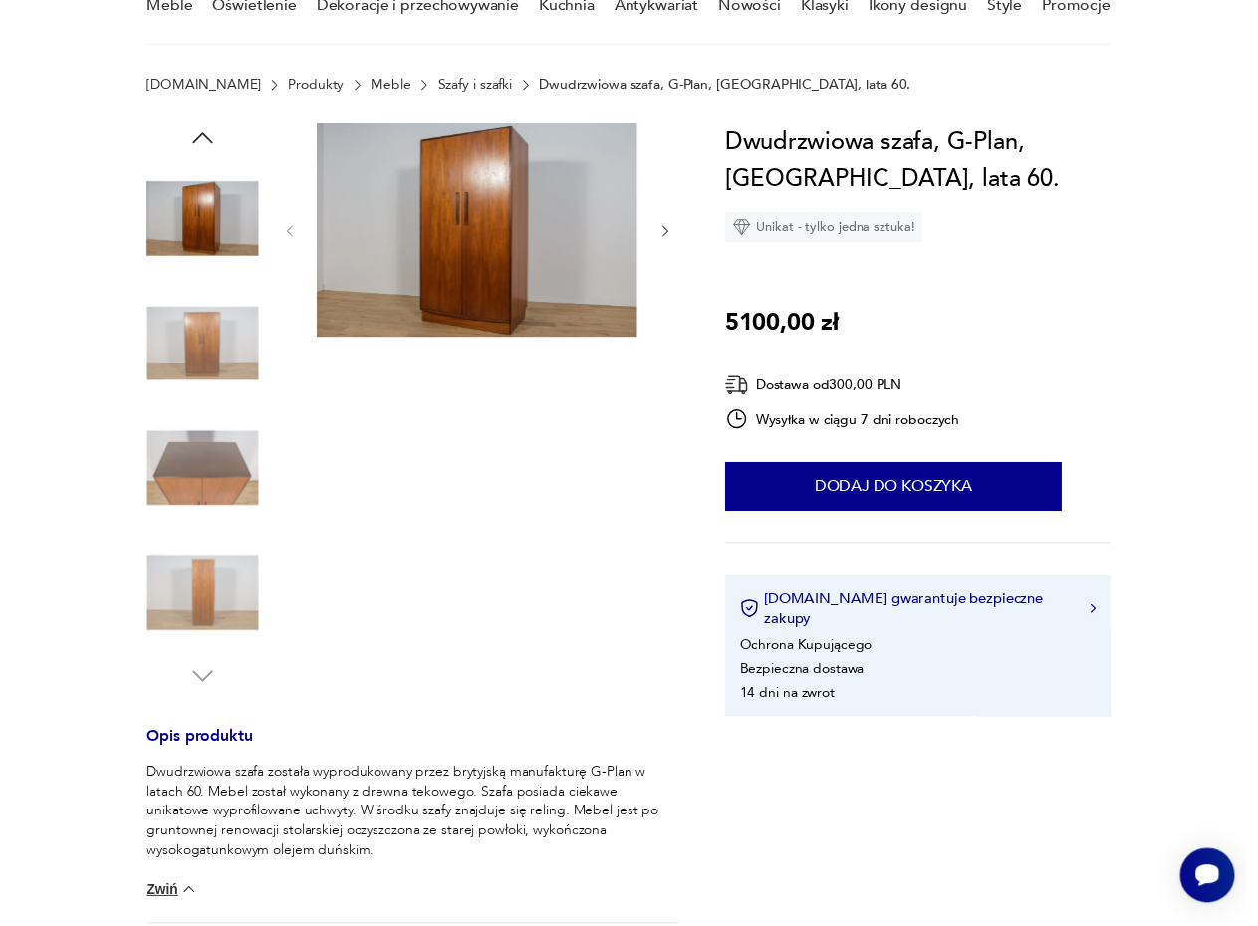
scroll to position [0, 0]
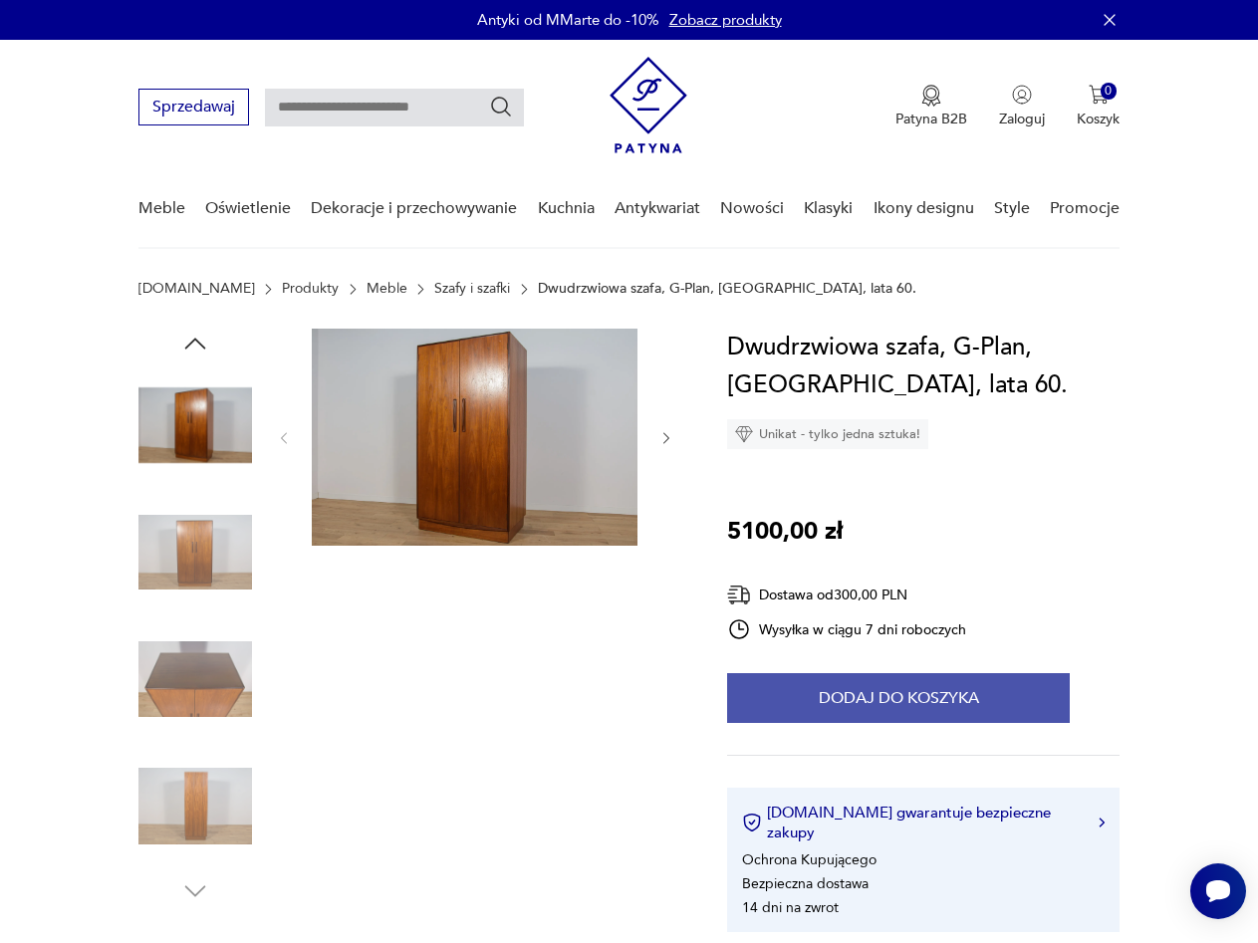
click at [879, 692] on button "Dodaj do koszyka" at bounding box center [898, 698] width 343 height 50
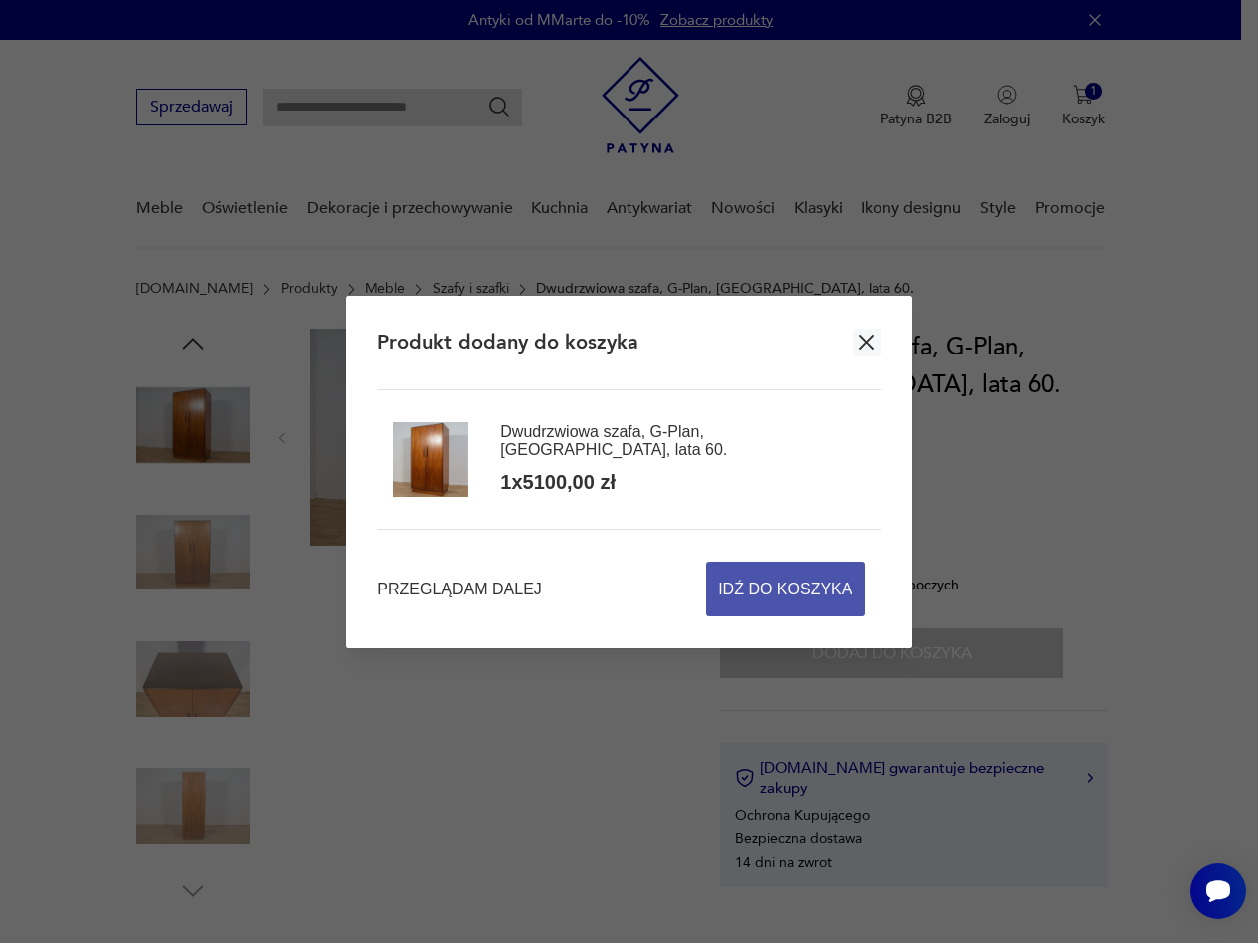
click at [788, 594] on span "Idź do koszyka" at bounding box center [784, 589] width 133 height 53
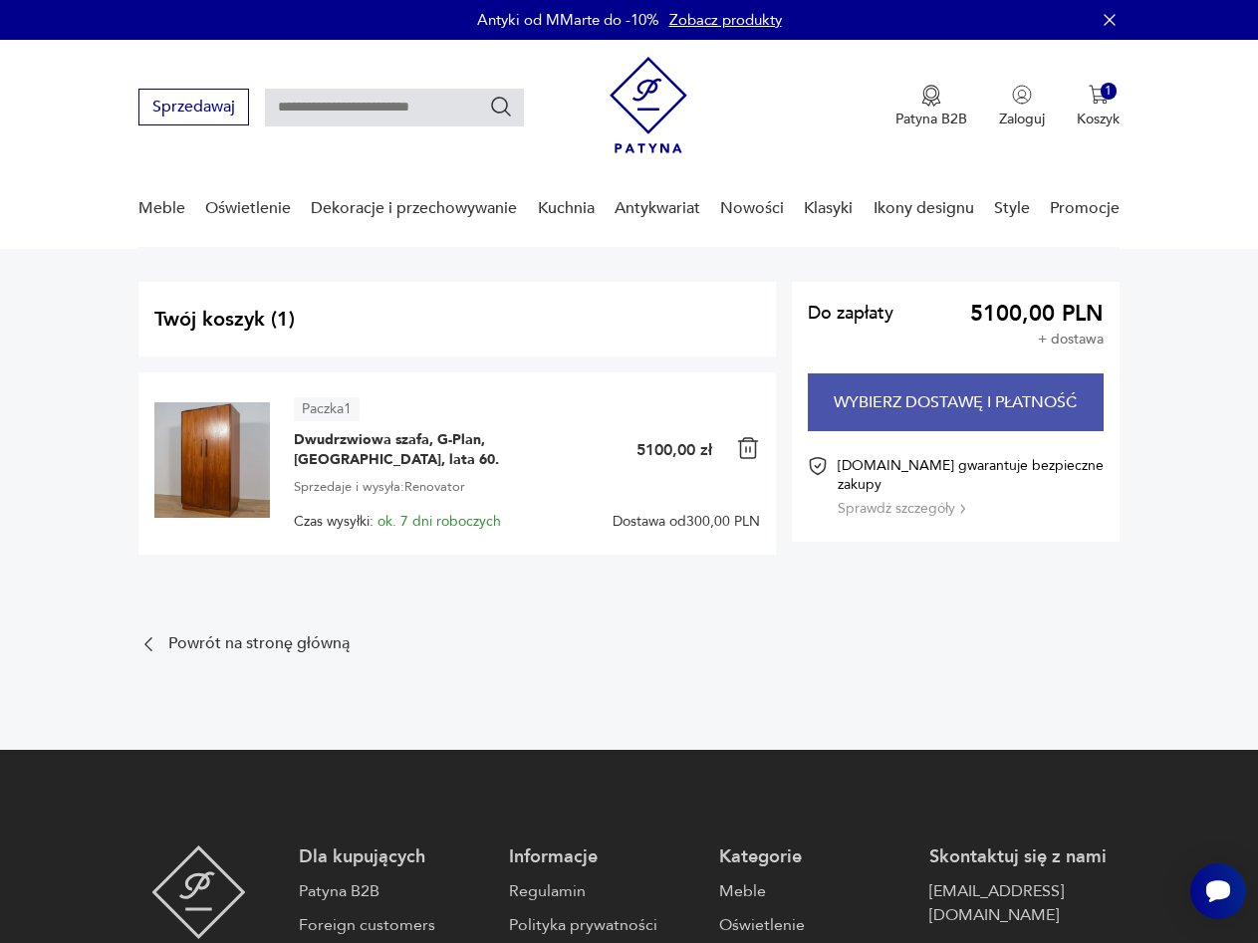
click at [908, 411] on button "Wybierz dostawę i płatność" at bounding box center [956, 402] width 297 height 58
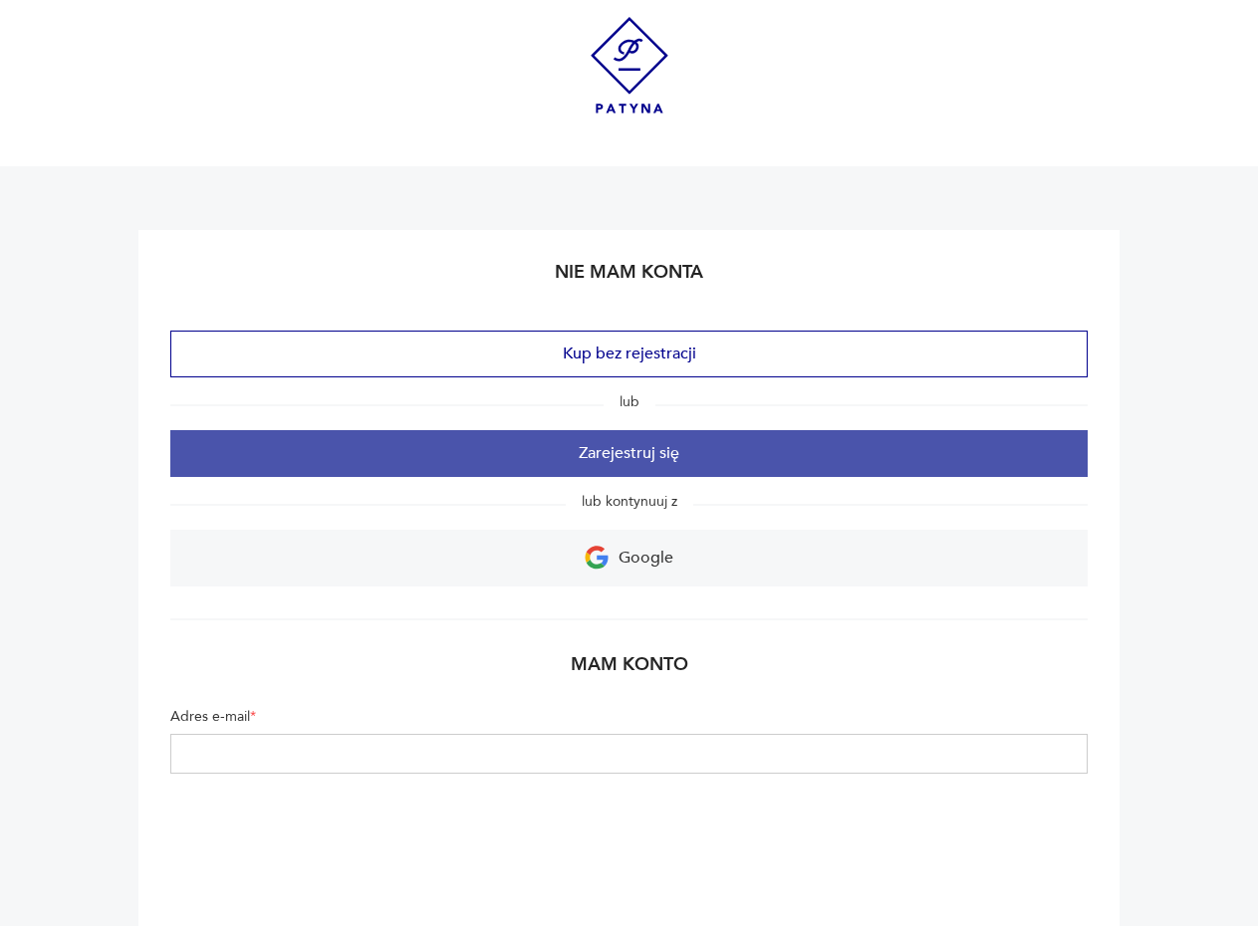
click at [697, 457] on button "Zarejestruj się" at bounding box center [628, 453] width 917 height 47
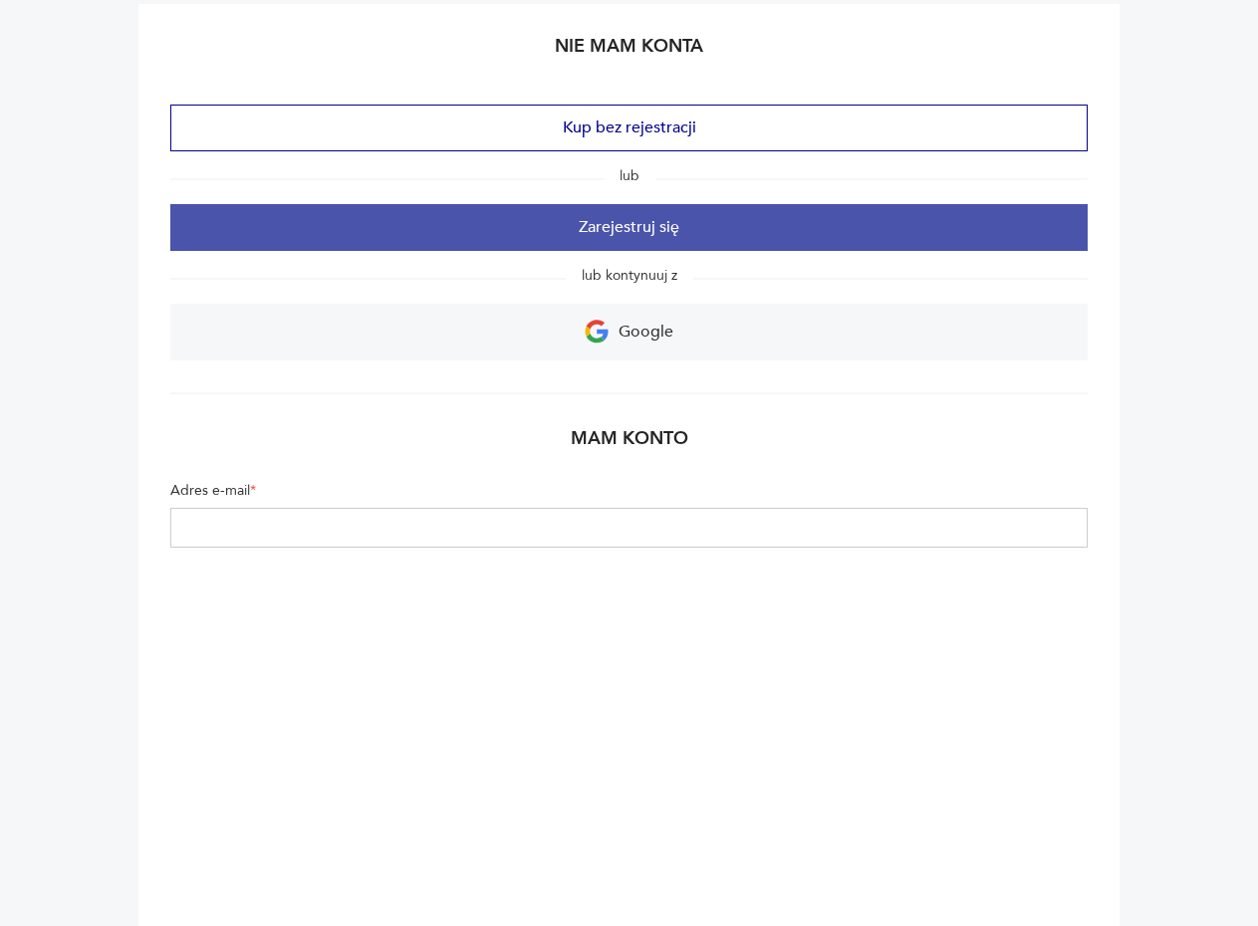
scroll to position [305, 0]
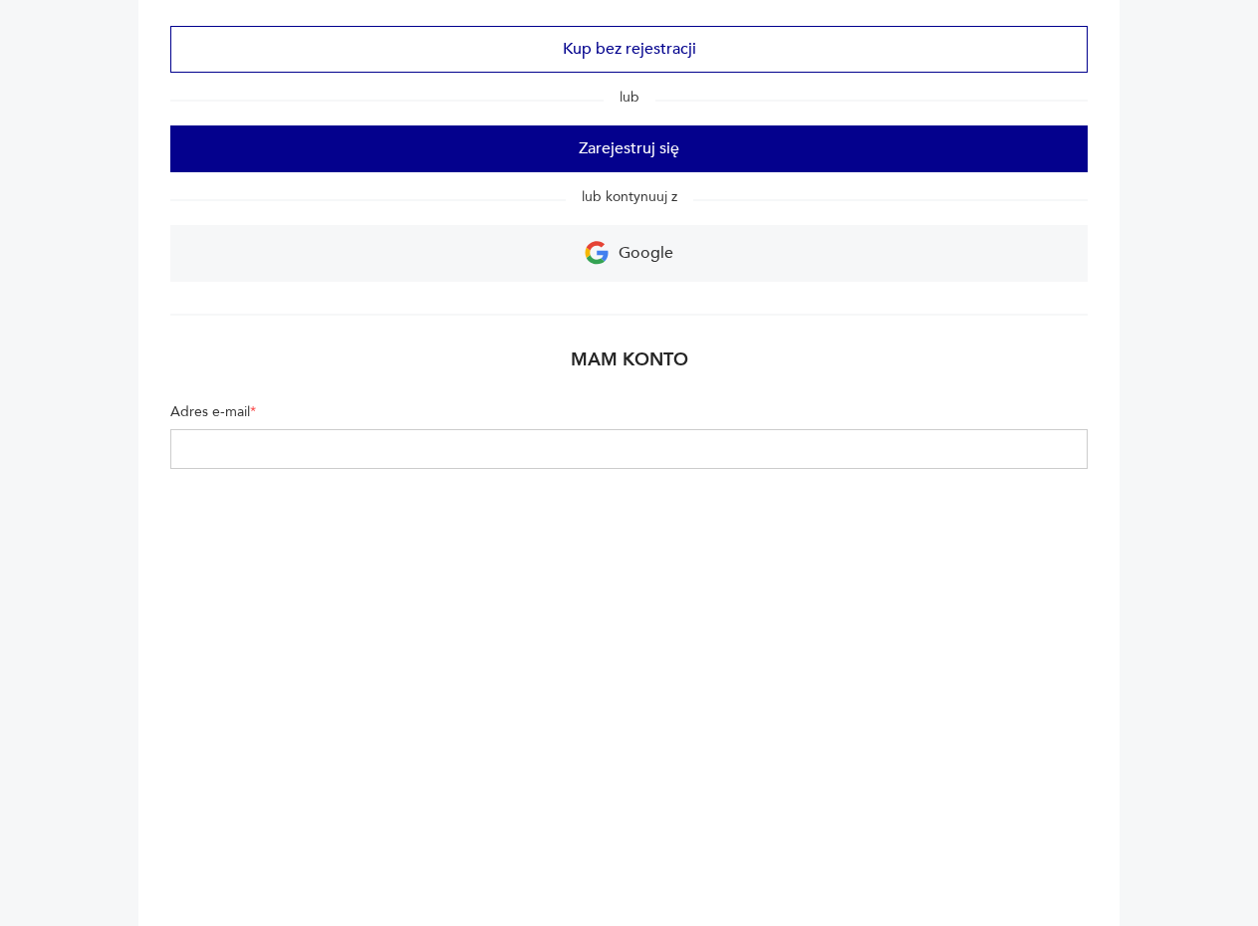
click at [189, 443] on input "Adres e-mail *" at bounding box center [628, 449] width 917 height 40
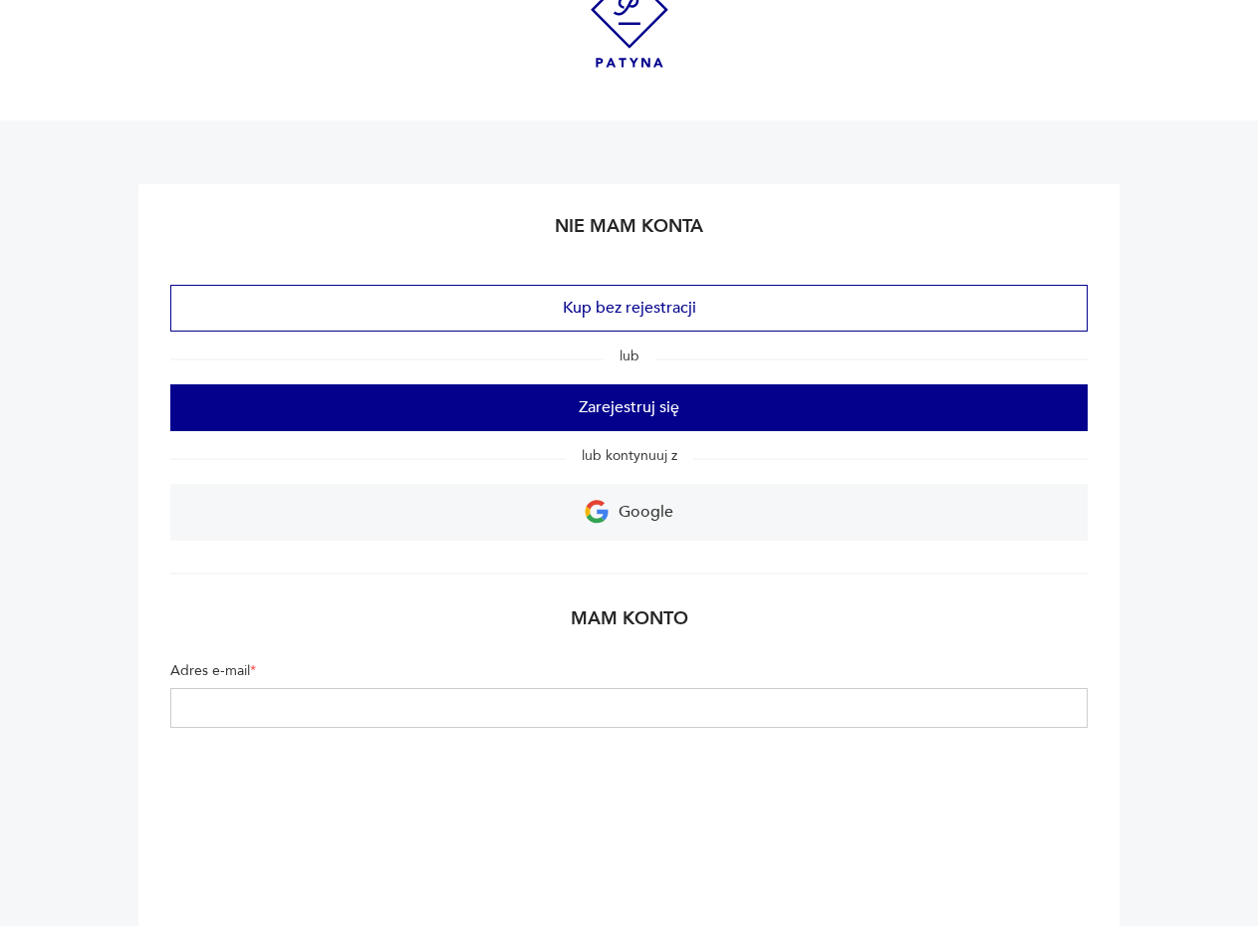
scroll to position [0, 0]
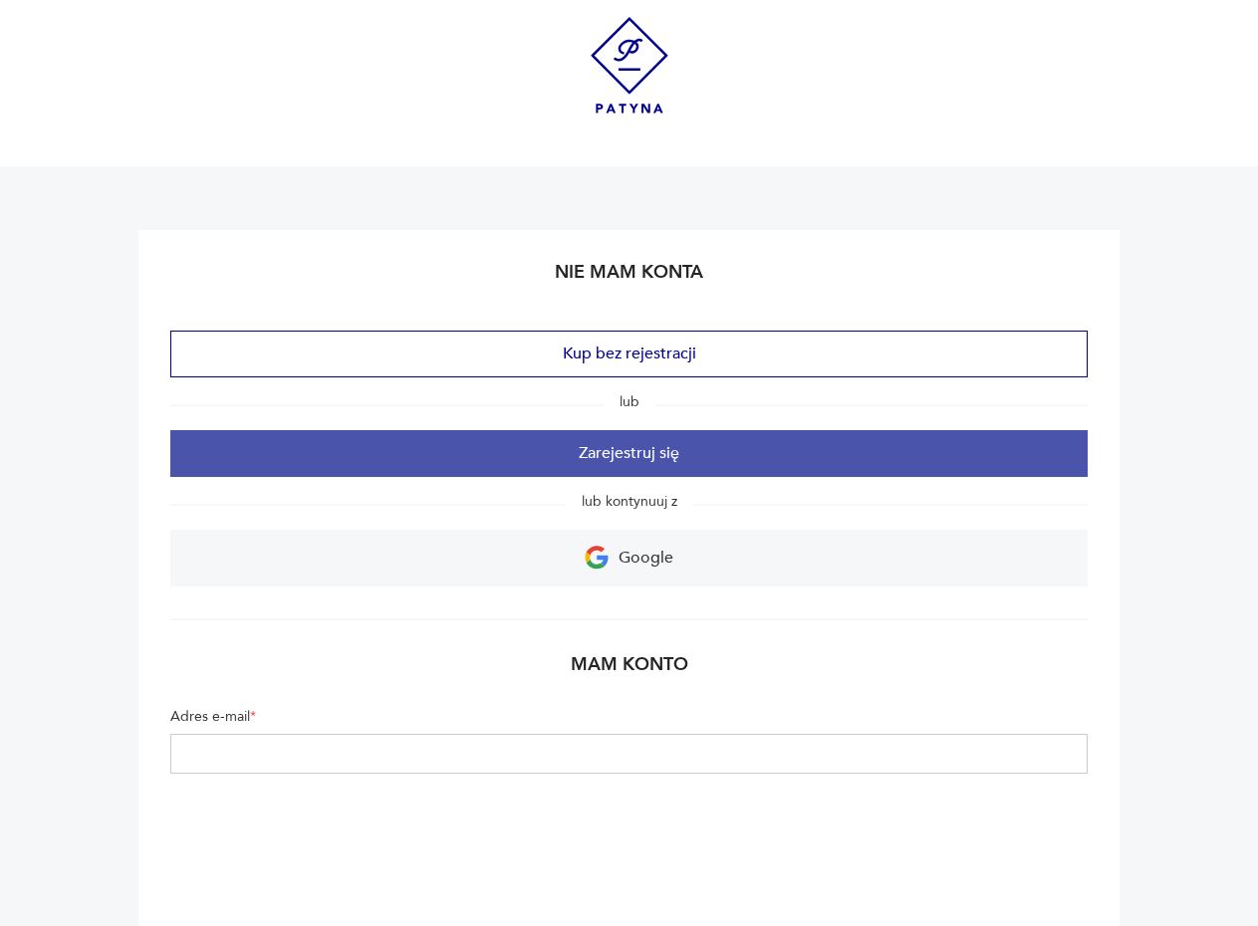
click at [667, 447] on button "Zarejestruj się" at bounding box center [628, 453] width 917 height 47
click at [627, 454] on button "Zarejestruj się" at bounding box center [628, 453] width 917 height 47
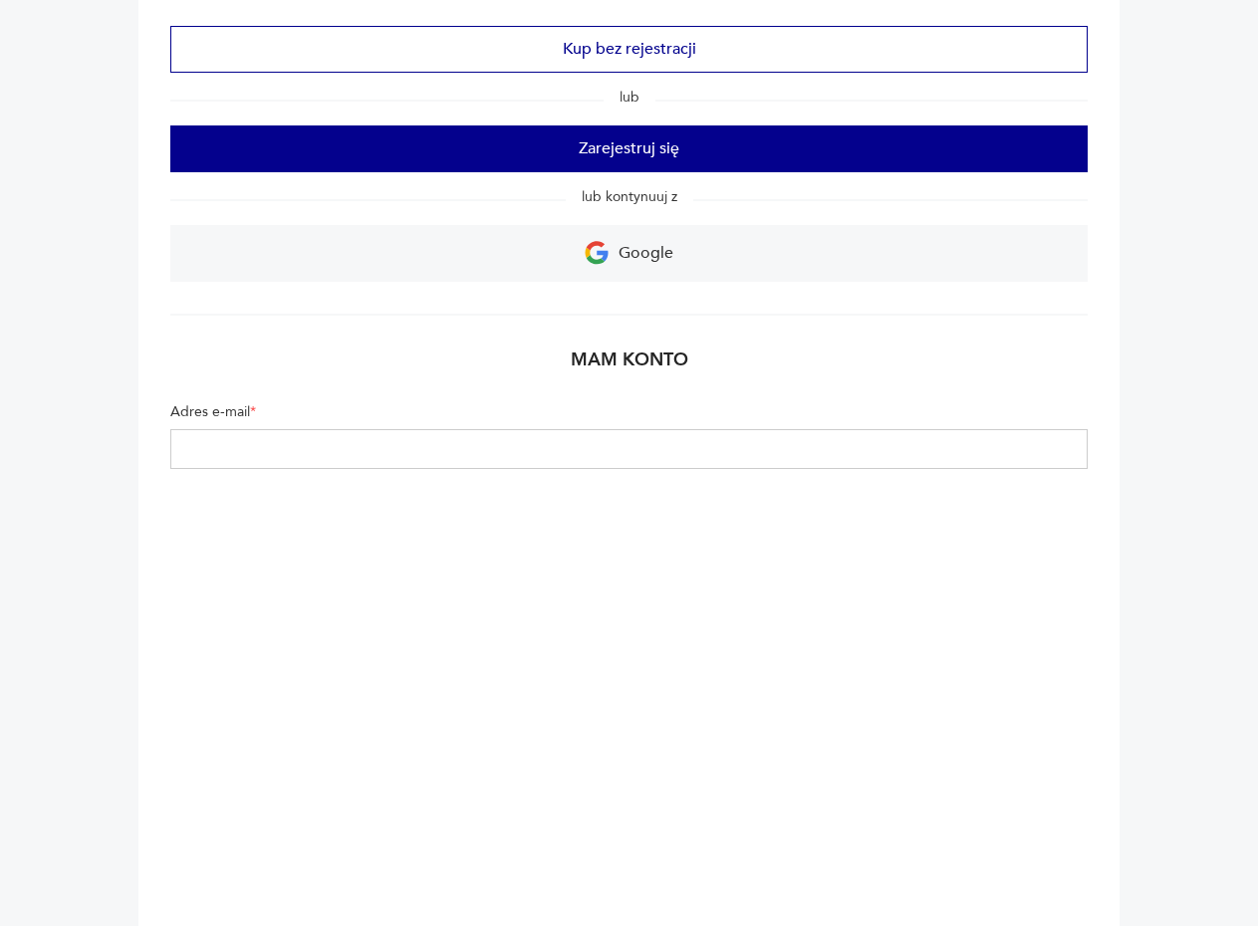
click at [218, 446] on input "Adres e-mail *" at bounding box center [628, 449] width 917 height 40
click at [219, 446] on input "Adres e-mail *" at bounding box center [628, 449] width 917 height 40
type input "**********"
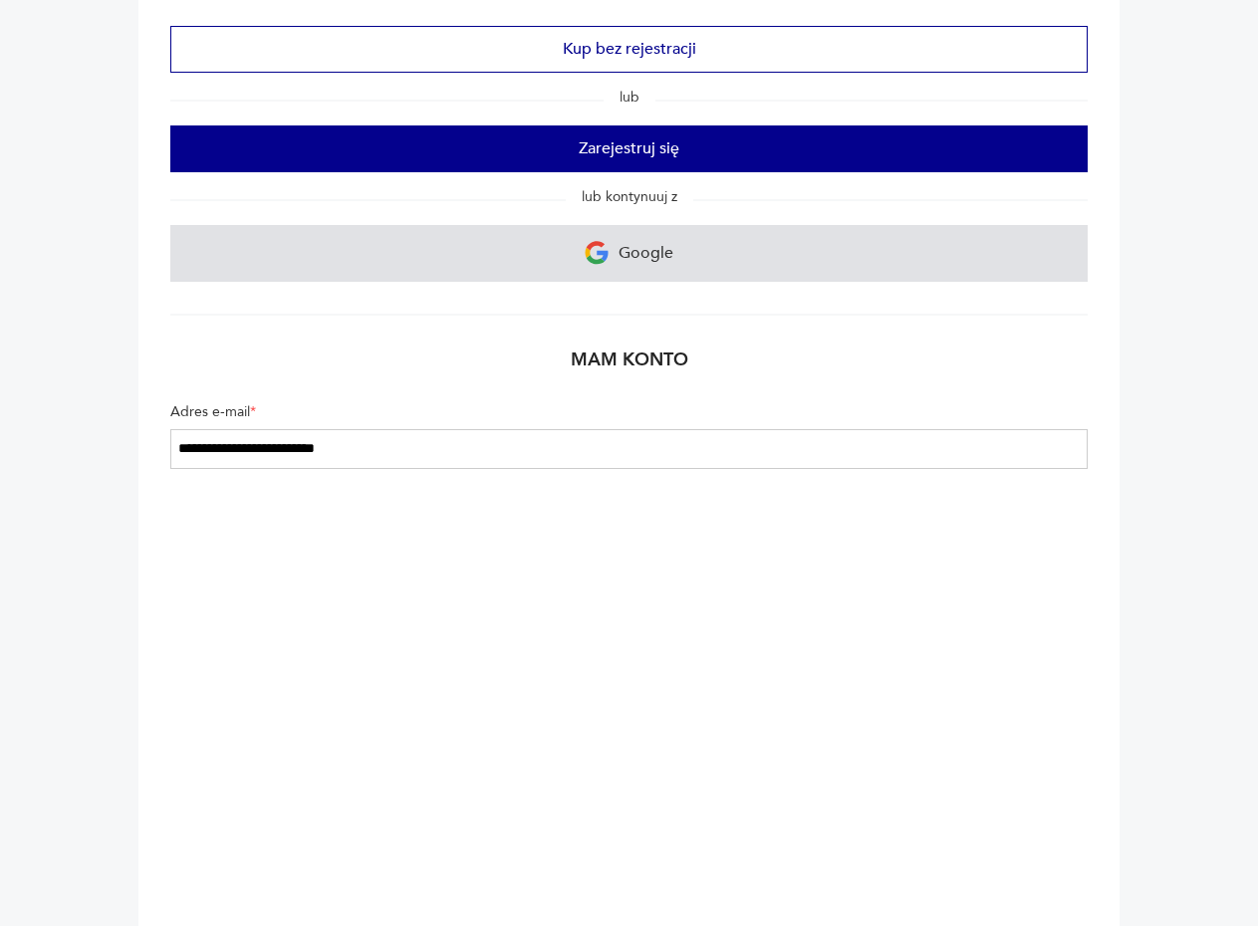
scroll to position [0, 0]
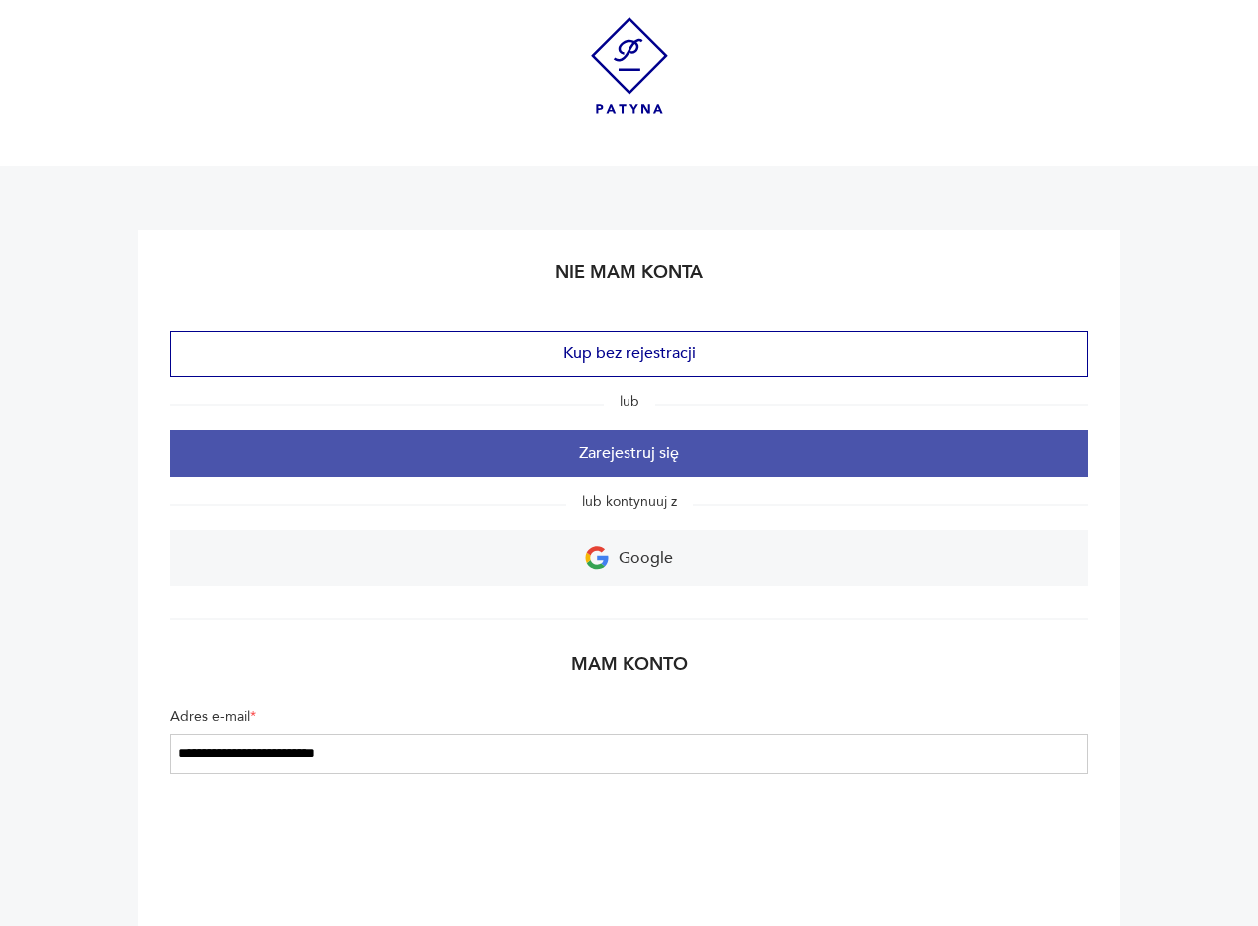
click at [566, 460] on button "Zarejestruj się" at bounding box center [628, 453] width 917 height 47
click at [633, 457] on button "Zarejestruj się" at bounding box center [628, 453] width 917 height 47
click at [632, 457] on button "Zarejestruj się" at bounding box center [628, 453] width 917 height 47
click at [597, 442] on button "Zarejestruj się" at bounding box center [628, 453] width 917 height 47
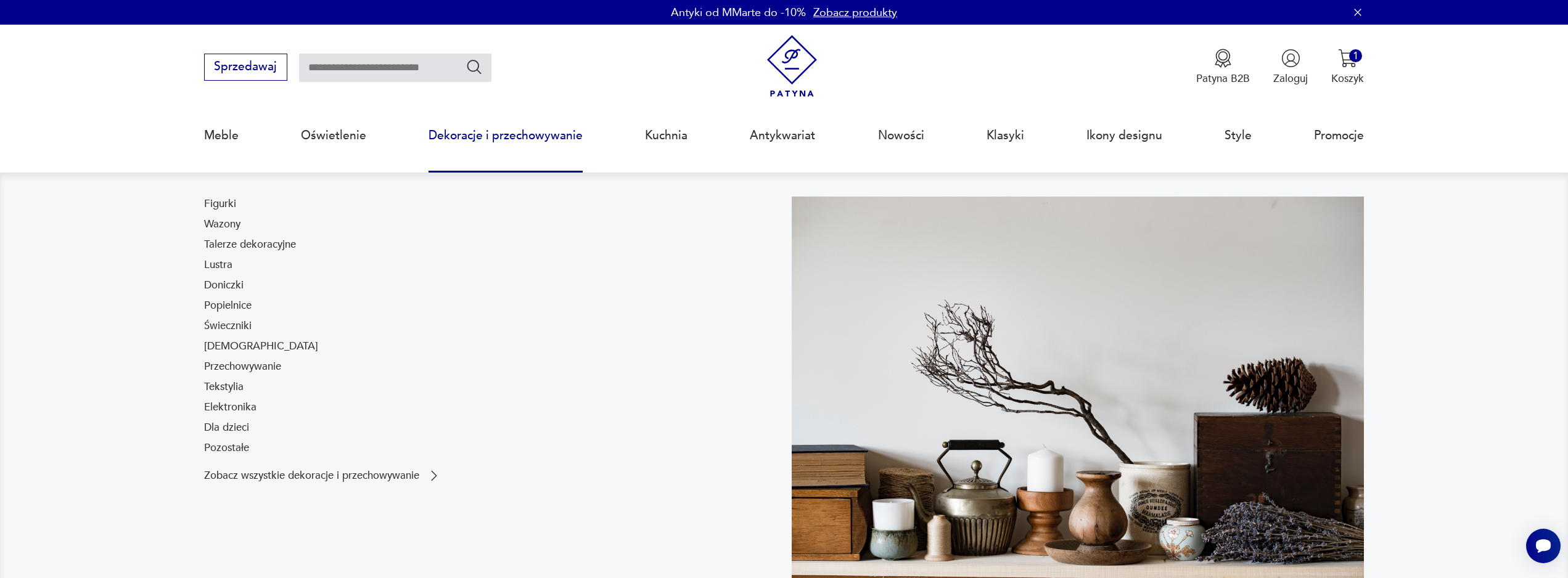
click at [72, 282] on nav "Figurki Wazony Talerze dekoracyjne Lustra Doniczki Popielnice Świeczniki [DEMOG…" at bounding box center [784, 399] width 1568 height 453
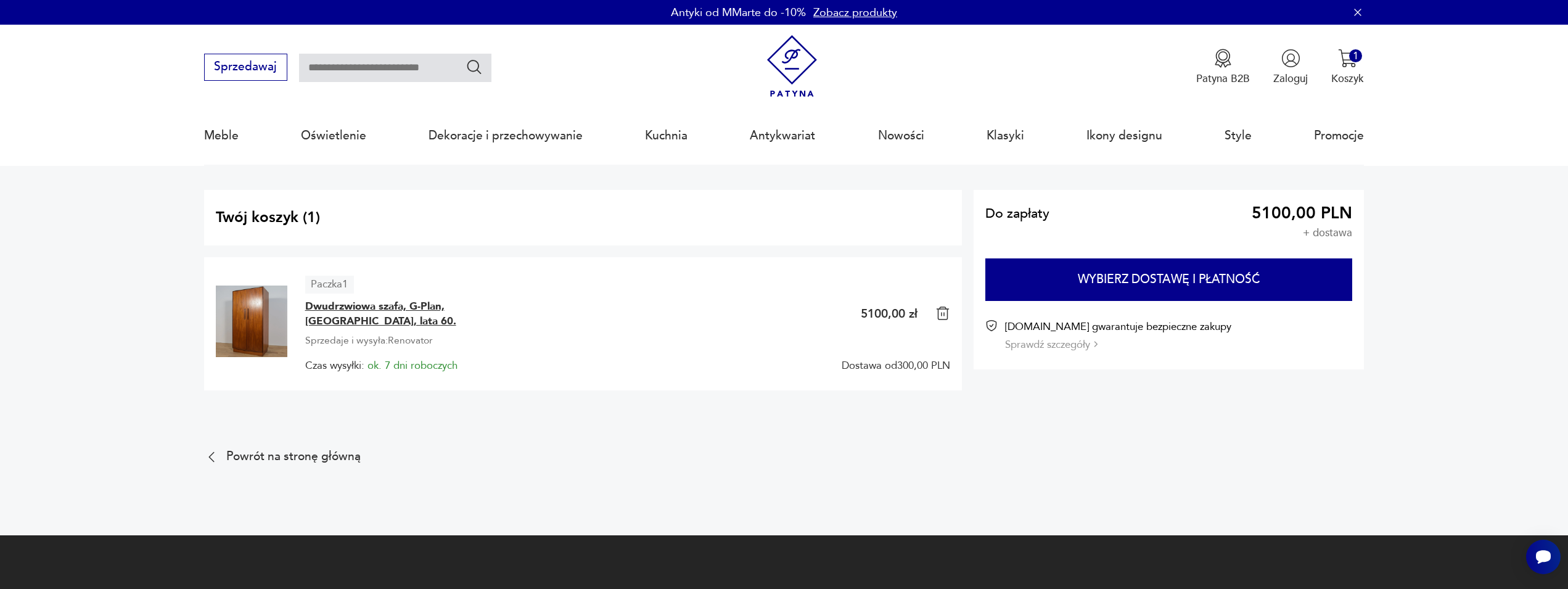
click at [338, 310] on span "Dwudrzwiowa szafa, G-Plan, [GEOGRAPHIC_DATA], lata 60." at bounding box center [398, 314] width 185 height 30
